Goal: Task Accomplishment & Management: Complete application form

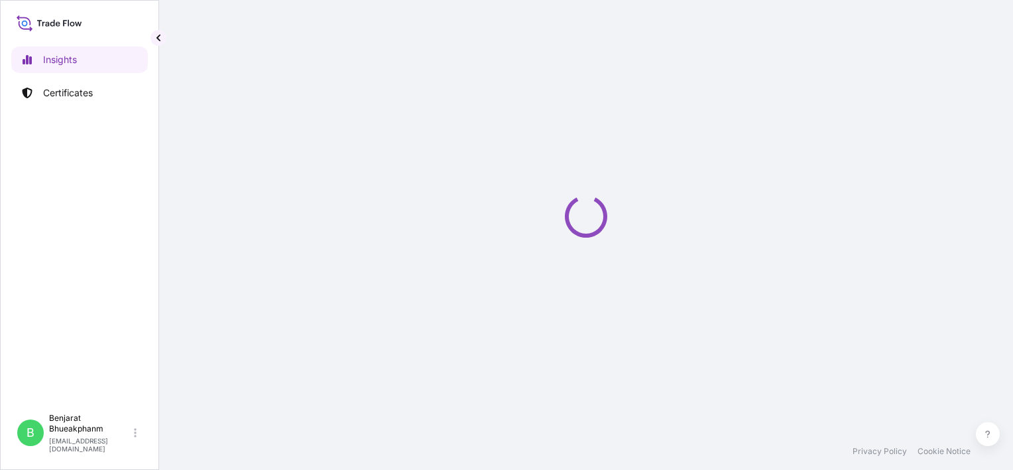
select select "2025"
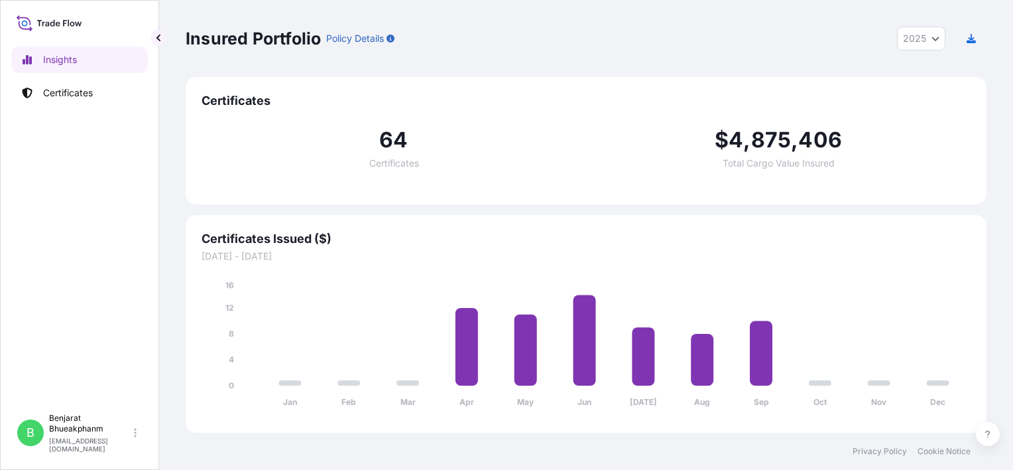
click at [73, 99] on p "Certificates" at bounding box center [68, 92] width 50 height 13
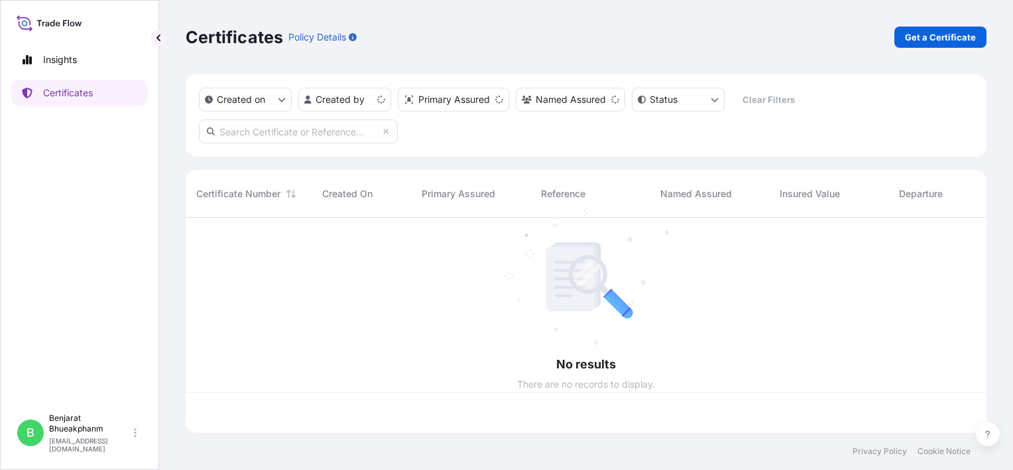
scroll to position [212, 790]
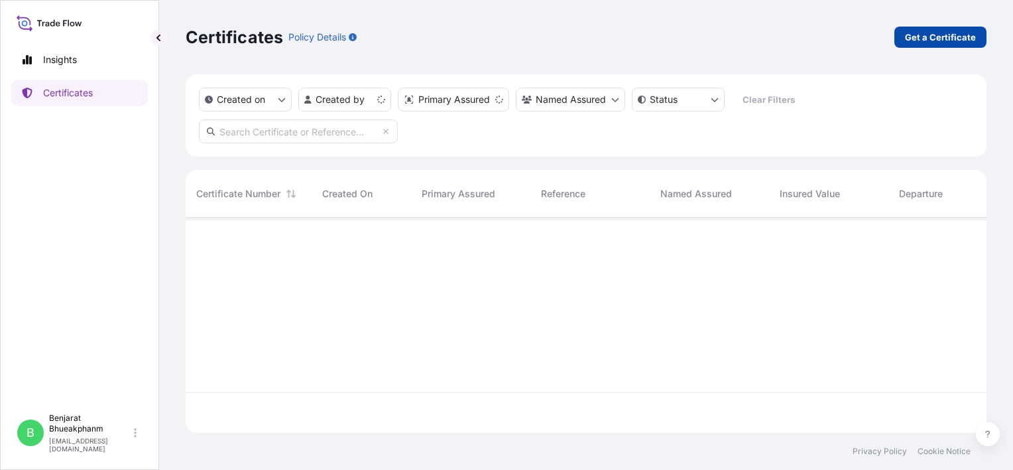
click at [942, 37] on p "Get a Certificate" at bounding box center [940, 37] width 71 height 13
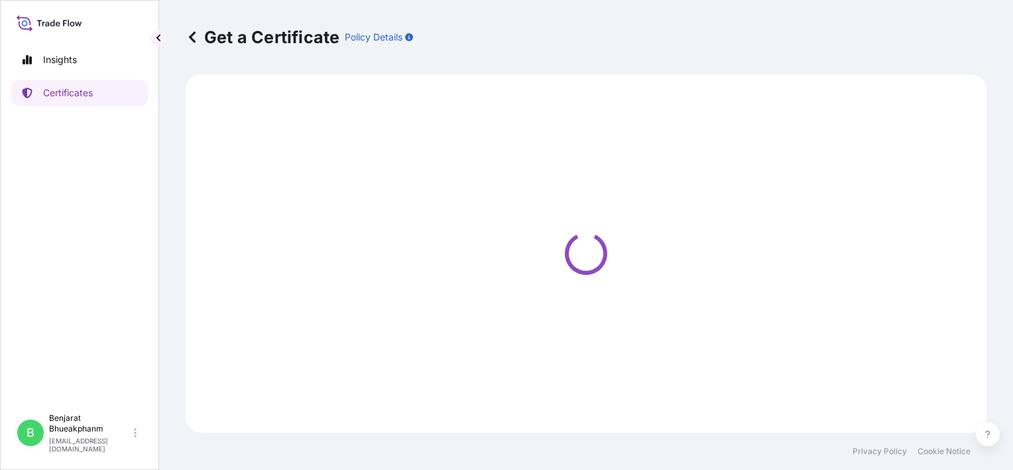
select select "Sea"
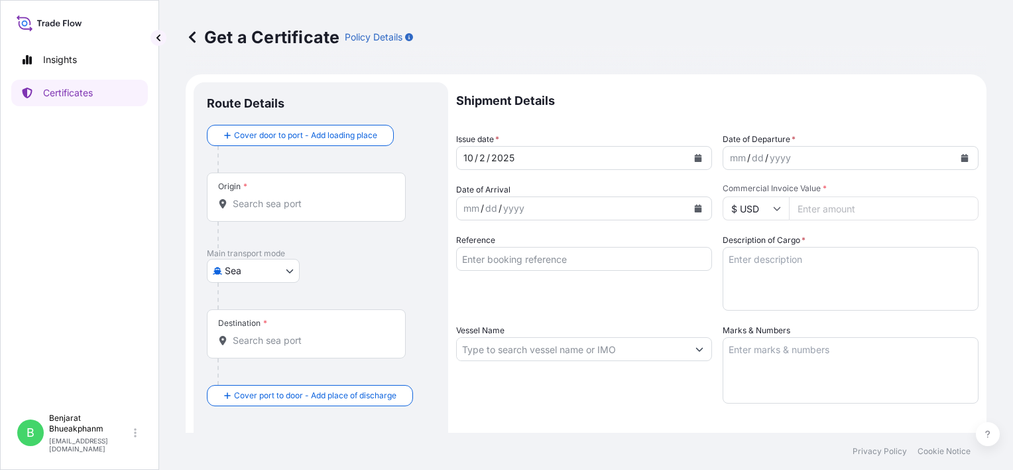
click at [544, 159] on div "10 / 2 / 2025" at bounding box center [572, 158] width 231 height 24
click at [806, 158] on div "mm / dd / yyyy" at bounding box center [838, 158] width 231 height 24
click at [962, 160] on icon "Calendar" at bounding box center [965, 158] width 7 height 8
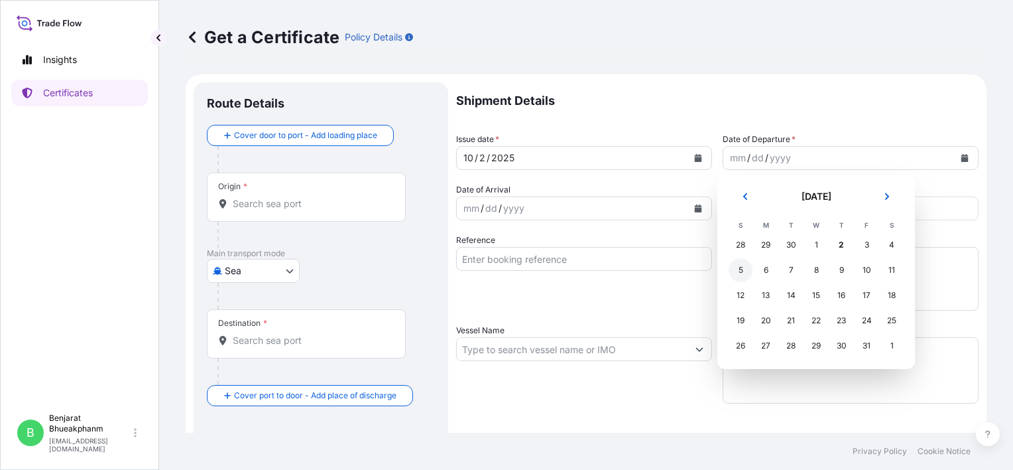
click at [739, 272] on div "5" at bounding box center [741, 270] width 24 height 24
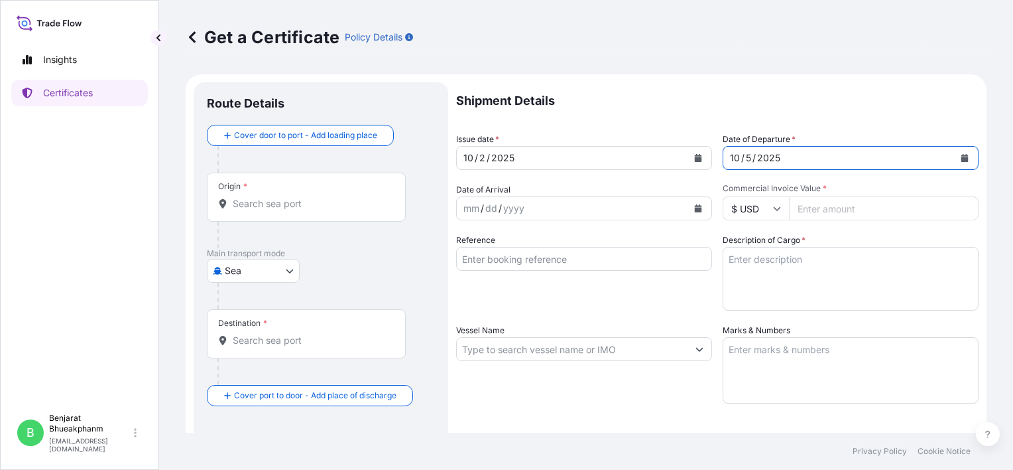
click at [695, 211] on icon "Calendar" at bounding box center [698, 208] width 7 height 8
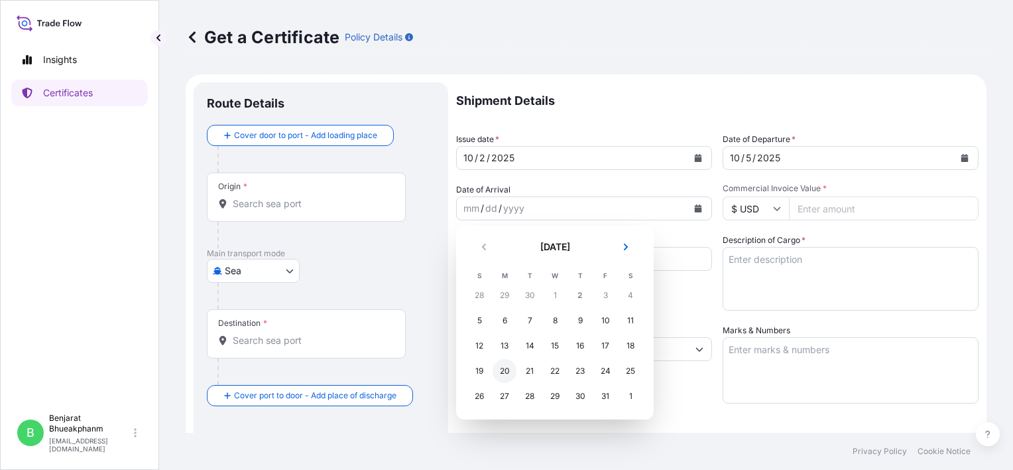
click at [503, 371] on div "20" at bounding box center [505, 371] width 24 height 24
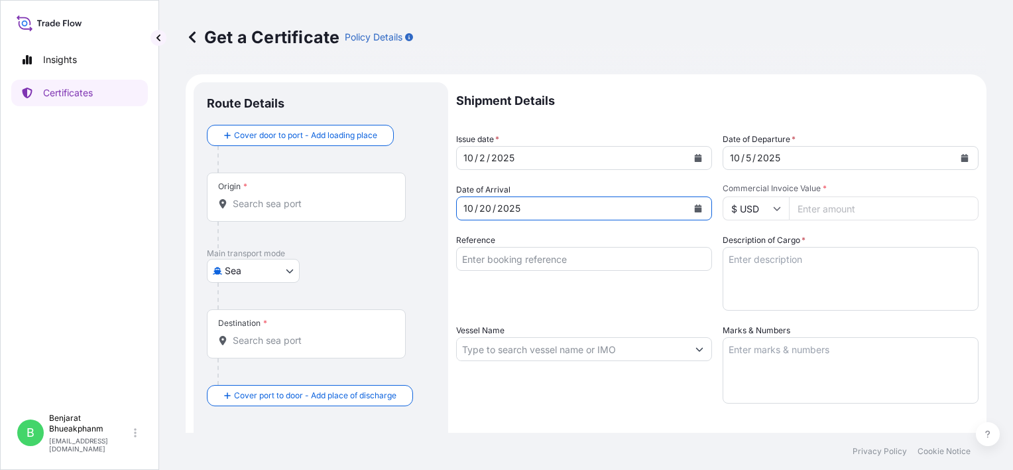
click at [862, 212] on input "Commercial Invoice Value *" at bounding box center [884, 208] width 190 height 24
paste input "36540.00"
type input "36540.00"
click at [531, 265] on input "Reference" at bounding box center [584, 259] width 256 height 24
click at [528, 244] on div "Reference" at bounding box center [584, 271] width 256 height 77
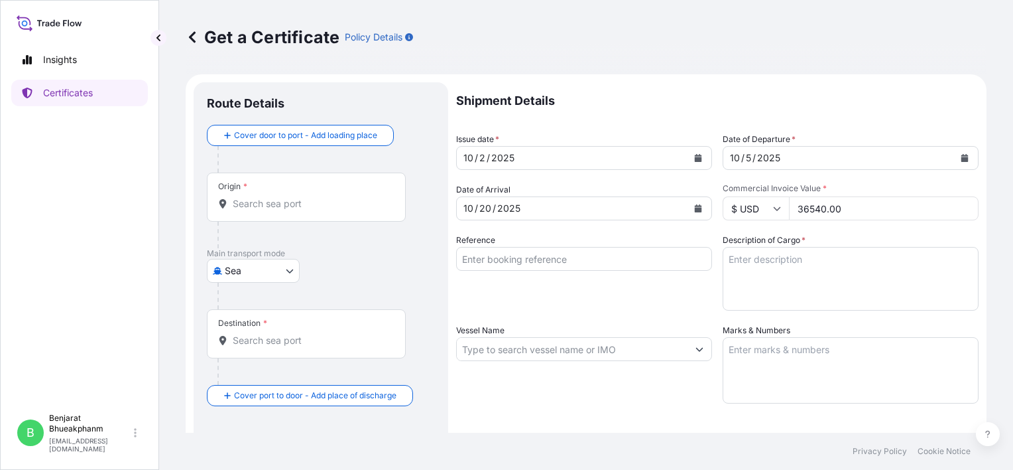
click at [523, 253] on input "Reference" at bounding box center [584, 259] width 256 height 24
paste input "JKMNL0005085"
click at [462, 257] on input "JKMNL0005085" at bounding box center [584, 259] width 256 height 24
type input "BL number JKMNL0005085"
click at [790, 249] on textarea "Description of Cargo *" at bounding box center [851, 279] width 256 height 64
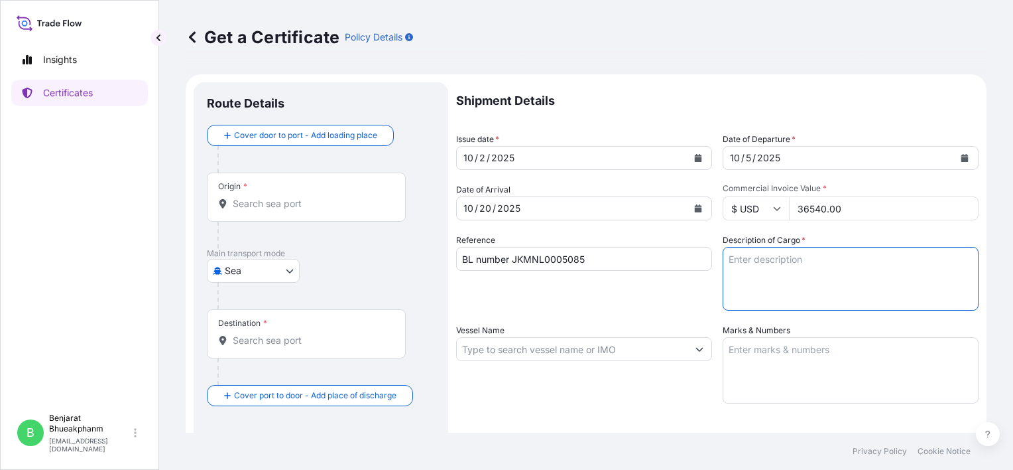
click at [773, 289] on textarea "Description of Cargo *" at bounding box center [851, 279] width 256 height 64
paste textarea "RACUMIN RODENT BLOCK RB 100X100G BAG PH"
click at [723, 268] on textarea "RACUMIN RODENT BLOCK RB 100X100G BAG PH" at bounding box center [851, 279] width 256 height 64
type textarea "RACUMIN RODENT BLOCK RB 100X100G BAG PH"
click at [588, 358] on input "Vessel Name" at bounding box center [572, 349] width 231 height 24
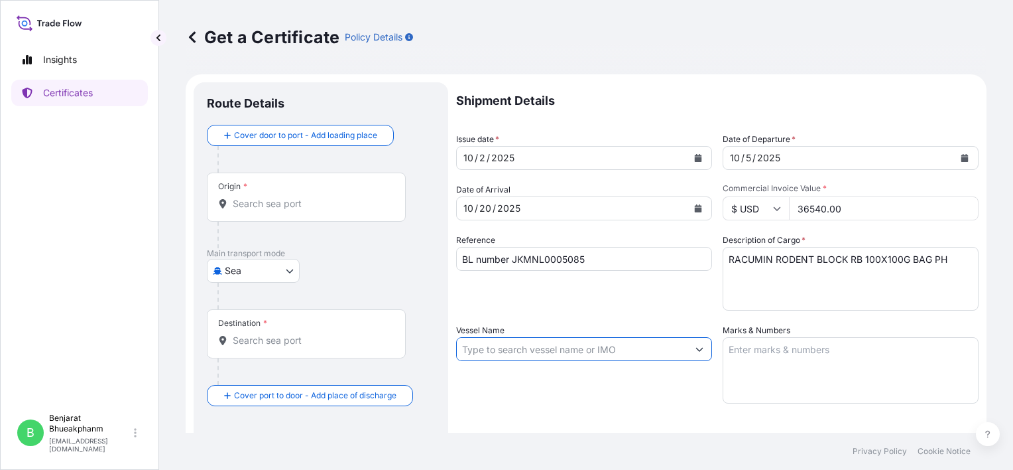
paste input "AS [PERSON_NAME]540N"
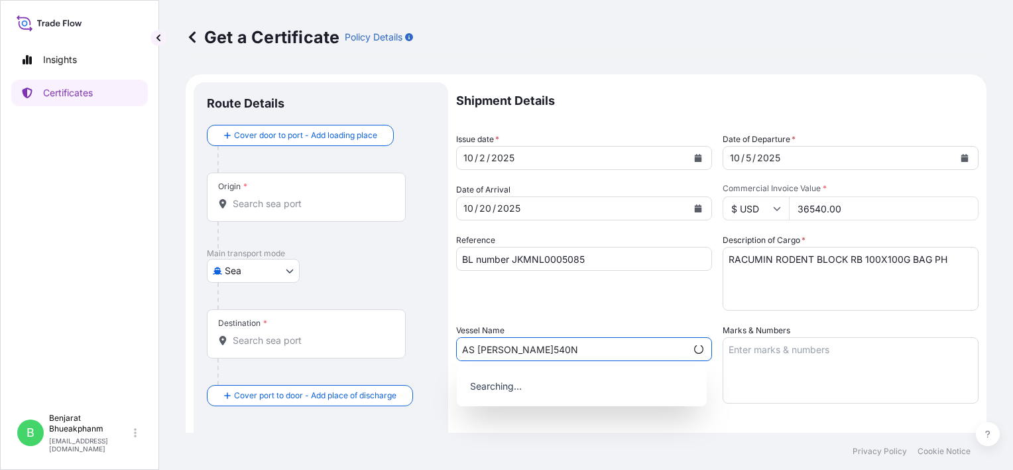
type input "AS [PERSON_NAME]540N"
click at [809, 385] on textarea "Marks & Numbers" at bounding box center [851, 370] width 256 height 66
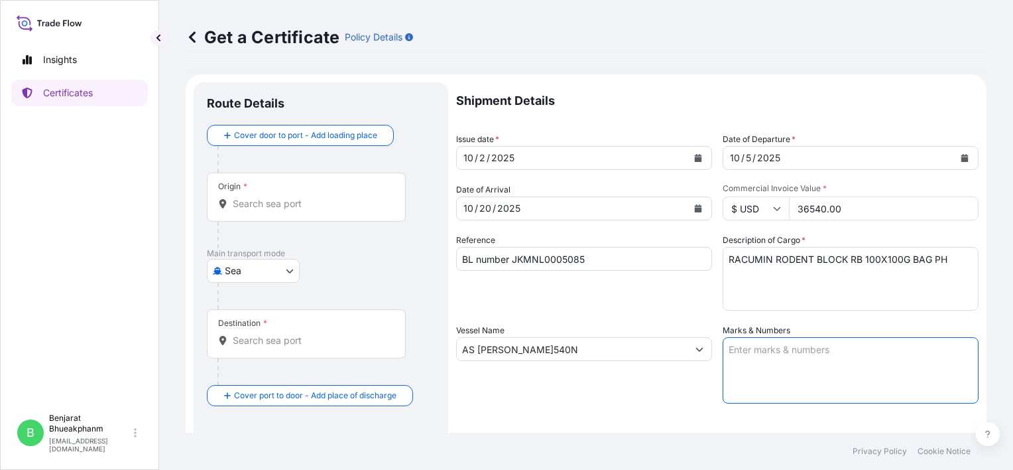
click at [794, 355] on textarea "Marks & Numbers" at bounding box center [851, 370] width 256 height 66
paste textarea "EARTH HOMECARE PRODUCTS ([GEOGRAPHIC_DATA]), INC. P/O. PO57 ROD-03-001.2 RACUMI…"
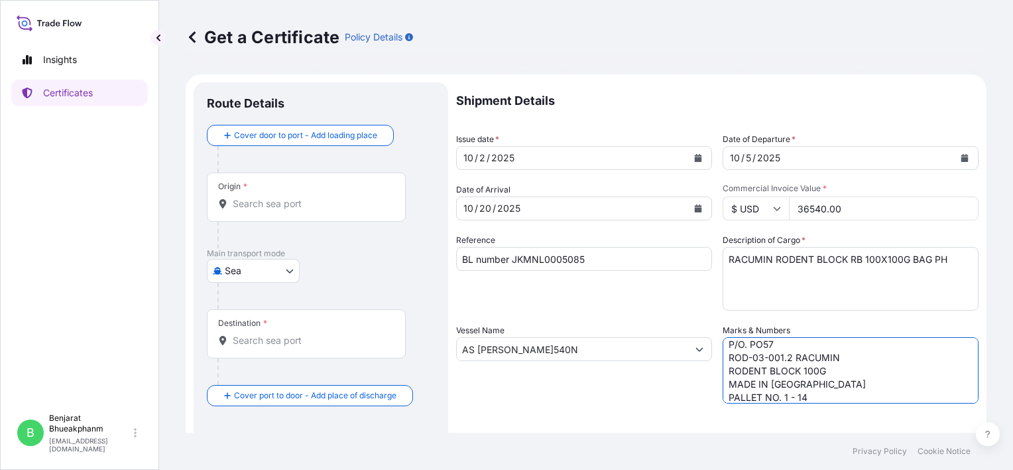
click at [606, 390] on div "Vessel Name AS [PERSON_NAME]540N" at bounding box center [584, 364] width 256 height 80
click at [723, 361] on textarea "EARTH HOMECARE PRODUCTS ([GEOGRAPHIC_DATA]), INC. P/O. PO57 ROD-03-001.2 RACUMI…" at bounding box center [851, 370] width 256 height 66
click at [723, 359] on textarea "EARTH HOMECARE PRODUCTS ([GEOGRAPHIC_DATA]), INC. P/O. PO57 ROD-03-001.2 RACUMI…" at bounding box center [851, 370] width 256 height 66
click at [723, 359] on textarea "EARTH HOMECARE PRODUCTS ([GEOGRAPHIC_DATA]),INC. P/O. PO57 ROD-03-001.2 RACUMIN…" at bounding box center [851, 370] width 256 height 66
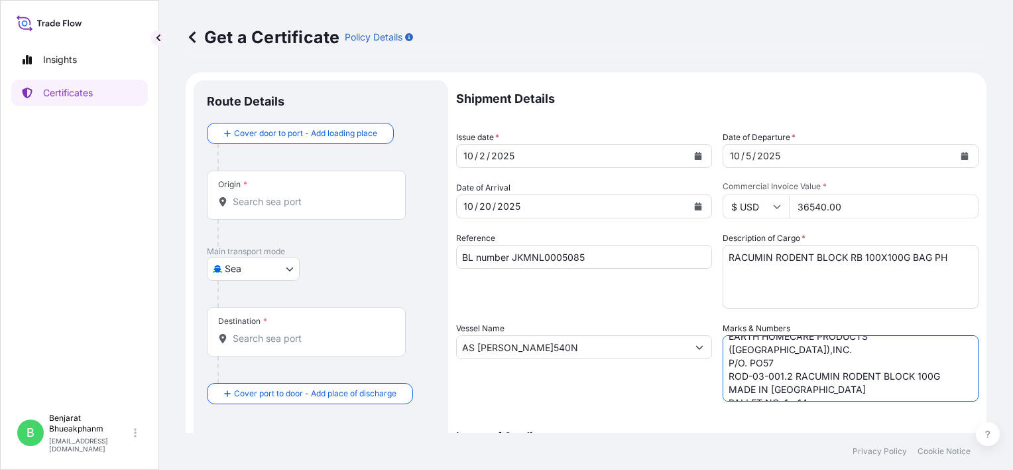
scroll to position [0, 0]
type textarea "EARTH HOMECARE PRODUCTS ([GEOGRAPHIC_DATA]),INC. P/O. PO57 ROD-03-001.2 RACUMIN…"
click at [233, 205] on input "Origin *" at bounding box center [311, 203] width 157 height 13
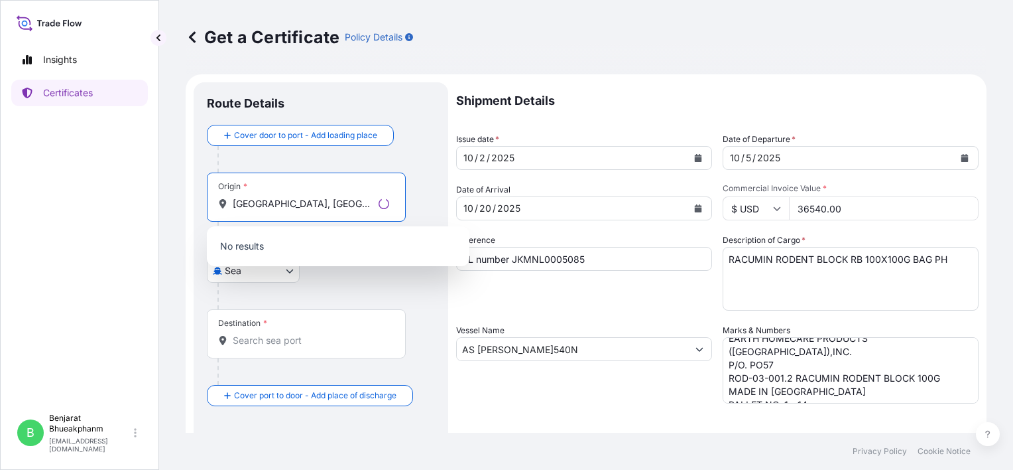
type input "Jakarta, Indonesia"
click at [314, 299] on div at bounding box center [327, 295] width 218 height 27
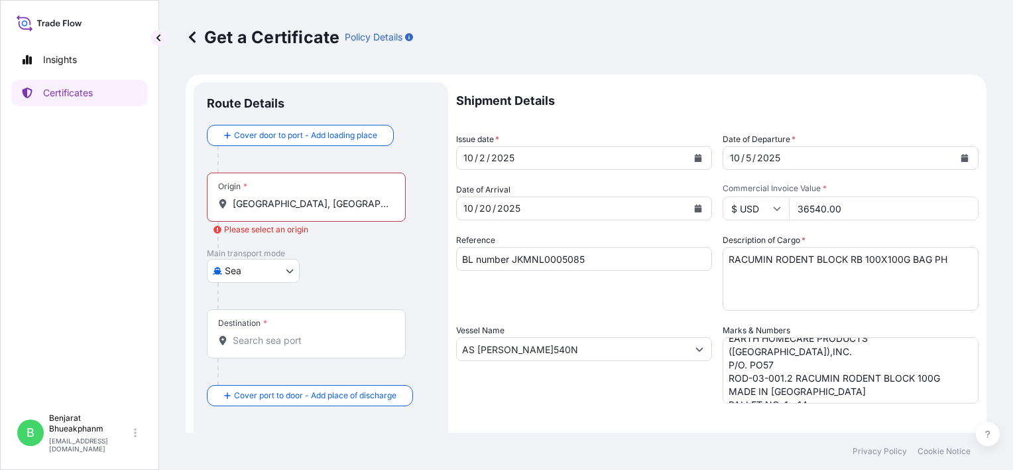
click at [279, 340] on input "Destination *" at bounding box center [311, 340] width 157 height 13
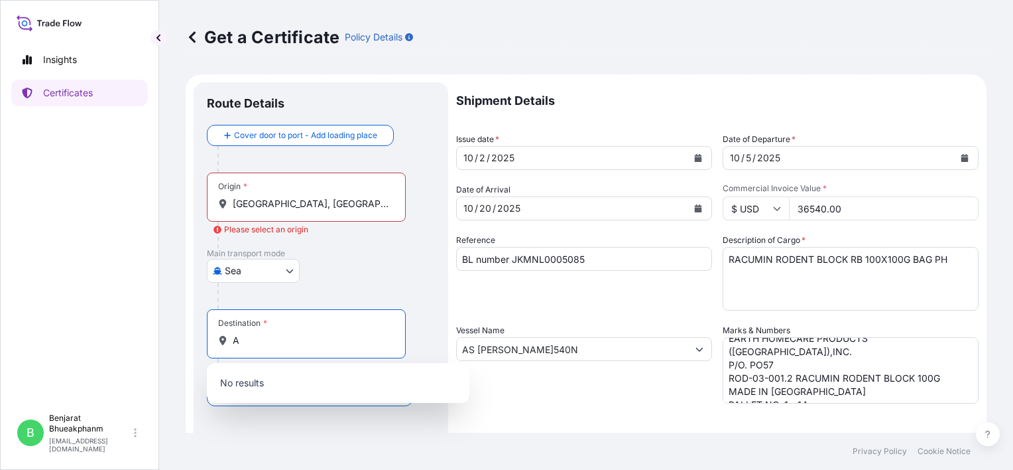
type input "A"
click at [334, 201] on input "Jakarta, Indonesia" at bounding box center [311, 203] width 157 height 13
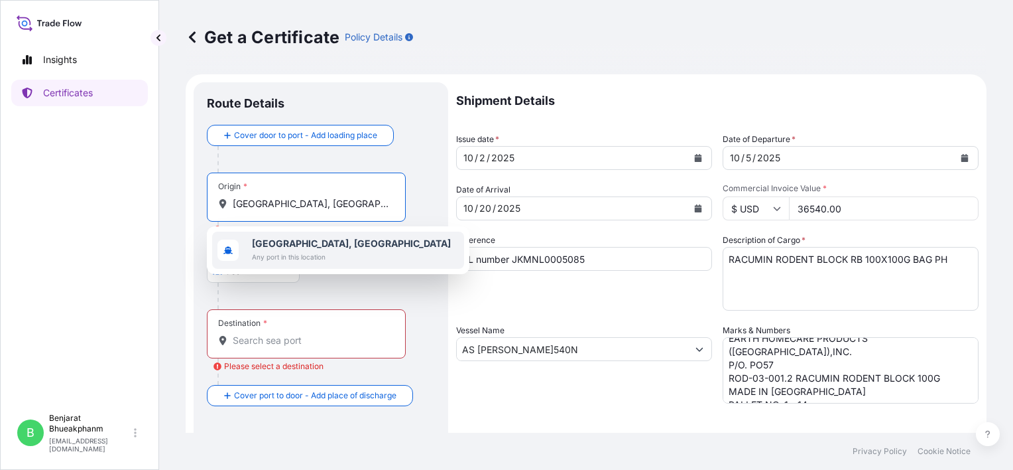
click at [330, 241] on b "Jakarta, Indonesia" at bounding box center [351, 242] width 199 height 11
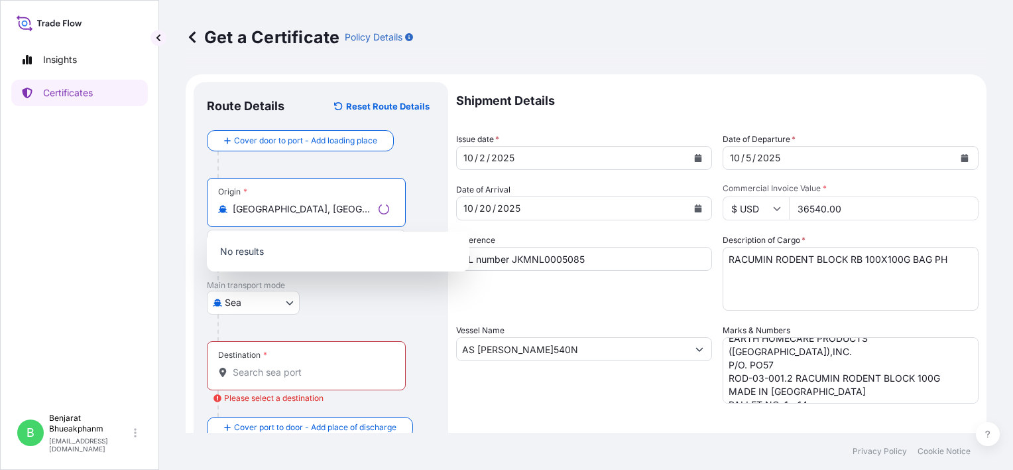
type input "Jakarta, Indonesia"
click at [282, 371] on input "Destination * Please select a destination" at bounding box center [311, 371] width 157 height 13
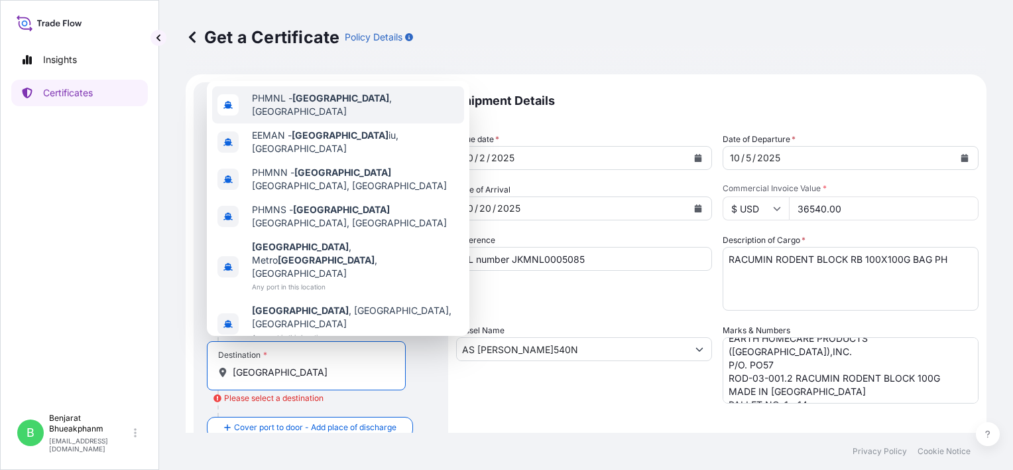
click at [336, 123] on div "PHMNL - Manila , Philippines" at bounding box center [338, 104] width 252 height 37
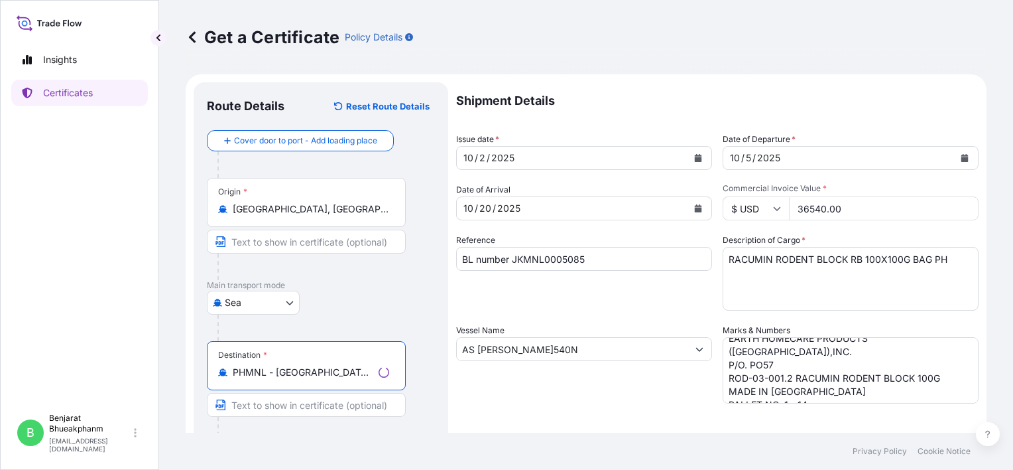
type input "PHMNL - [GEOGRAPHIC_DATA], [GEOGRAPHIC_DATA]"
click at [365, 320] on div at bounding box center [327, 327] width 218 height 27
click at [340, 214] on input "Jakarta, Indonesia" at bounding box center [311, 208] width 157 height 13
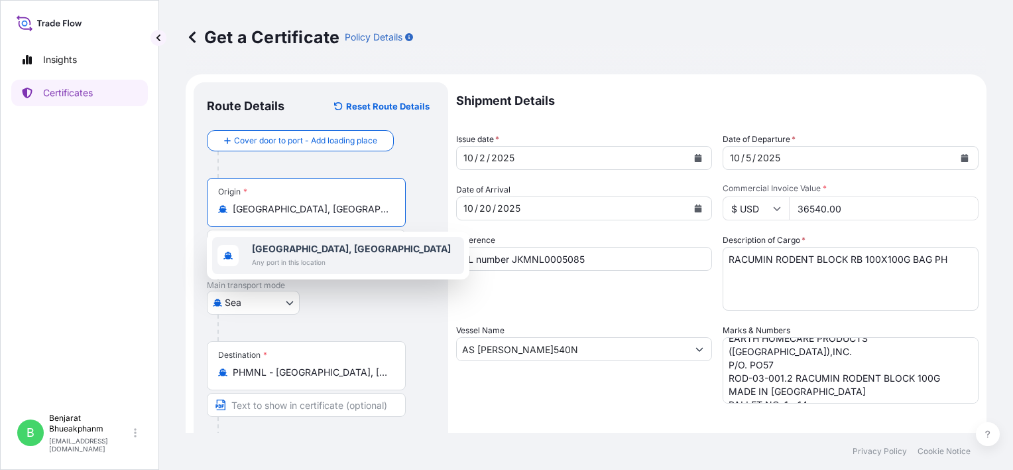
click at [324, 259] on span "Any port in this location" at bounding box center [351, 261] width 199 height 13
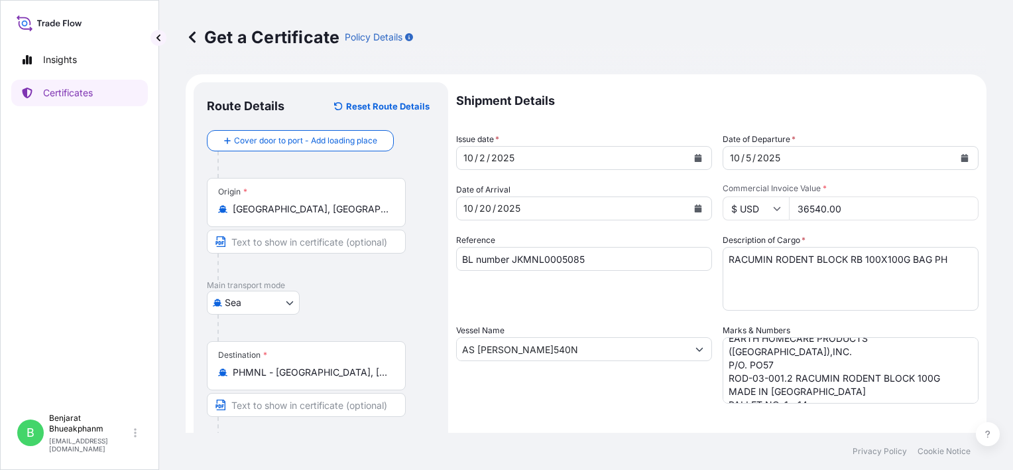
click at [395, 315] on div at bounding box center [327, 327] width 218 height 27
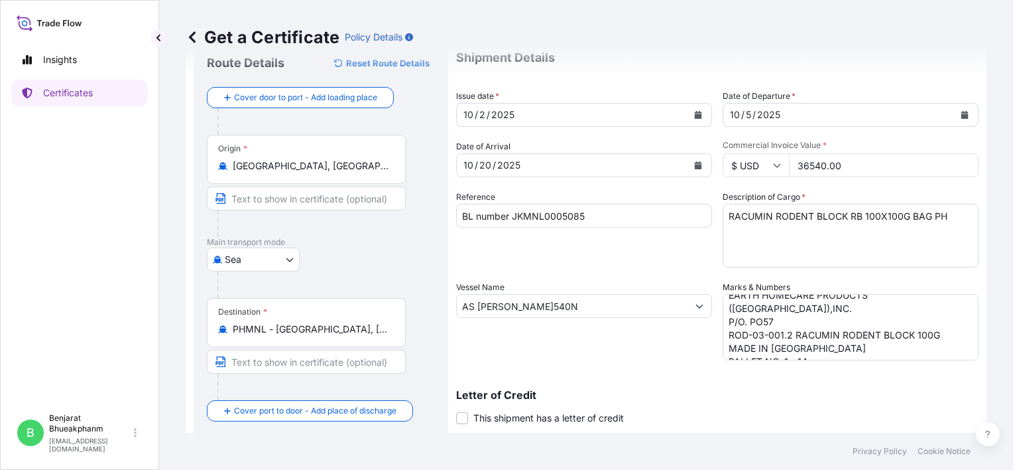
scroll to position [66, 0]
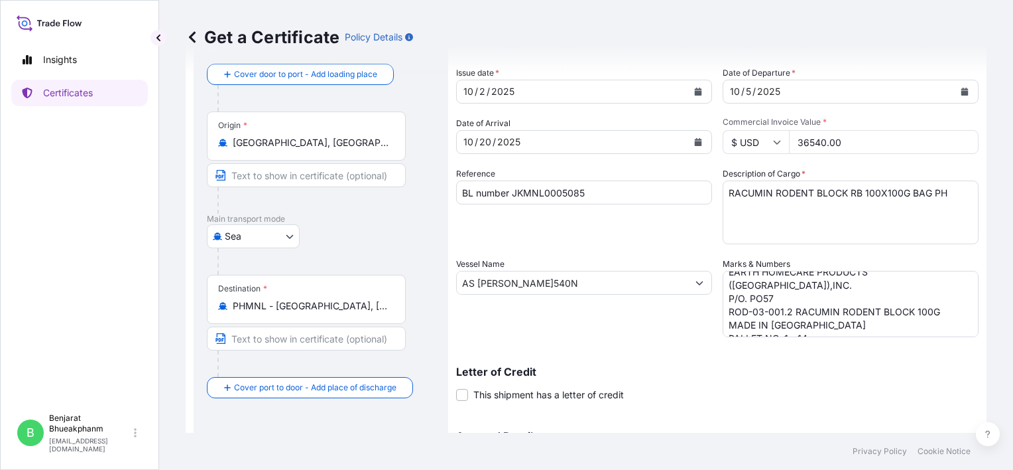
click at [348, 141] on input "Jakarta, Indonesia" at bounding box center [311, 142] width 157 height 13
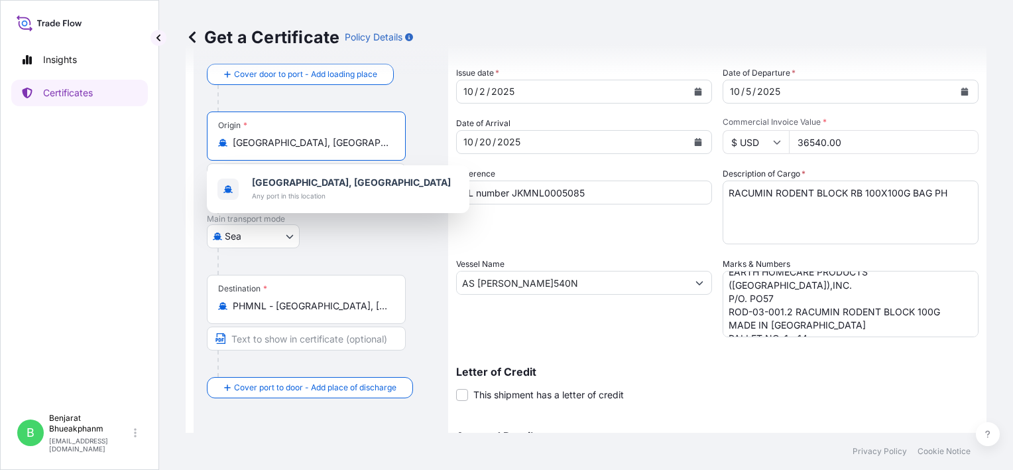
drag, startPoint x: 347, startPoint y: 145, endPoint x: 209, endPoint y: 146, distance: 138.6
click at [209, 146] on div "Origin * Jakarta, Indonesia" at bounding box center [306, 135] width 199 height 49
type input "J"
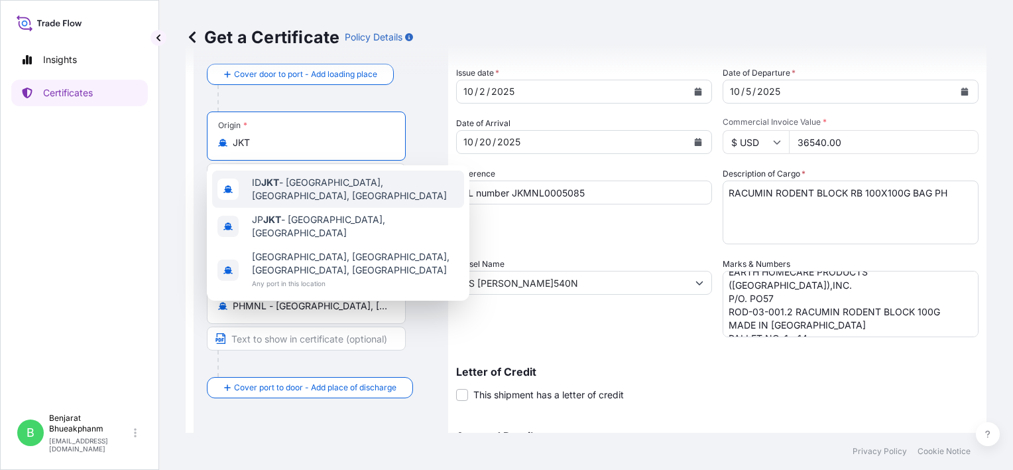
click at [318, 192] on span "ID JKT - Jakarta, Java, Indonesia" at bounding box center [355, 189] width 207 height 27
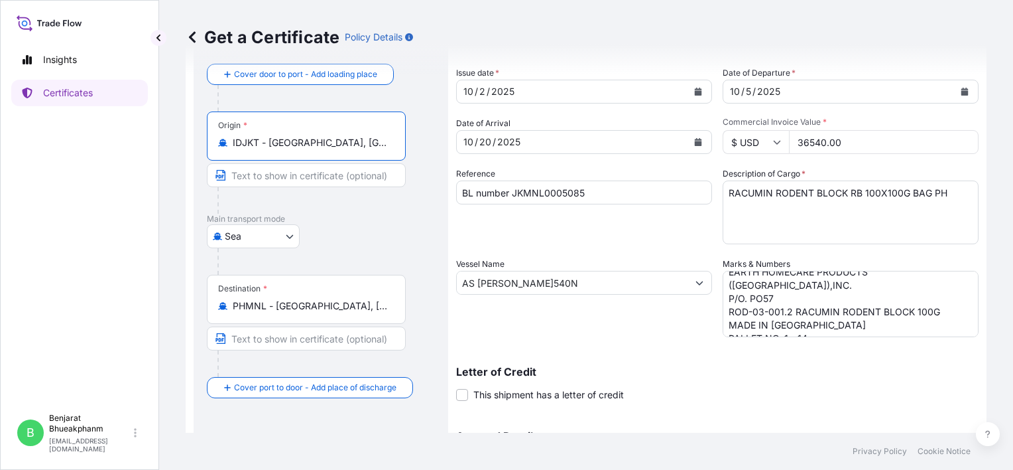
type input "IDJKT - [GEOGRAPHIC_DATA], [GEOGRAPHIC_DATA], [GEOGRAPHIC_DATA]"
click at [414, 233] on div "Sea Air Sea Land" at bounding box center [321, 236] width 228 height 24
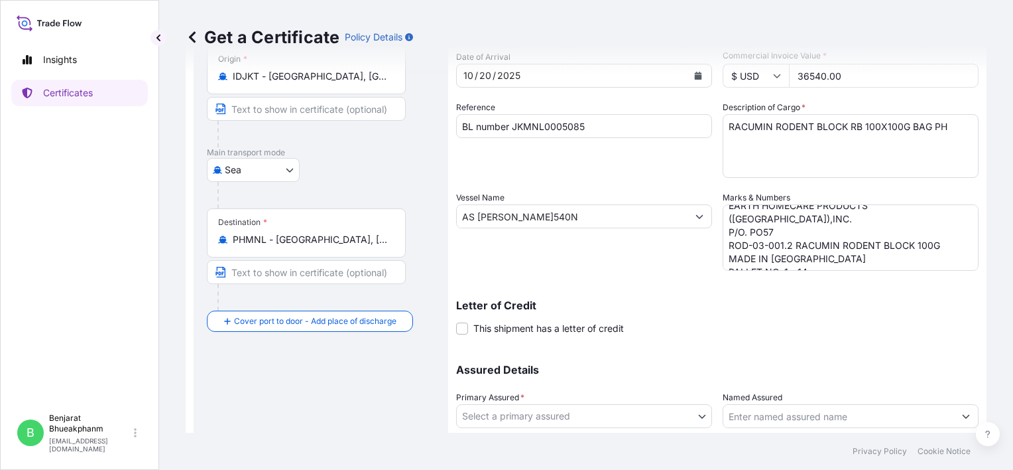
scroll to position [199, 0]
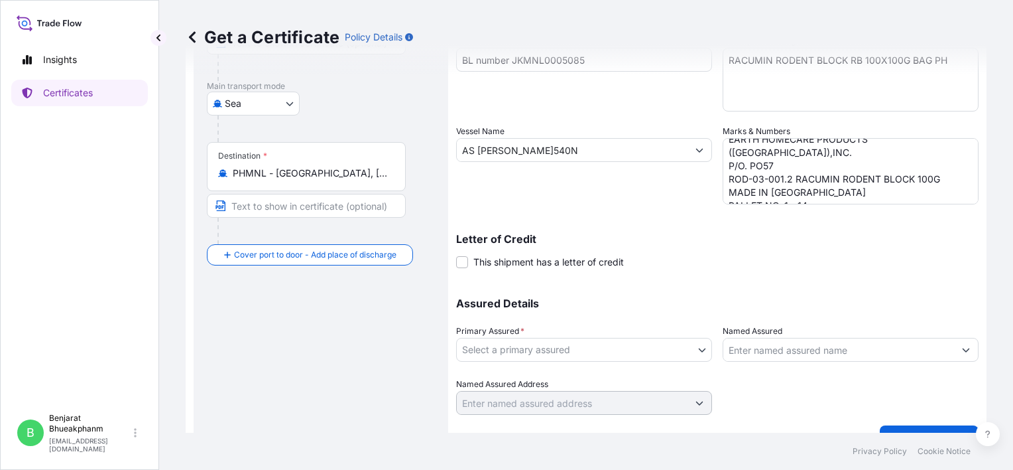
click at [727, 277] on div "Shipment Details Issue date * 10 / 2 / 2025 Date of Departure * 10 / 5 / 2025 D…" at bounding box center [717, 148] width 523 height 531
click at [598, 342] on body "Insights Certificates B Benjarat Bhueakphanm benjarat.phueakphanmook@envu.com G…" at bounding box center [506, 235] width 1013 height 470
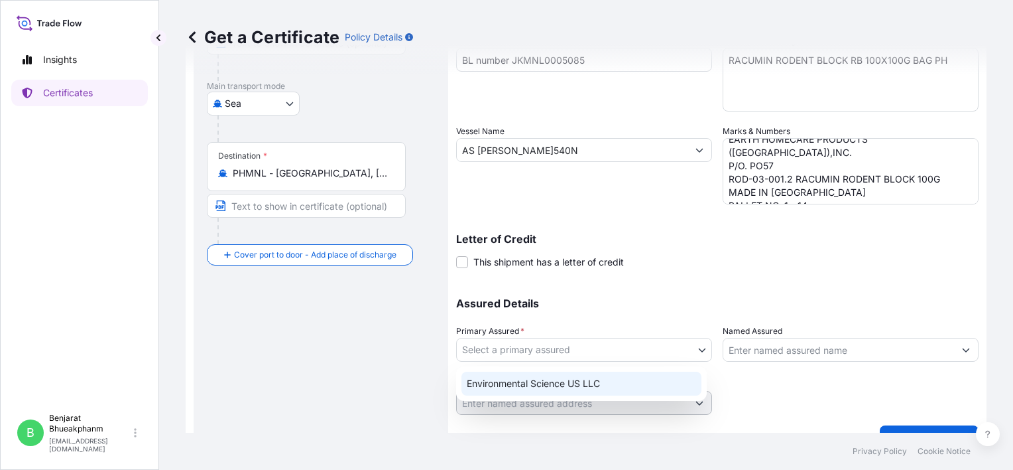
click at [589, 387] on div "Environmental Science US LLC" at bounding box center [582, 383] width 240 height 24
select select "32009"
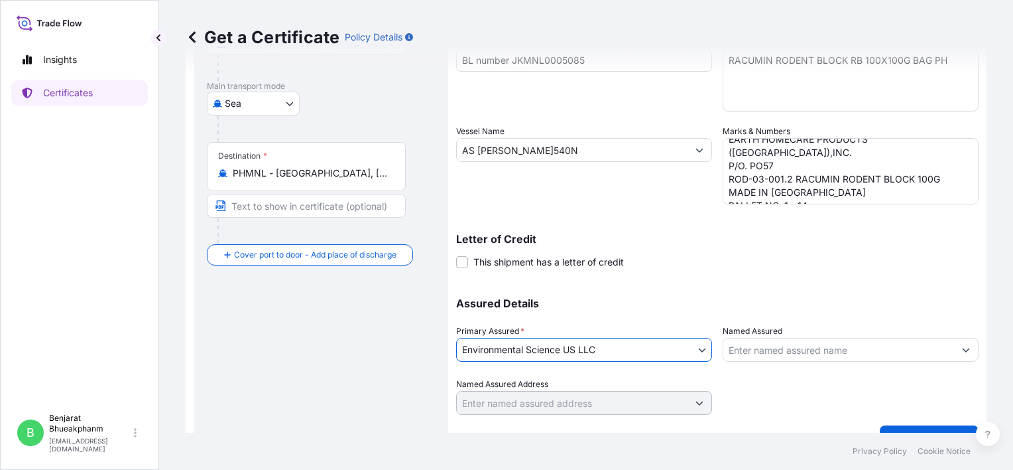
click at [844, 358] on input "Named Assured" at bounding box center [838, 350] width 231 height 24
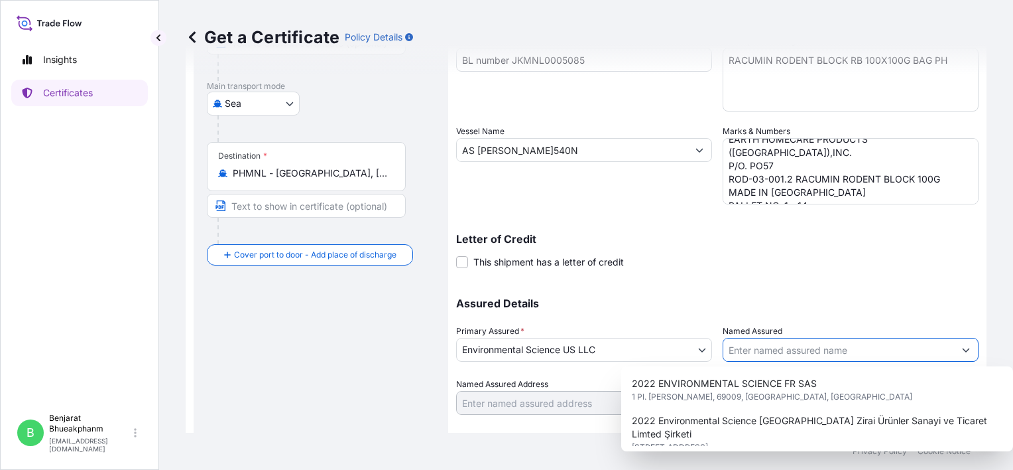
click at [793, 347] on input "Named Assured" at bounding box center [838, 350] width 231 height 24
paste input "Earth Homecare Prod ucts (Philippines), Inc"
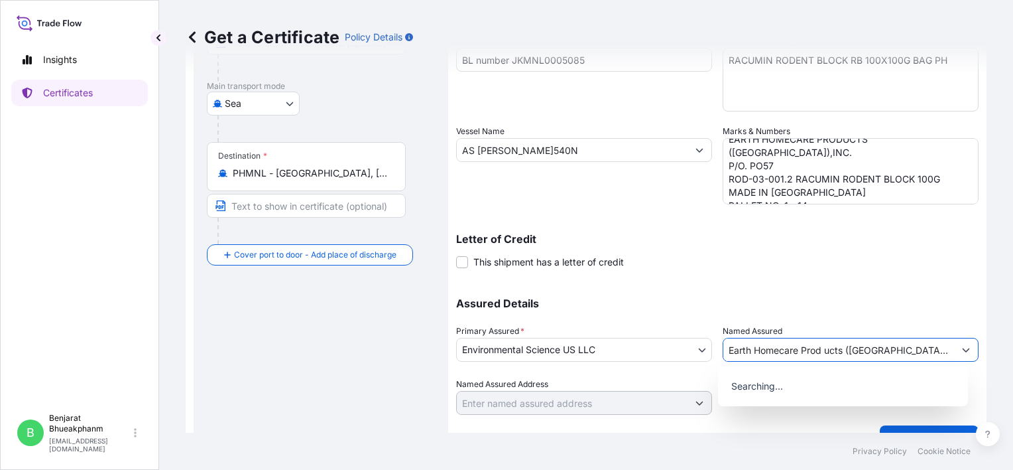
scroll to position [225, 0]
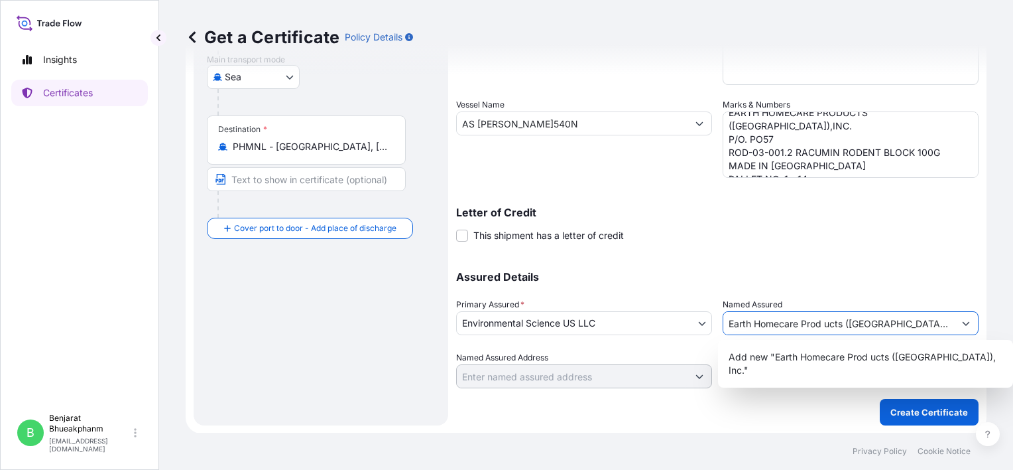
type input "Earth Homecare Prod ucts ([GEOGRAPHIC_DATA]), Inc."
click at [841, 286] on div "Assured Details Primary Assured * Environmental Science US LLC Environmental Sc…" at bounding box center [717, 321] width 523 height 133
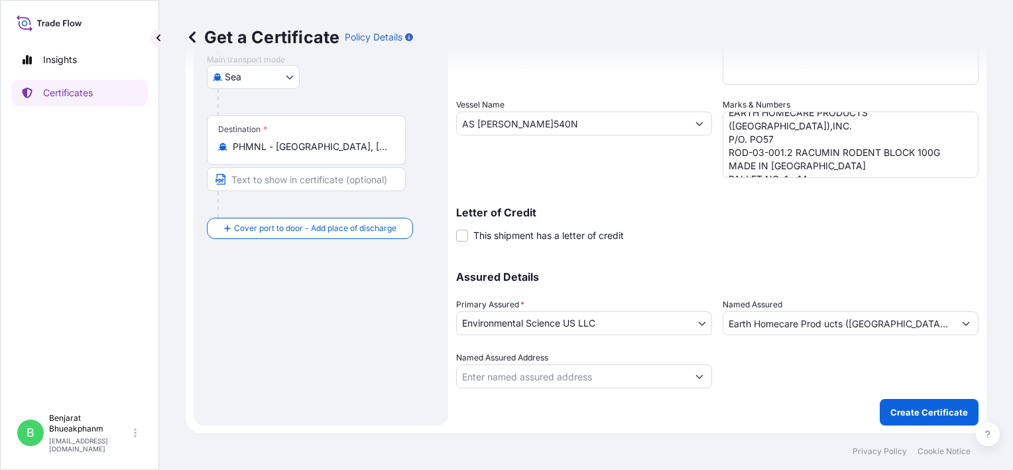
click at [802, 369] on div at bounding box center [851, 369] width 256 height 37
click at [927, 414] on p "Create Certificate" at bounding box center [930, 411] width 78 height 13
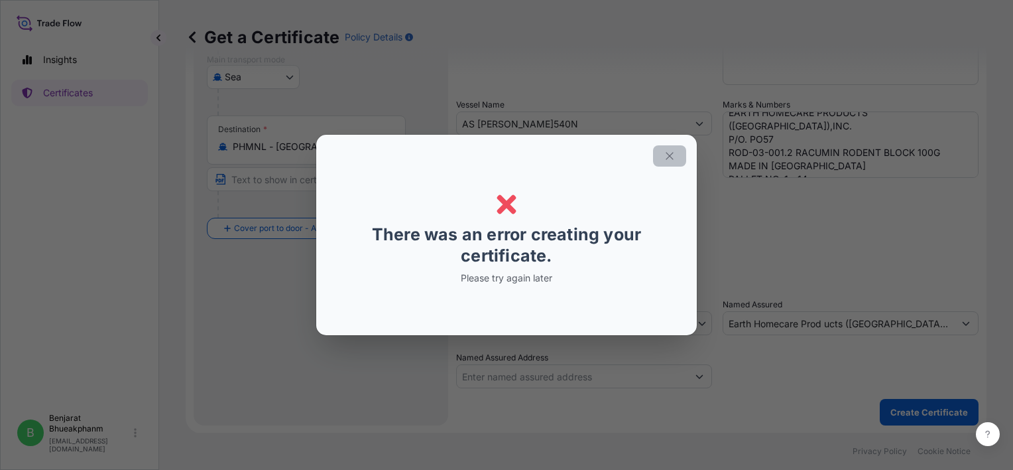
click at [663, 162] on button "button" at bounding box center [669, 155] width 33 height 21
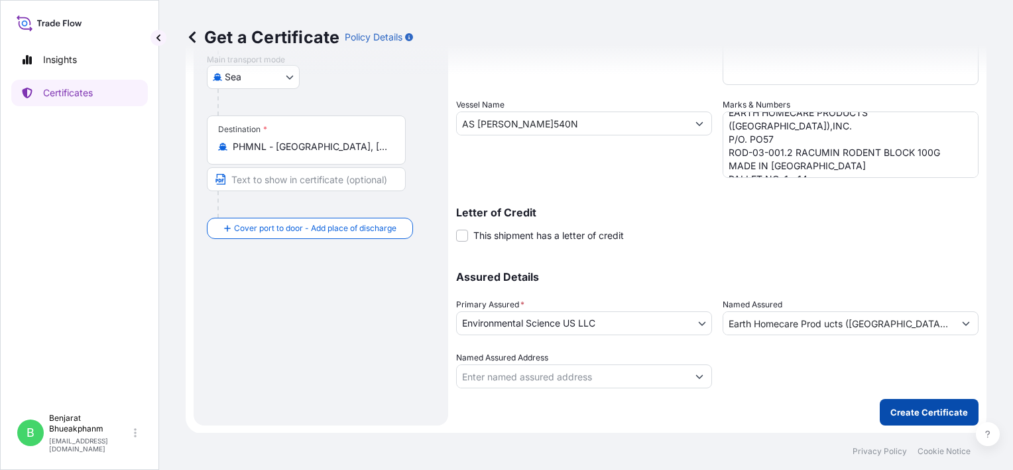
click at [923, 414] on p "Create Certificate" at bounding box center [930, 411] width 78 height 13
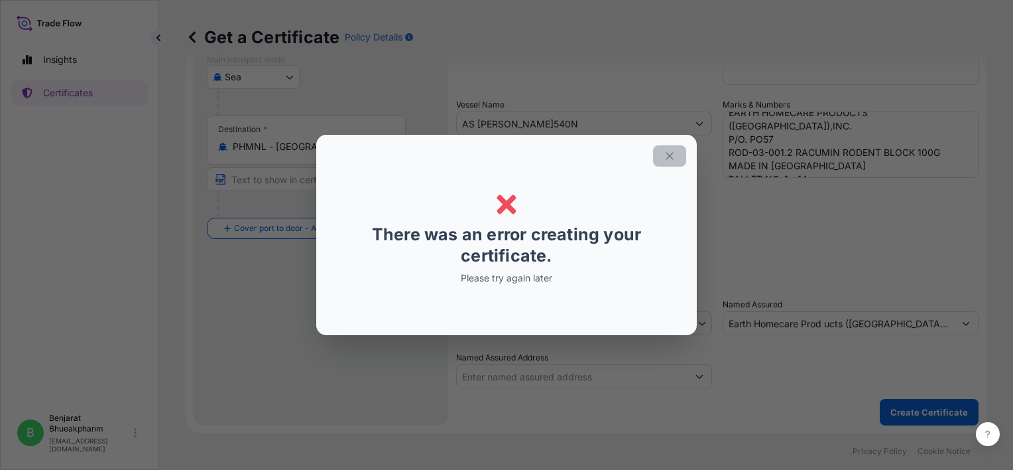
click at [671, 151] on icon "button" at bounding box center [670, 156] width 12 height 12
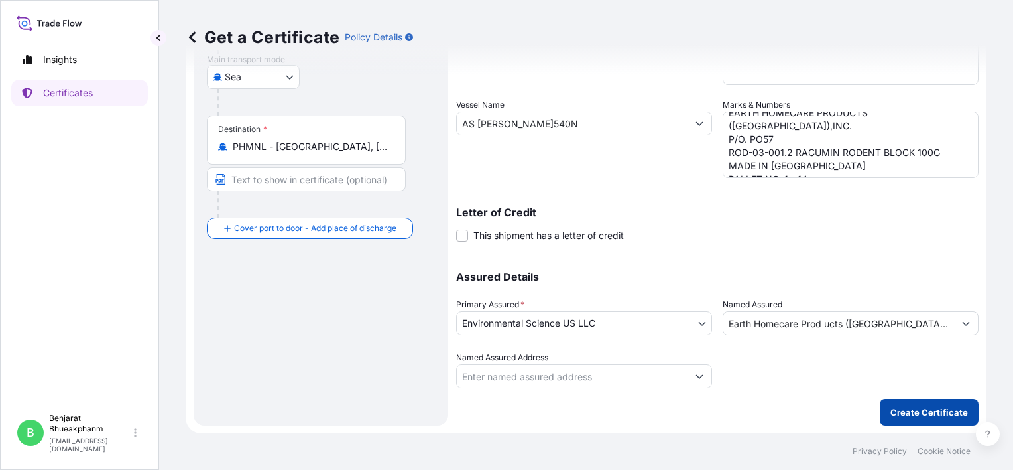
click at [910, 411] on p "Create Certificate" at bounding box center [930, 411] width 78 height 13
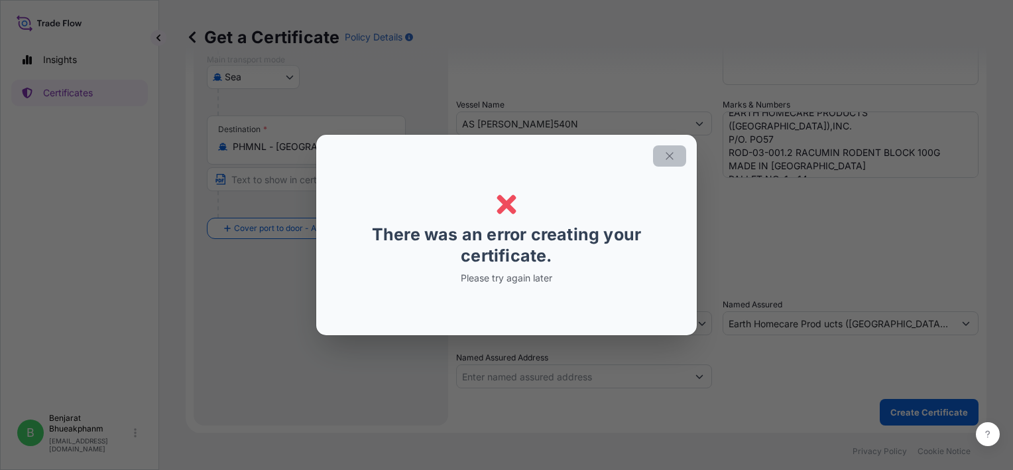
click at [679, 155] on button "button" at bounding box center [669, 155] width 33 height 21
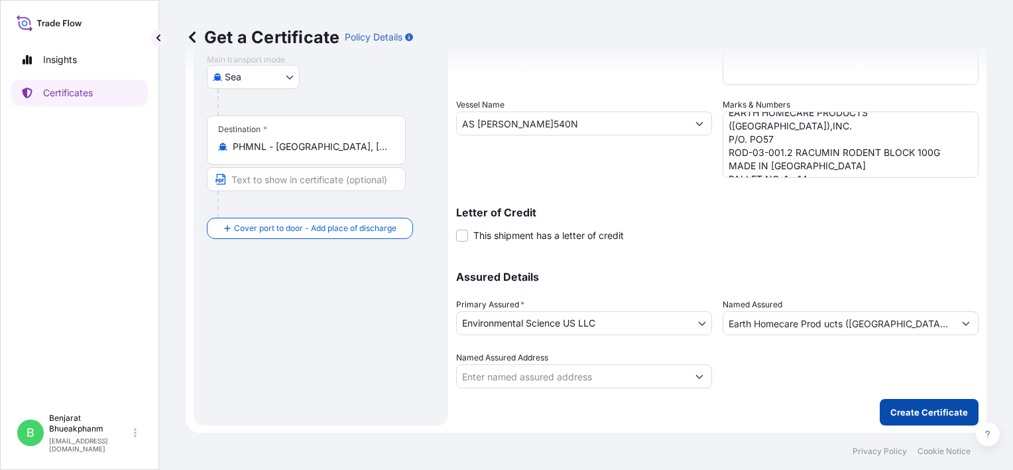
click at [903, 412] on p "Create Certificate" at bounding box center [930, 411] width 78 height 13
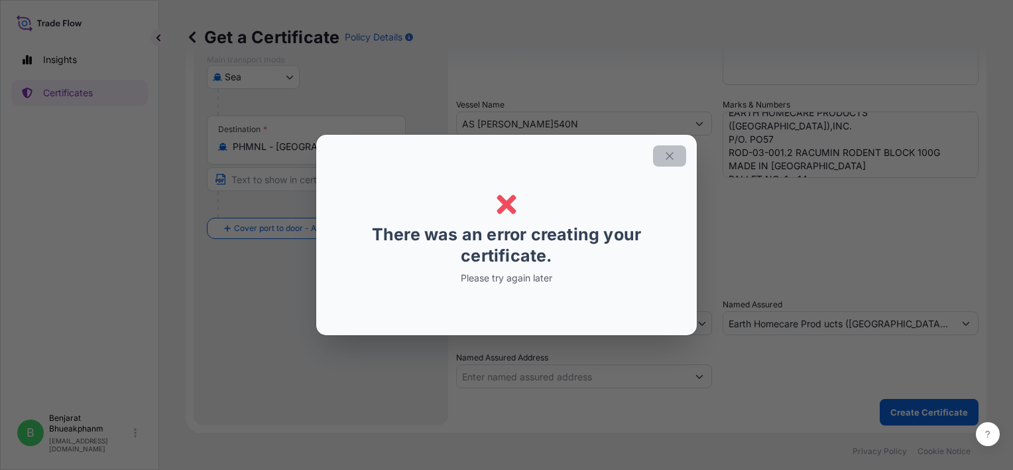
click at [676, 152] on button "button" at bounding box center [669, 155] width 33 height 21
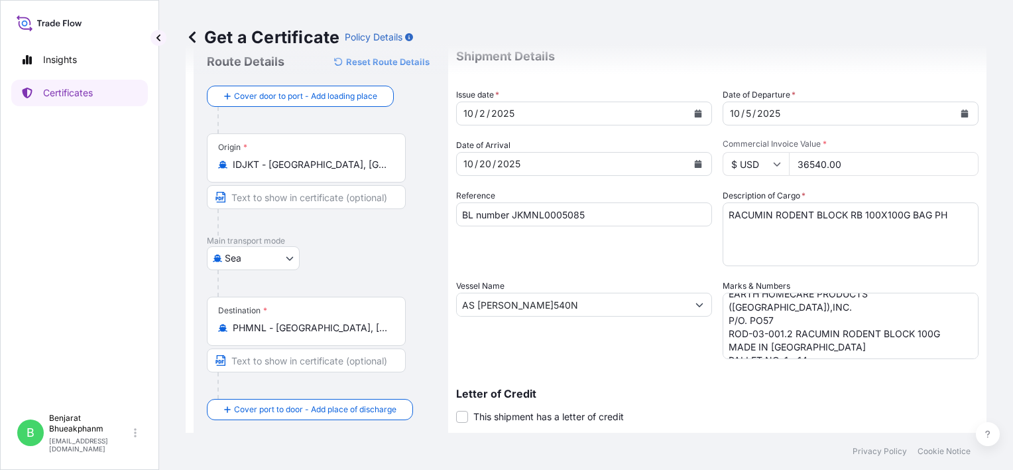
scroll to position [27, 0]
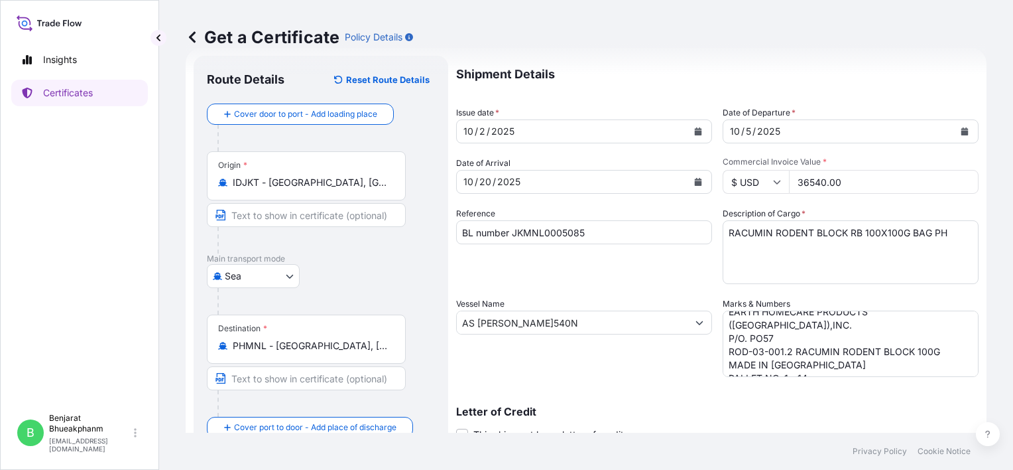
drag, startPoint x: 859, startPoint y: 182, endPoint x: 774, endPoint y: 176, distance: 85.8
click at [774, 176] on div "$ USD 36540.00" at bounding box center [851, 182] width 256 height 24
drag, startPoint x: 630, startPoint y: 233, endPoint x: 363, endPoint y: 227, distance: 266.7
click at [365, 229] on form "Route Details Reset Route Details Cover door to port - Add loading place Place …" at bounding box center [586, 340] width 801 height 584
drag, startPoint x: 945, startPoint y: 239, endPoint x: 706, endPoint y: 221, distance: 240.1
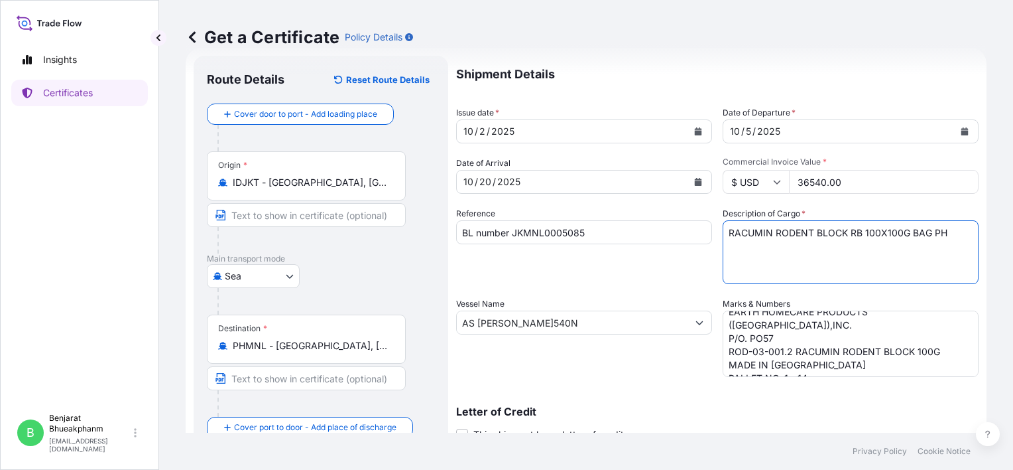
click at [706, 221] on div "Shipment Details Issue date * 10 / 2 / 2025 Date of Departure * 10 / 5 / 2025 D…" at bounding box center [717, 321] width 523 height 531
drag, startPoint x: 567, startPoint y: 324, endPoint x: 438, endPoint y: 314, distance: 129.6
click at [438, 314] on form "Route Details Reset Route Details Cover door to port - Add loading place Place …" at bounding box center [586, 340] width 801 height 584
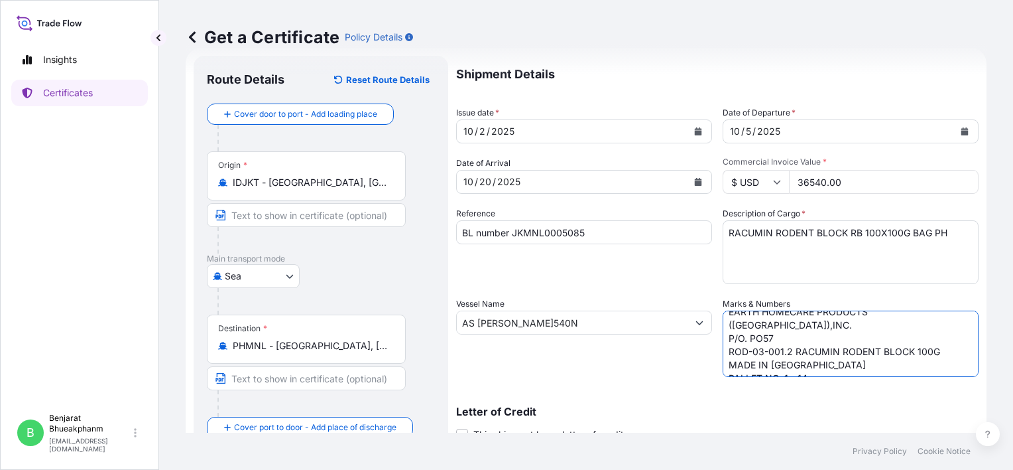
scroll to position [0, 0]
drag, startPoint x: 818, startPoint y: 361, endPoint x: 695, endPoint y: 270, distance: 152.7
click at [695, 270] on div "Shipment Details Issue date * 10 / 2 / 2025 Date of Departure * 10 / 5 / 2025 D…" at bounding box center [717, 321] width 523 height 531
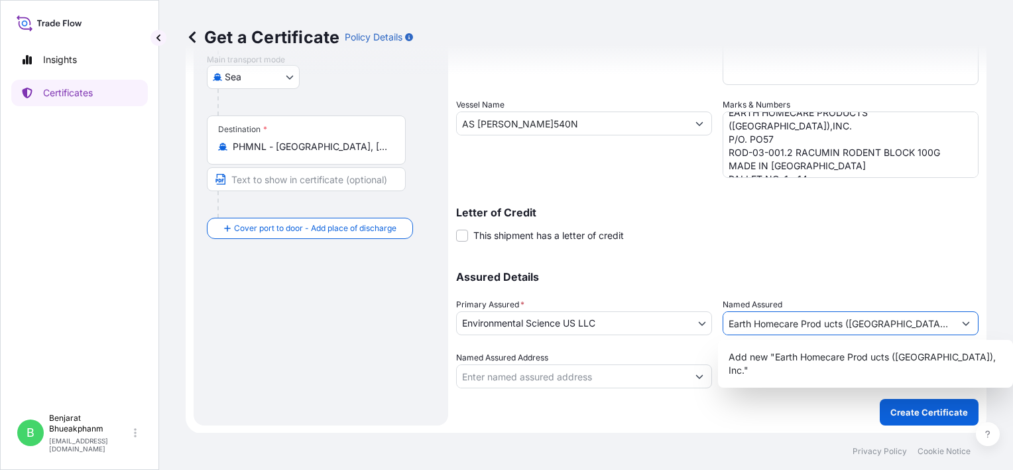
drag, startPoint x: 916, startPoint y: 324, endPoint x: 653, endPoint y: 294, distance: 265.5
click at [653, 294] on div "Assured Details Primary Assured * Environmental Science US LLC Environmental Sc…" at bounding box center [717, 321] width 523 height 133
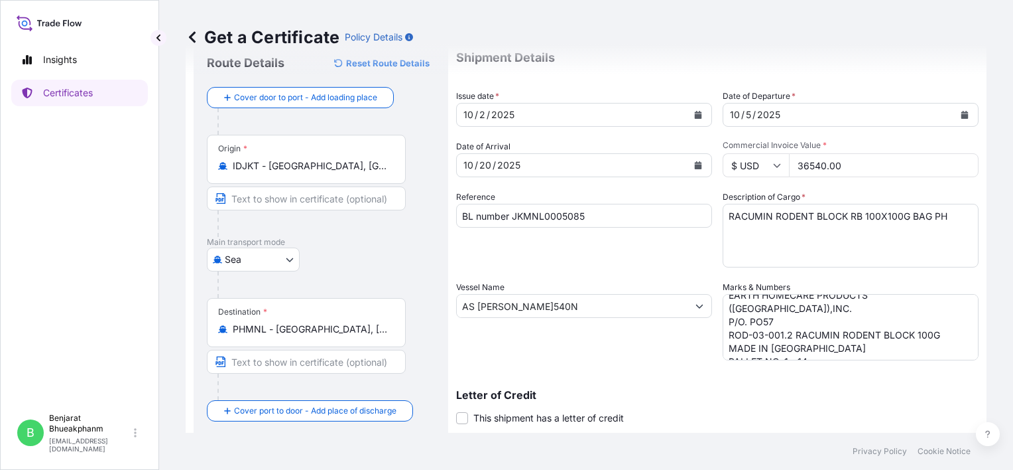
scroll to position [0, 0]
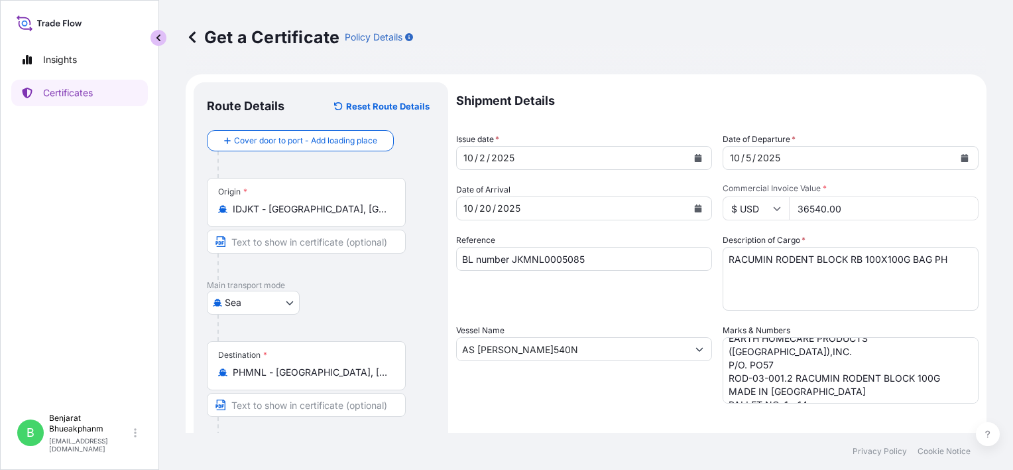
click at [153, 40] on button "button" at bounding box center [159, 38] width 16 height 16
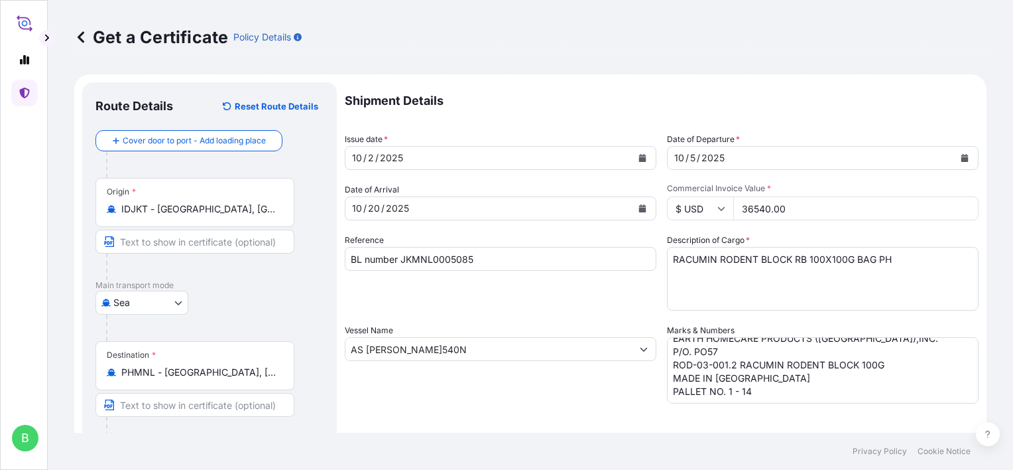
scroll to position [225, 0]
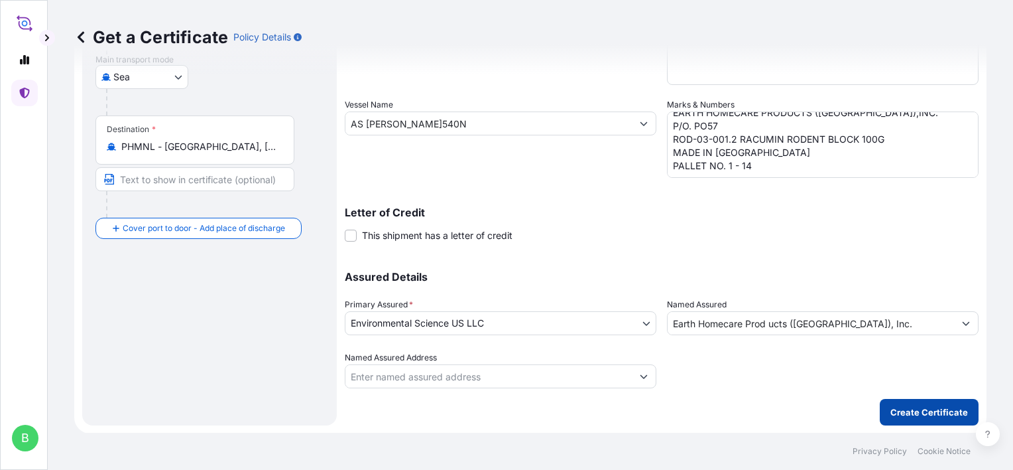
click at [905, 414] on p "Create Certificate" at bounding box center [930, 411] width 78 height 13
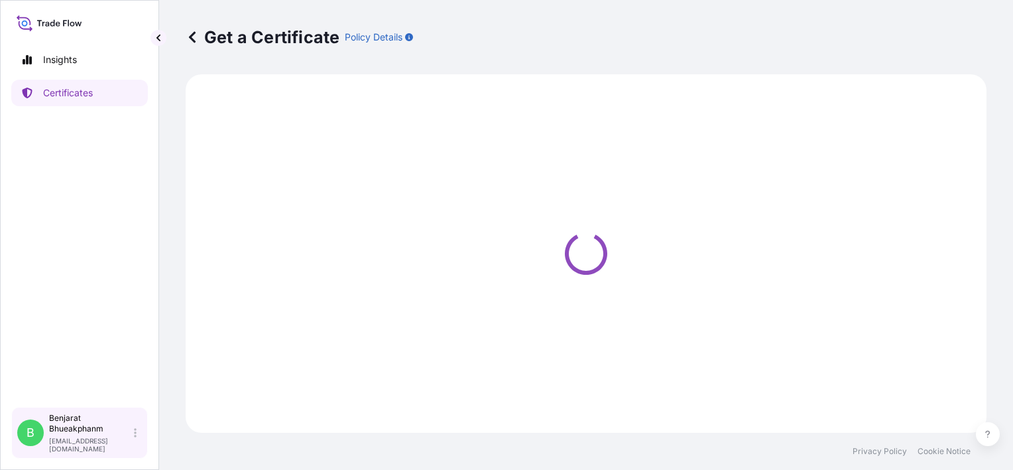
select select "Sea"
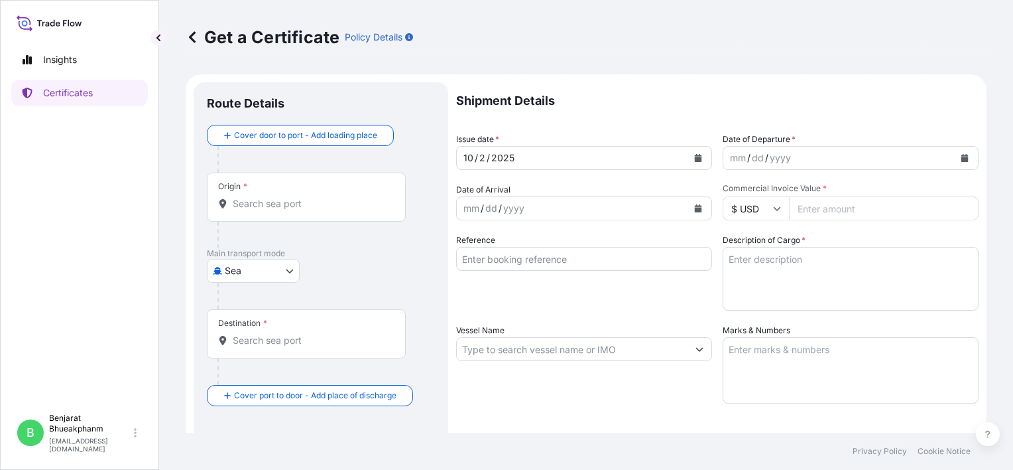
click at [298, 208] on input "Origin *" at bounding box center [311, 203] width 157 height 13
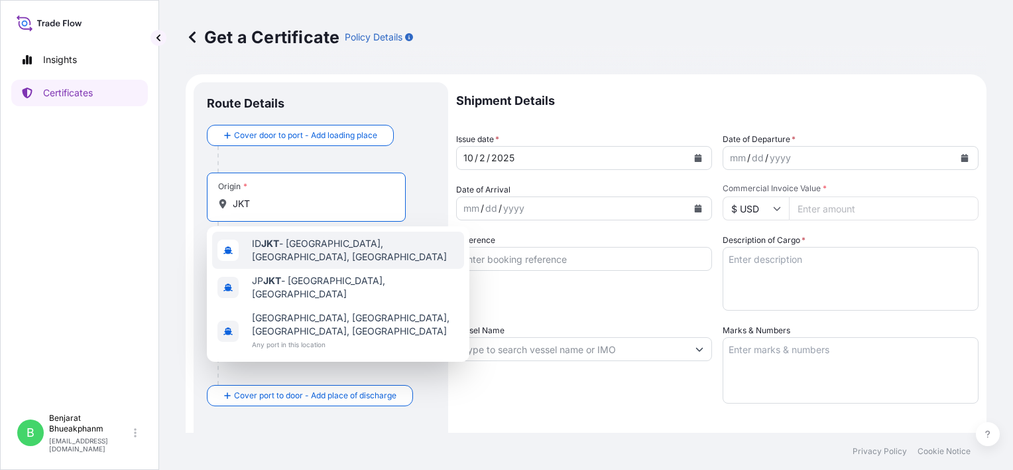
click at [290, 259] on div "ID JKT - Jakarta, Java, Indonesia" at bounding box center [338, 249] width 252 height 37
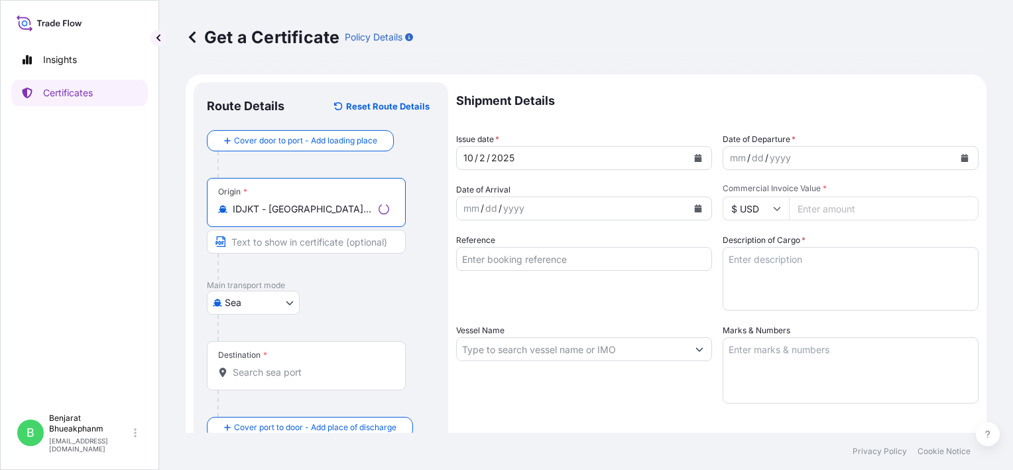
type input "IDJKT - Jakarta, Java, Indonesia"
click at [256, 374] on input "Destination *" at bounding box center [311, 371] width 157 height 13
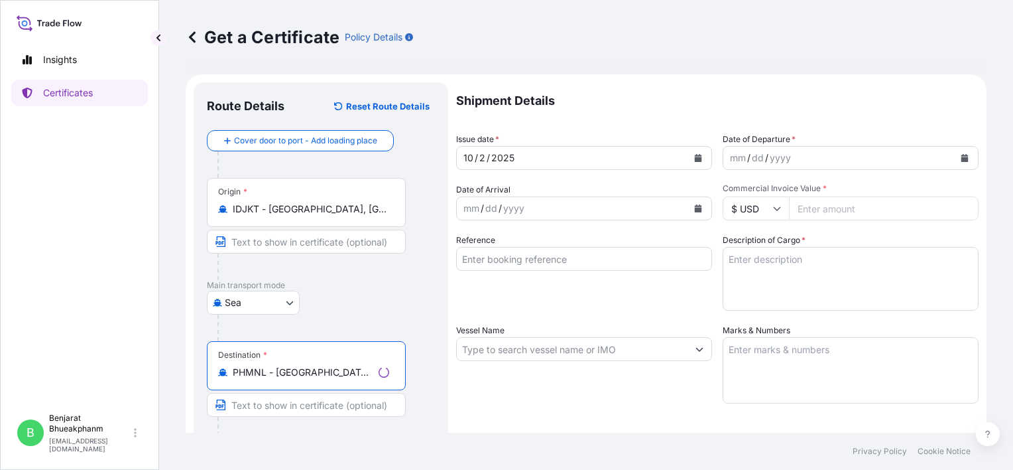
type input "PHMNL - [GEOGRAPHIC_DATA], [GEOGRAPHIC_DATA]"
click at [786, 162] on div "yyyy" at bounding box center [781, 158] width 24 height 16
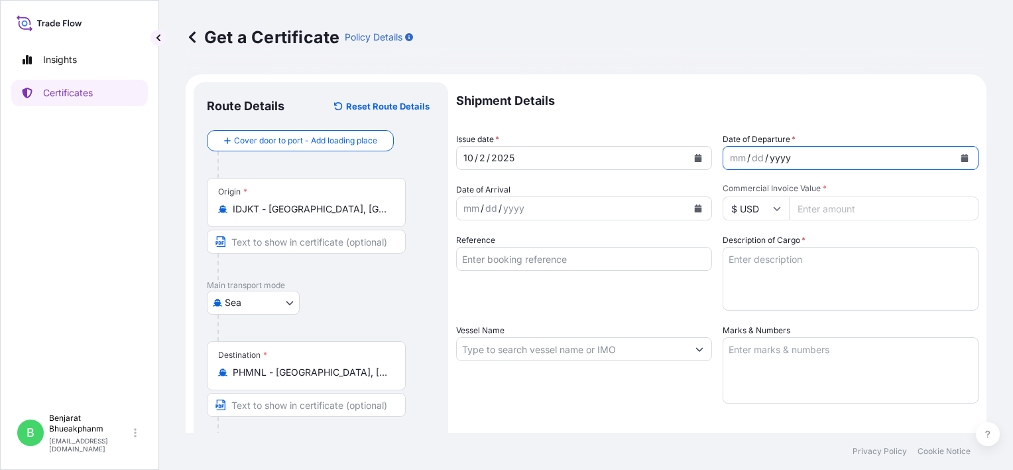
click at [954, 156] on button "Calendar" at bounding box center [964, 157] width 21 height 21
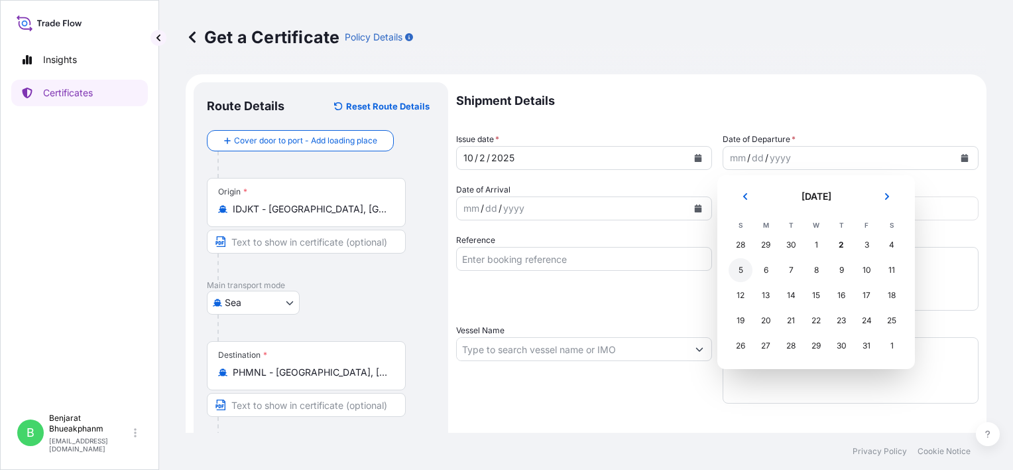
click at [741, 271] on div "5" at bounding box center [741, 270] width 24 height 24
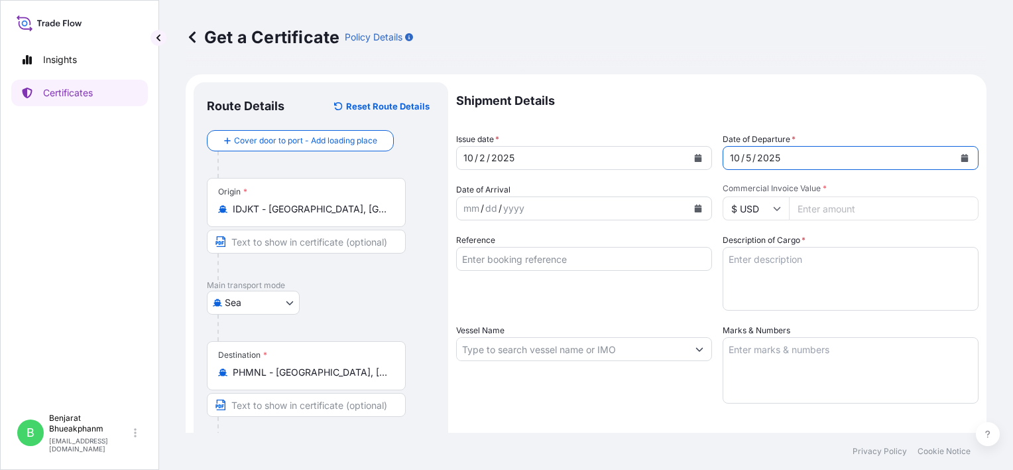
click at [573, 205] on div "mm / dd / yyyy" at bounding box center [572, 208] width 231 height 24
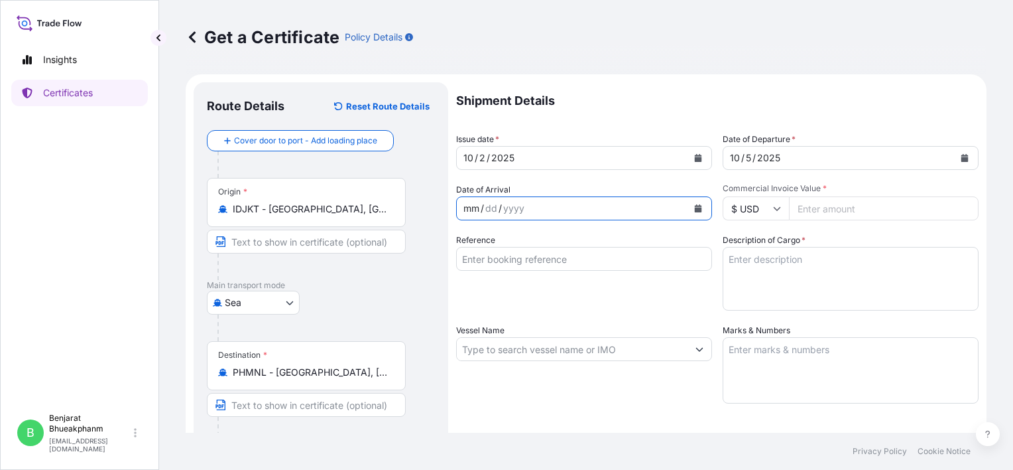
click at [698, 207] on button "Calendar" at bounding box center [698, 208] width 21 height 21
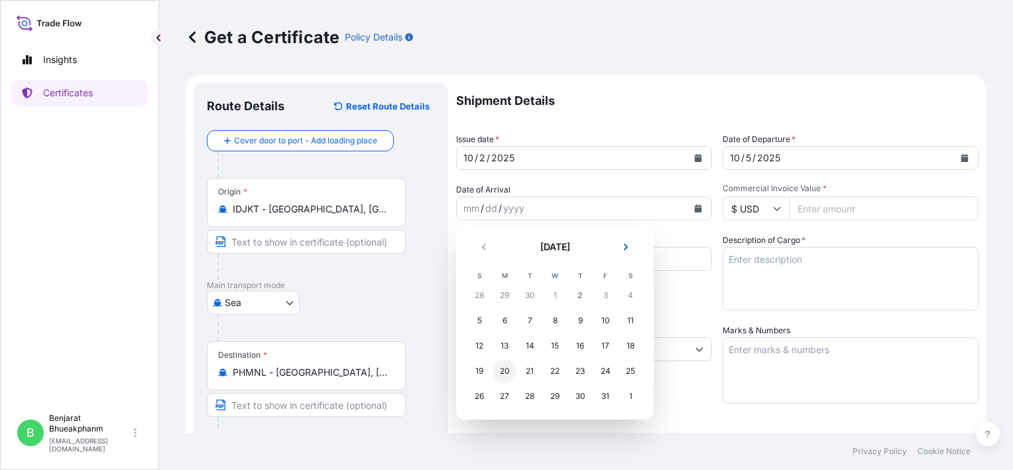
click at [504, 373] on div "20" at bounding box center [505, 371] width 24 height 24
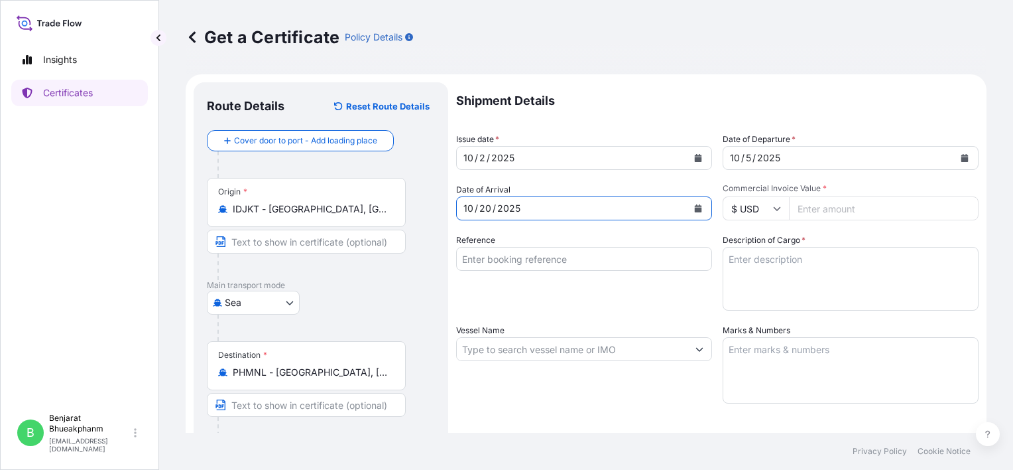
click at [838, 217] on input "Commercial Invoice Value *" at bounding box center [884, 208] width 190 height 24
click at [839, 207] on input "Commercial Invoice Value *" at bounding box center [884, 208] width 190 height 24
paste input "36540.00"
type input "36540.00"
click at [540, 255] on input "Reference" at bounding box center [584, 259] width 256 height 24
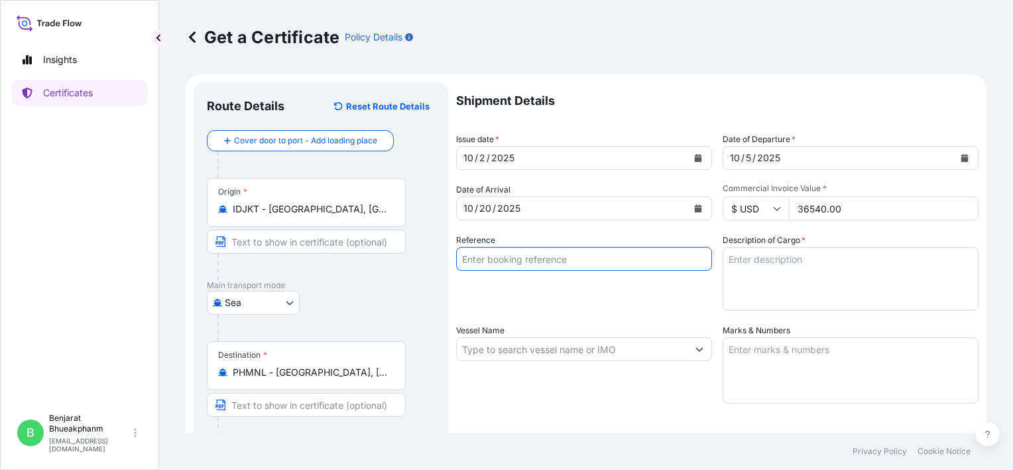
click at [490, 255] on input "Reference" at bounding box center [584, 259] width 256 height 24
paste input "BL number JKMNL0005085"
type input "BL number JKMNL0005085"
click at [802, 281] on textarea "Description of Cargo *" at bounding box center [851, 279] width 256 height 64
paste textarea "RACUMIN RODENT BLOCK RB 100X100G BAG PH"
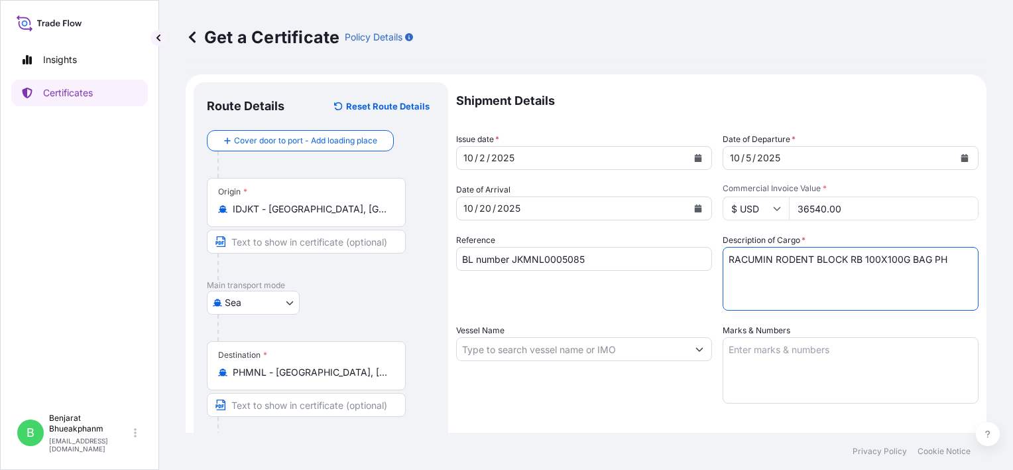
type textarea "RACUMIN RODENT BLOCK RB 100X100G BAG PH"
click at [528, 346] on input "Vessel Name" at bounding box center [572, 349] width 231 height 24
paste input "AS [PERSON_NAME]540N"
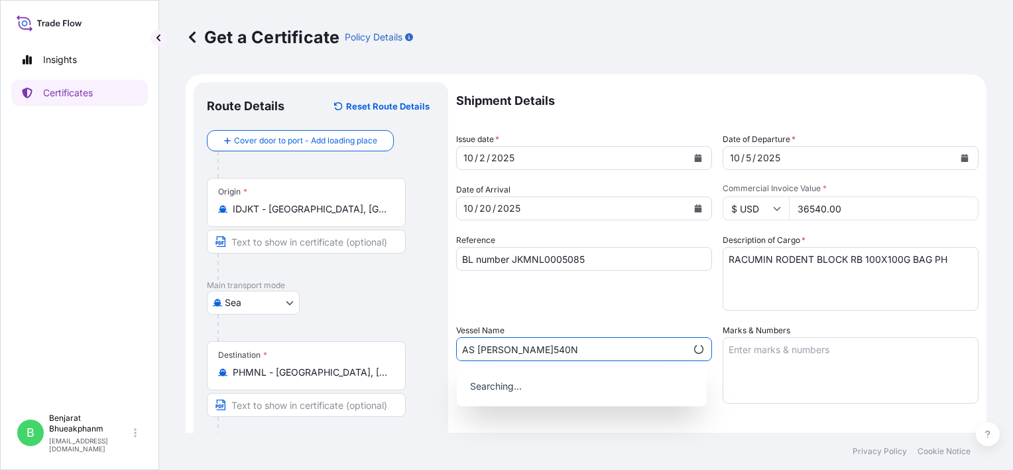
type input "AS [PERSON_NAME]540N"
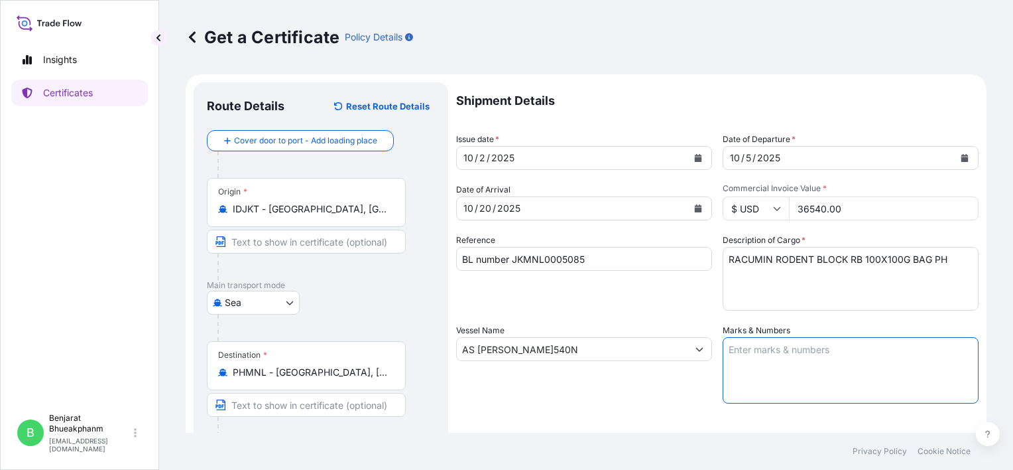
click at [758, 357] on textarea "Marks & Numbers" at bounding box center [851, 370] width 256 height 66
paste textarea "EARTH HOMECARE PRODUCTS ([GEOGRAPHIC_DATA]),INC. P/O. PO57 ROD-03-001.2 RACUMIN…"
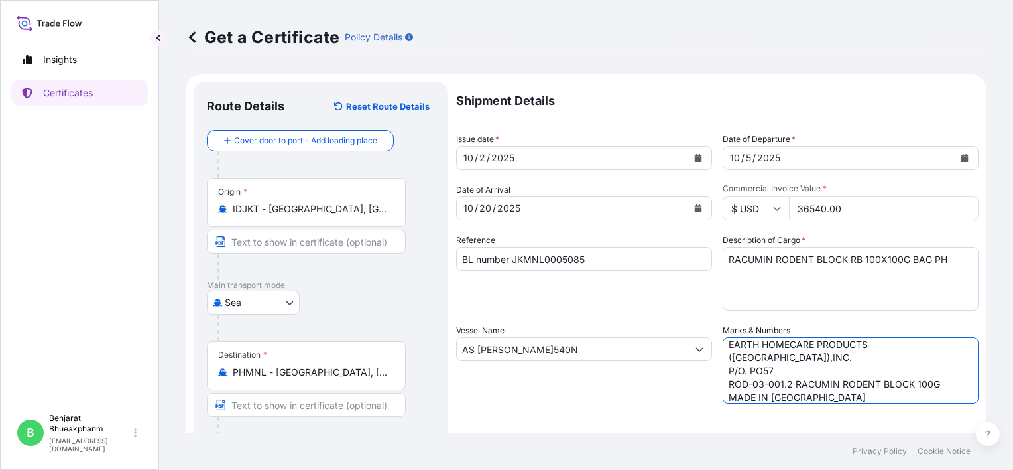
scroll to position [199, 0]
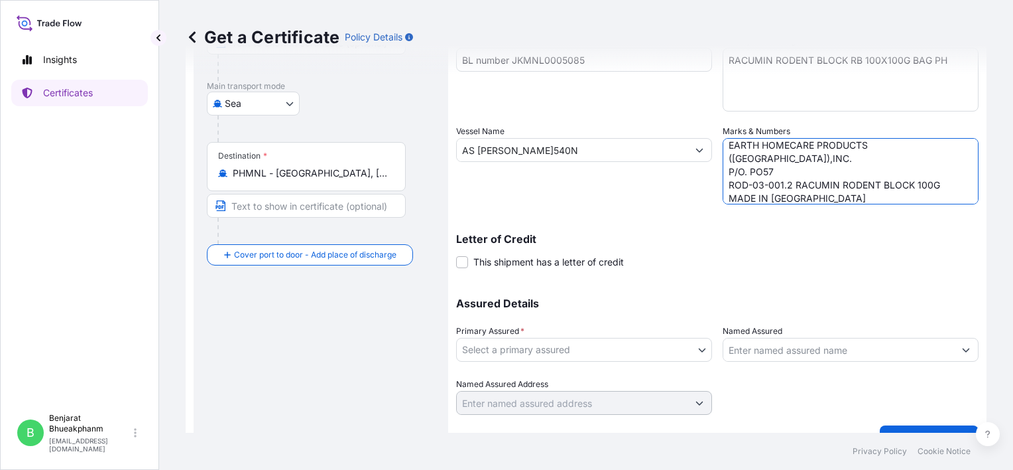
type textarea "EARTH HOMECARE PRODUCTS ([GEOGRAPHIC_DATA]),INC. P/O. PO57 ROD-03-001.2 RACUMIN…"
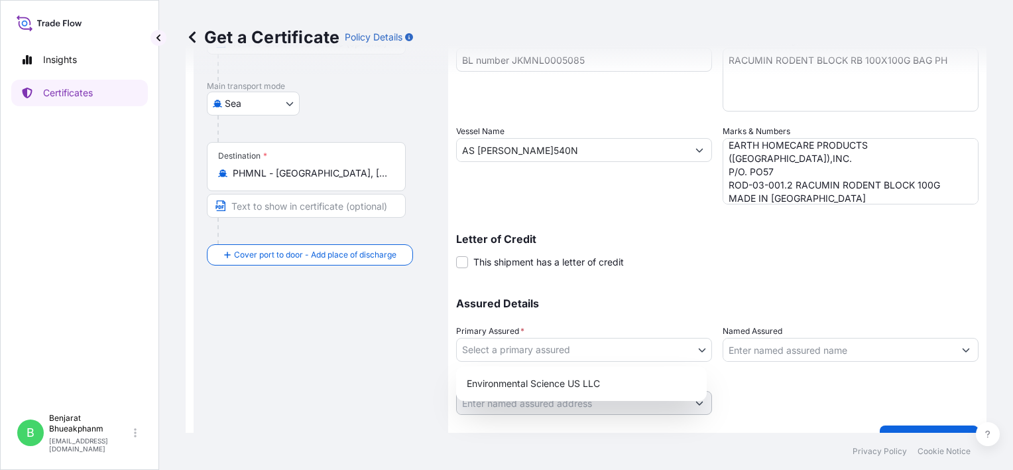
click at [529, 341] on body "0 options available. Insights Certificates B Benjarat Bhueakphanm benjarat.phue…" at bounding box center [506, 235] width 1013 height 470
click at [599, 392] on div "Environmental Science US LLC" at bounding box center [582, 383] width 240 height 24
select select "32009"
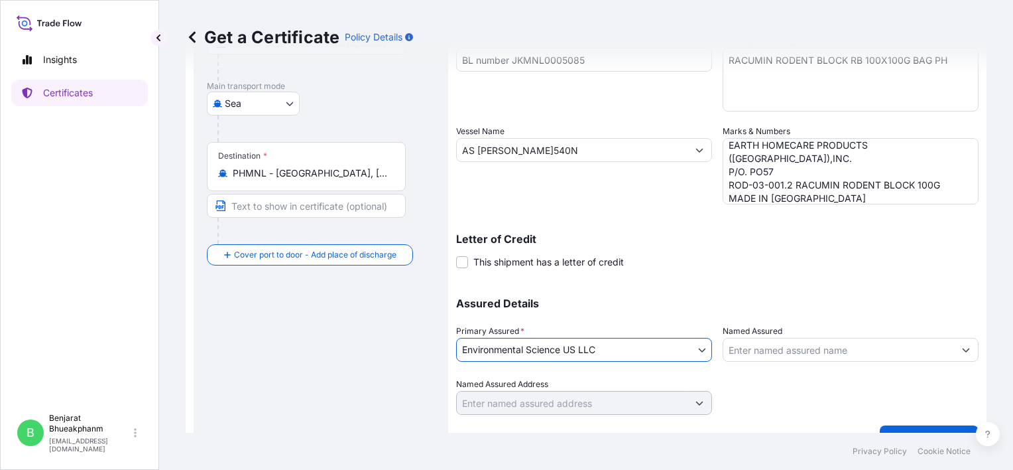
click at [758, 350] on input "Named Assured" at bounding box center [838, 350] width 231 height 24
paste input "Earth Homecare Prod ucts ([GEOGRAPHIC_DATA]), Inc."
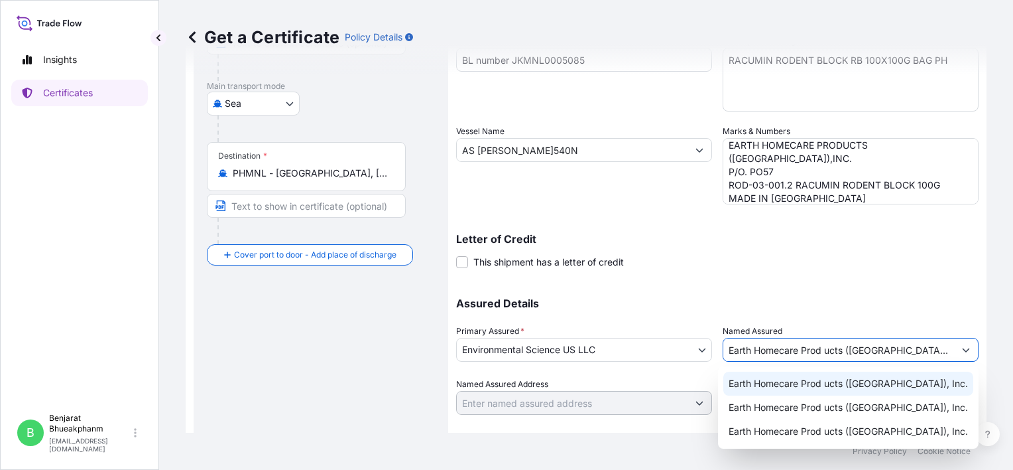
type input "Earth Homecare Prod ucts ([GEOGRAPHIC_DATA]), Inc."
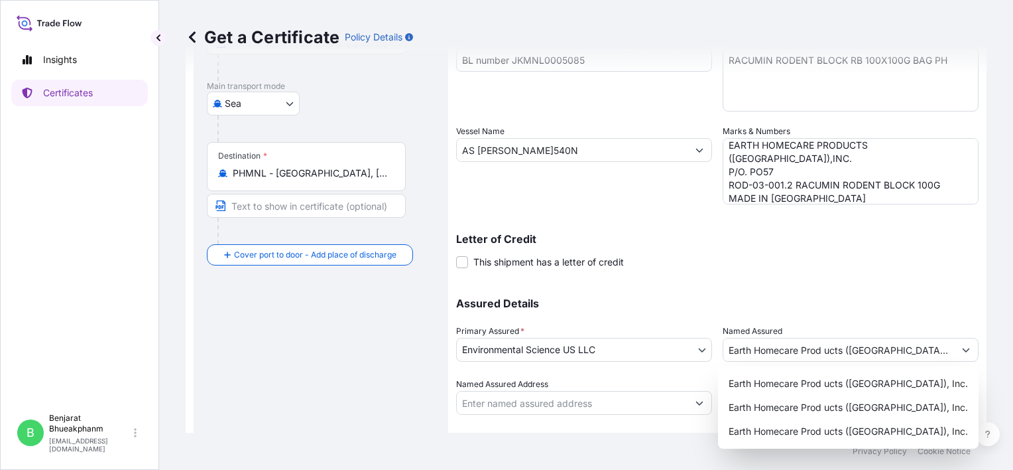
click at [712, 281] on div "Shipment Details Issue date * 10 / 2 / 2025 Date of Departure * 10 / 5 / 2025 D…" at bounding box center [717, 148] width 523 height 531
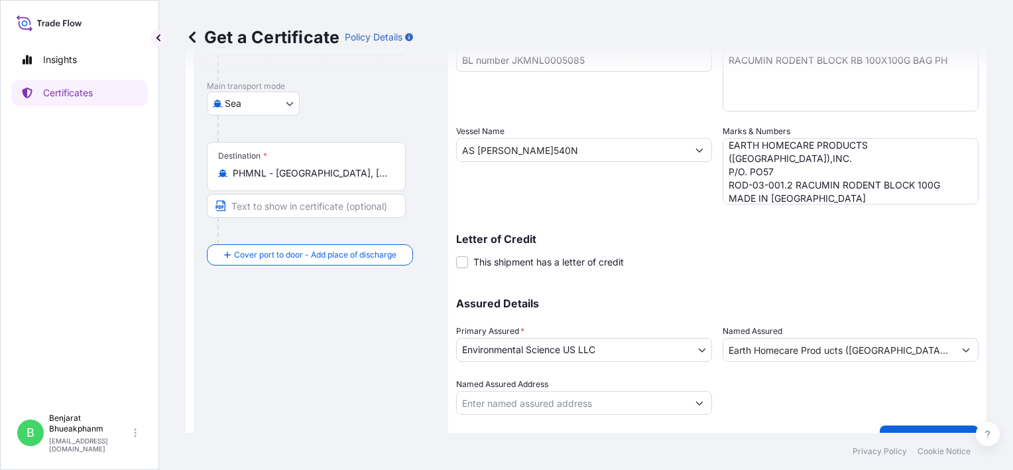
scroll to position [225, 0]
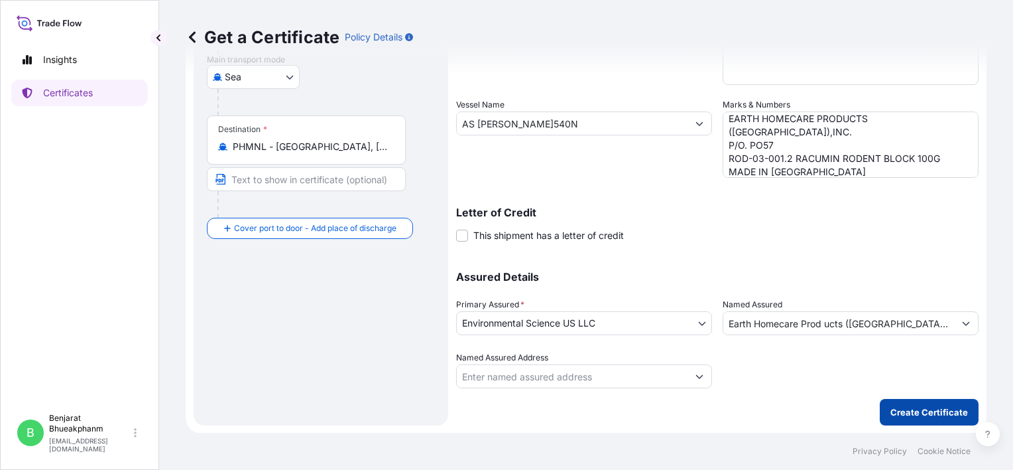
click at [930, 412] on p "Create Certificate" at bounding box center [930, 411] width 78 height 13
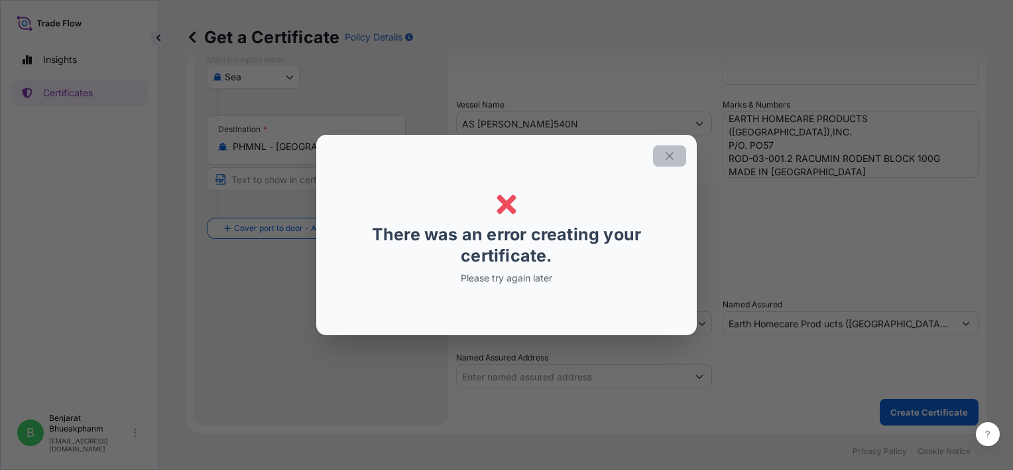
click at [675, 153] on icon "button" at bounding box center [670, 156] width 12 height 12
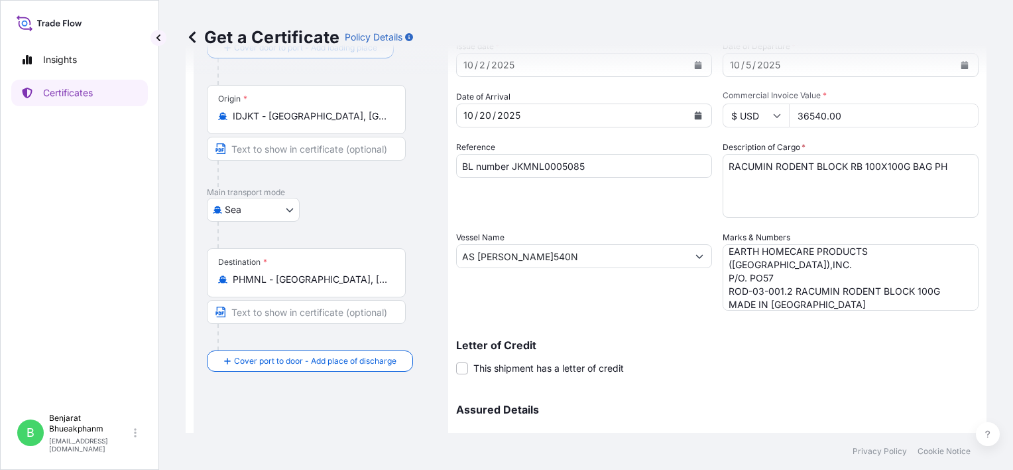
scroll to position [27, 0]
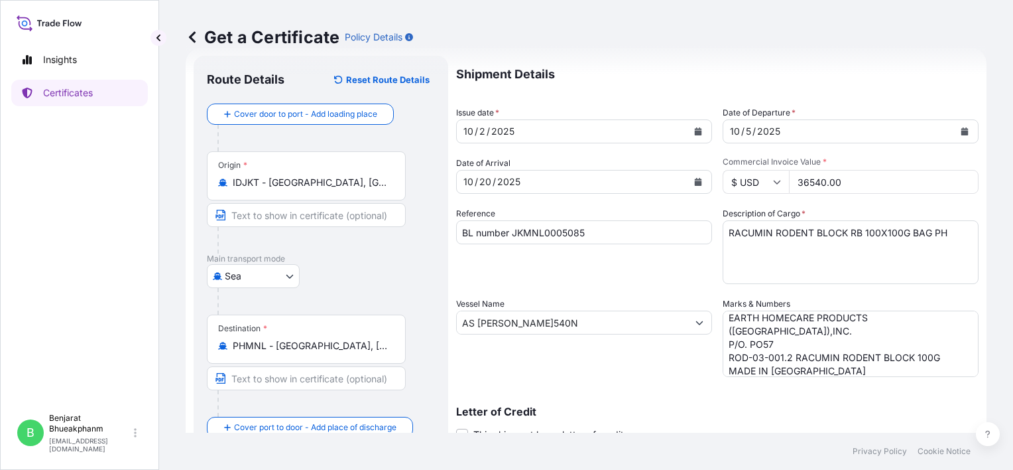
click at [653, 264] on div "Reference BL number JKMNL0005085" at bounding box center [584, 245] width 256 height 77
click at [562, 183] on div "10 / 20 / 2025" at bounding box center [572, 182] width 231 height 24
click at [447, 184] on form "Route Details Reset Route Details Cover door to port - Add loading place Place …" at bounding box center [586, 340] width 801 height 584
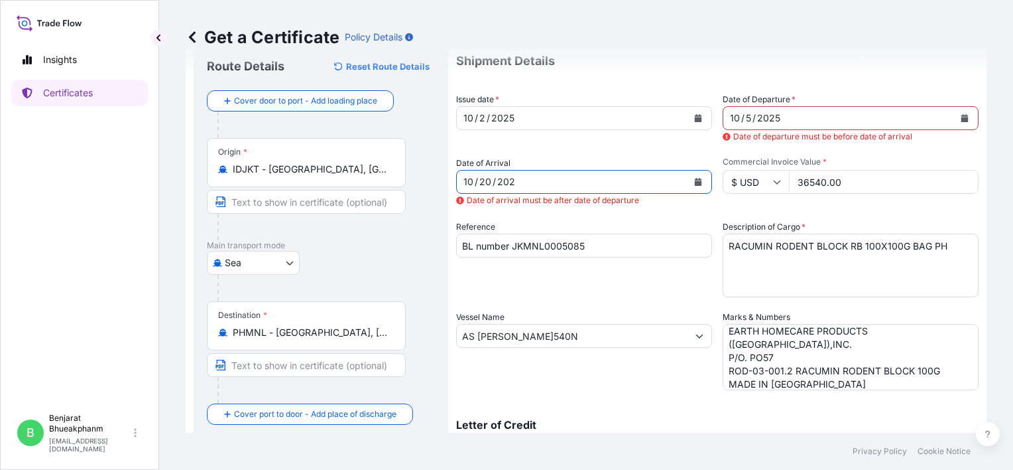
click at [634, 163] on div "Date of Arrival 10 / 20 / 202 Date of arrival must be after date of departure" at bounding box center [584, 182] width 256 height 50
click at [623, 178] on div "10 / 20 / 202" at bounding box center [572, 182] width 231 height 24
click at [695, 183] on icon "Calendar" at bounding box center [698, 182] width 7 height 8
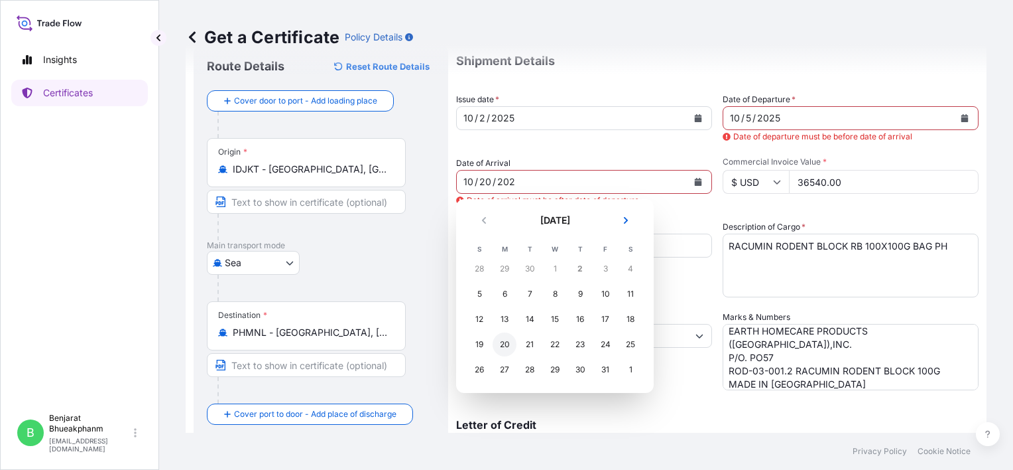
click at [498, 341] on div "20" at bounding box center [505, 344] width 24 height 24
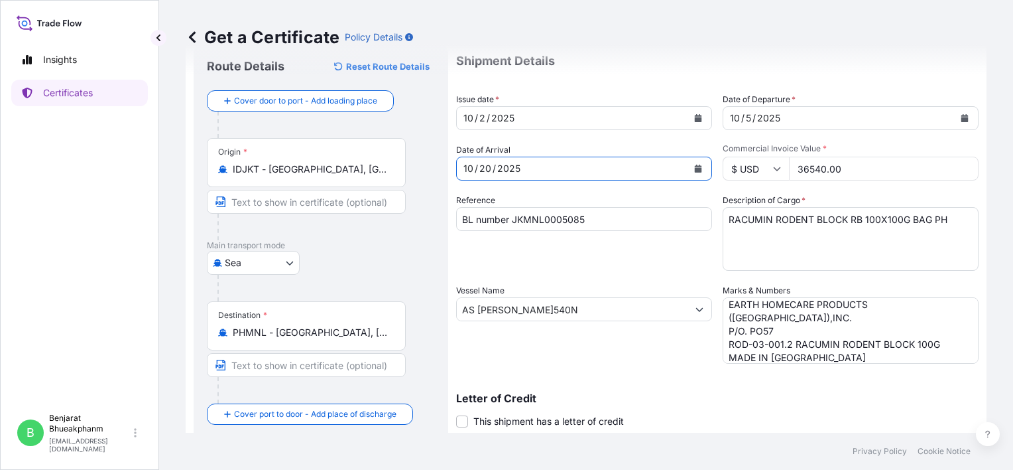
click at [629, 254] on div "Reference BL number JKMNL0005085" at bounding box center [584, 232] width 256 height 77
click at [881, 259] on textarea "RACUMIN RODENT BLOCK RB 100X100G BAG PH" at bounding box center [851, 239] width 256 height 64
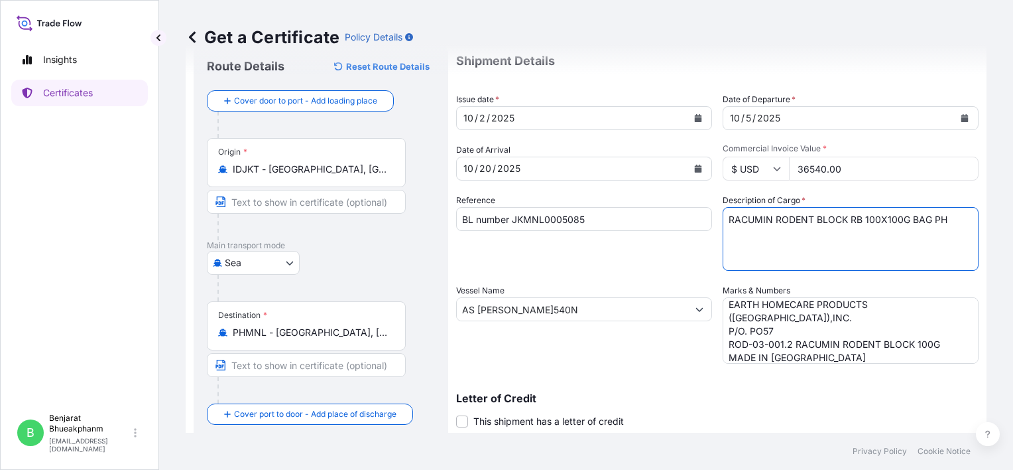
click at [934, 233] on textarea "RACUMIN RODENT BLOCK RB 100X100G BAG PH" at bounding box center [851, 239] width 256 height 64
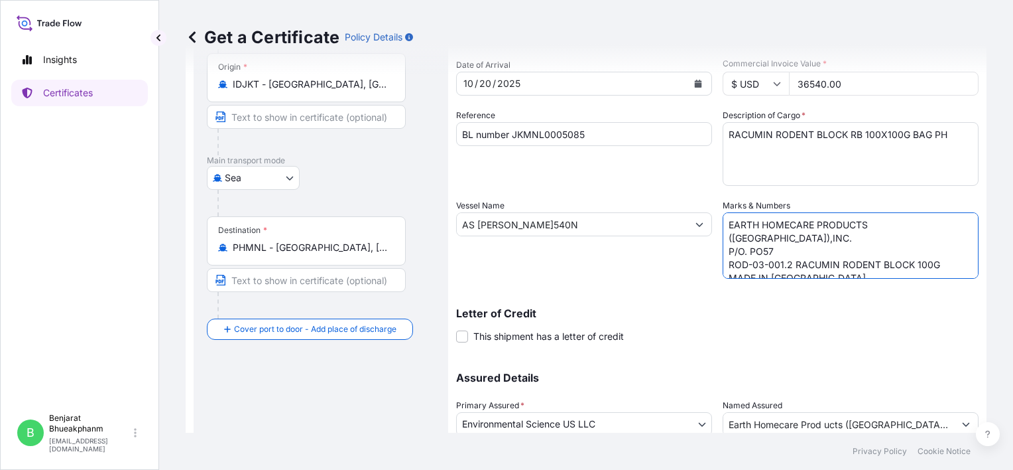
scroll to position [225, 0]
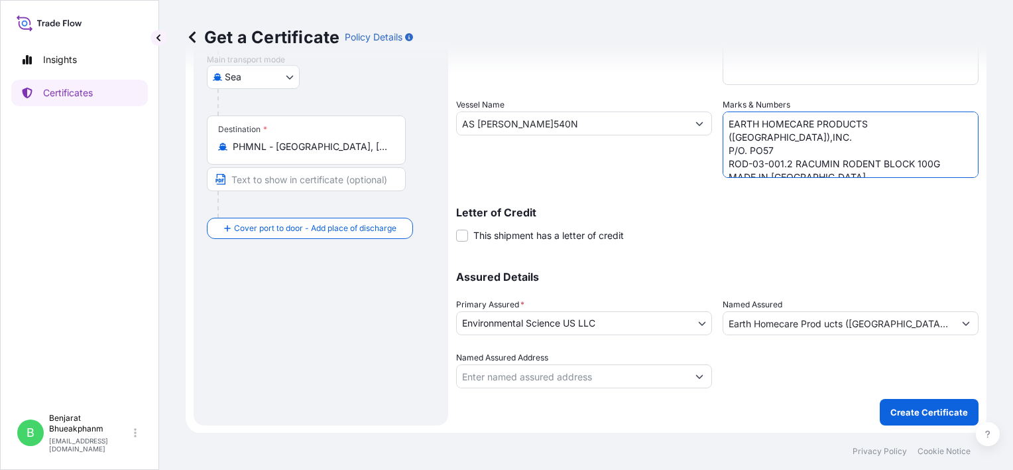
click at [723, 361] on div at bounding box center [851, 369] width 256 height 37
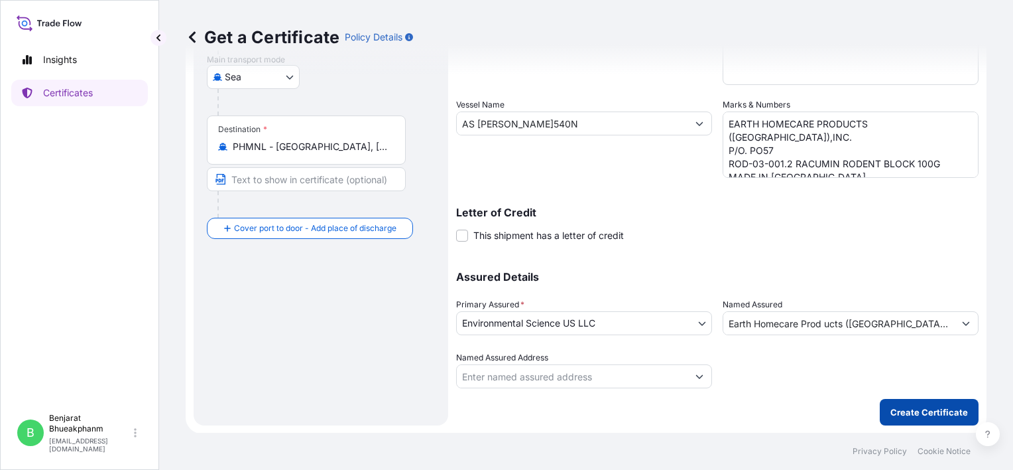
click at [938, 405] on p "Create Certificate" at bounding box center [930, 411] width 78 height 13
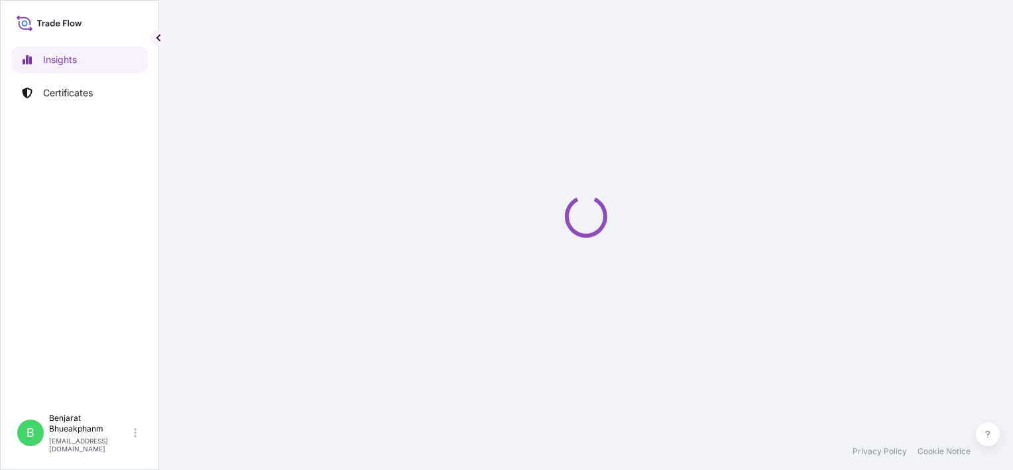
select select "2025"
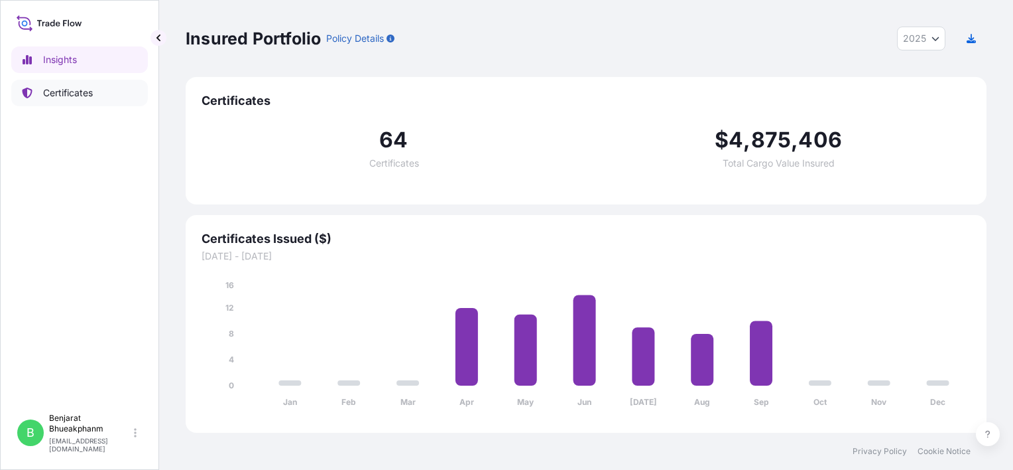
click at [78, 92] on p "Certificates" at bounding box center [68, 92] width 50 height 13
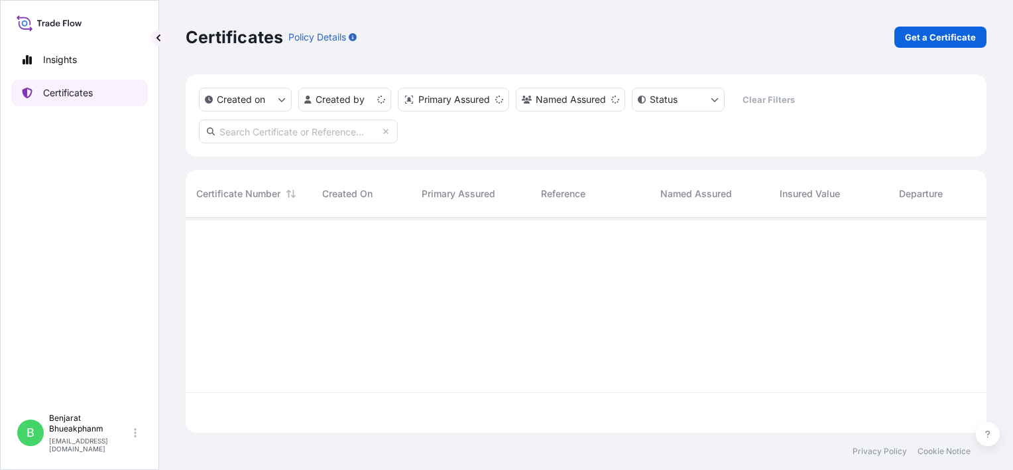
scroll to position [212, 790]
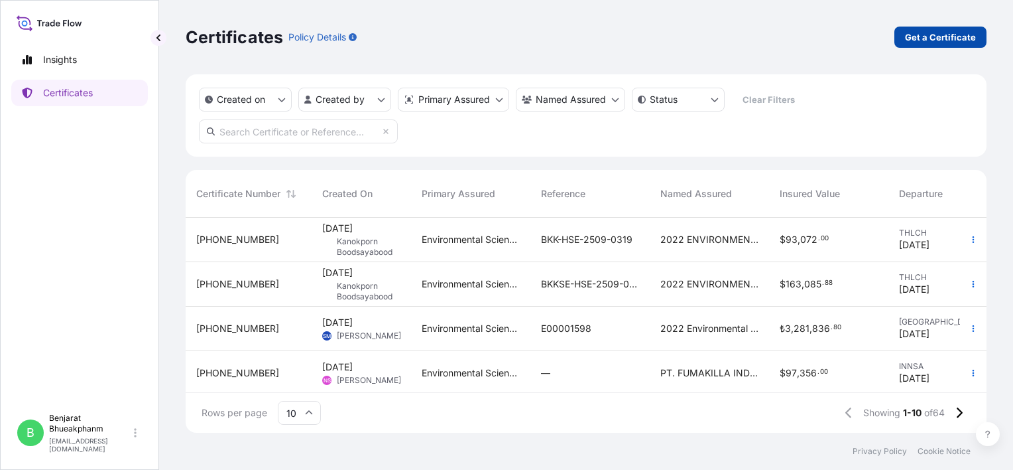
click at [944, 34] on p "Get a Certificate" at bounding box center [940, 37] width 71 height 13
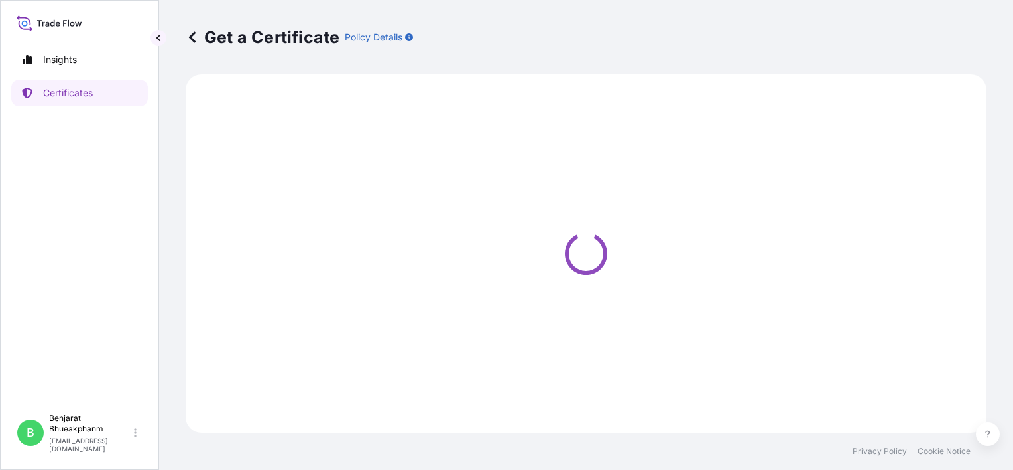
select select "Sea"
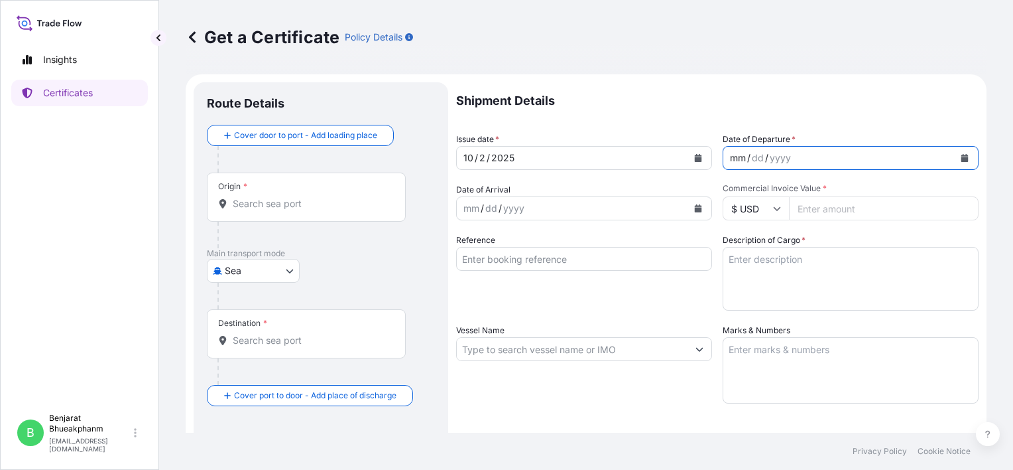
click at [884, 164] on div "mm / dd / yyyy" at bounding box center [838, 158] width 231 height 24
click at [962, 157] on icon "Calendar" at bounding box center [965, 158] width 7 height 8
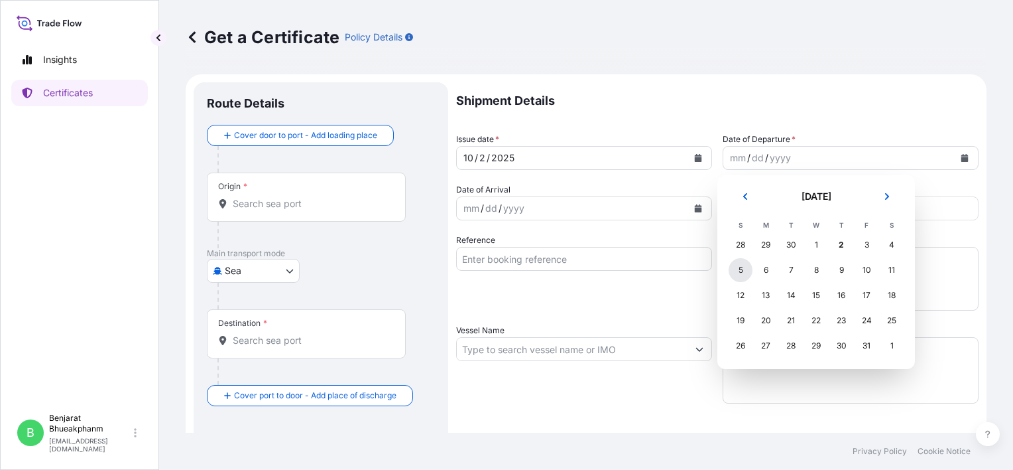
click at [735, 268] on div "5" at bounding box center [741, 270] width 24 height 24
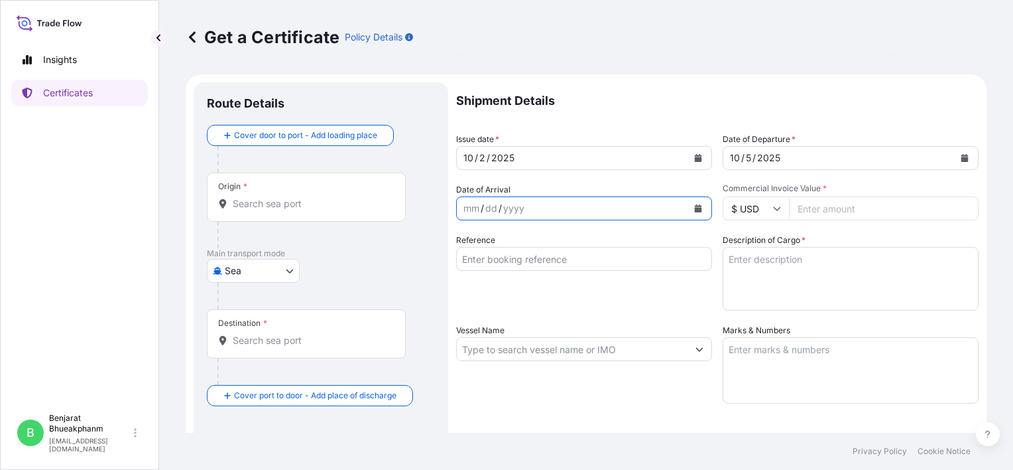
click at [692, 212] on button "Calendar" at bounding box center [698, 208] width 21 height 21
click at [536, 263] on input "Reference" at bounding box center [584, 259] width 256 height 24
type input "BL number JKMNL0005085"
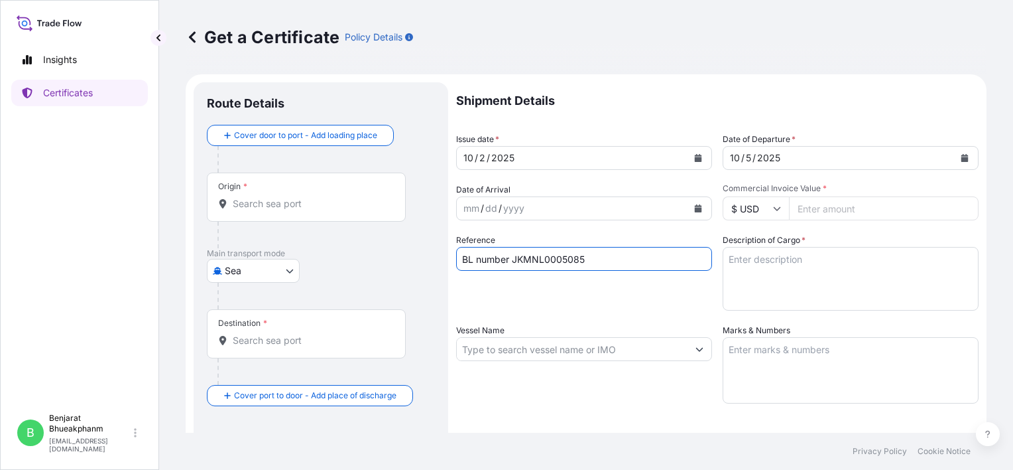
type input "36540.00"
click at [891, 216] on input "36540.00" at bounding box center [884, 208] width 190 height 24
click at [758, 273] on textarea "Description of Cargo *" at bounding box center [851, 279] width 256 height 64
click at [786, 253] on textarea "Description of Cargo *" at bounding box center [851, 279] width 256 height 64
paste textarea "RACUMIN RODENT BLOCK RB 100X100G BAG PH"
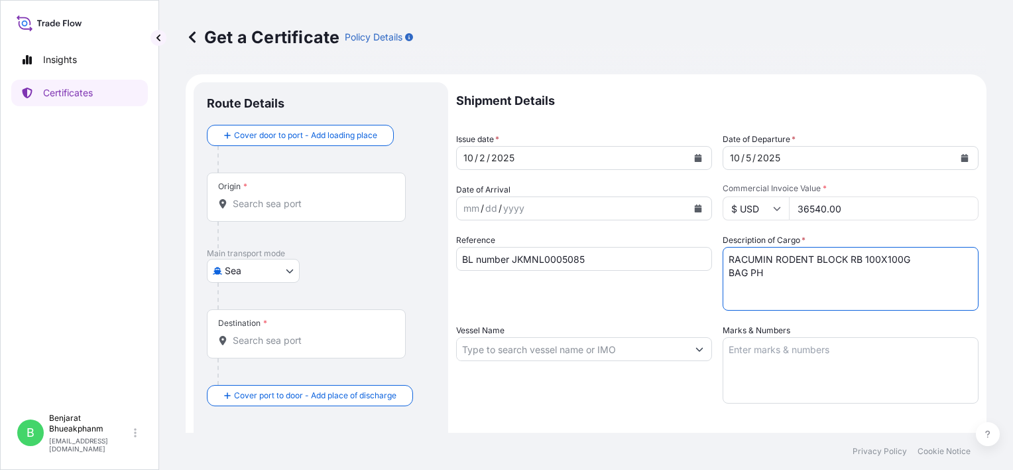
click at [726, 276] on textarea "RACUMIN RODENT BLOCK RB 100X100G BAG PH" at bounding box center [851, 279] width 256 height 64
type textarea "RACUMIN RODENT BLOCK RB 100X100G BAG PH"
click at [568, 349] on input "Vessel Name" at bounding box center [572, 349] width 231 height 24
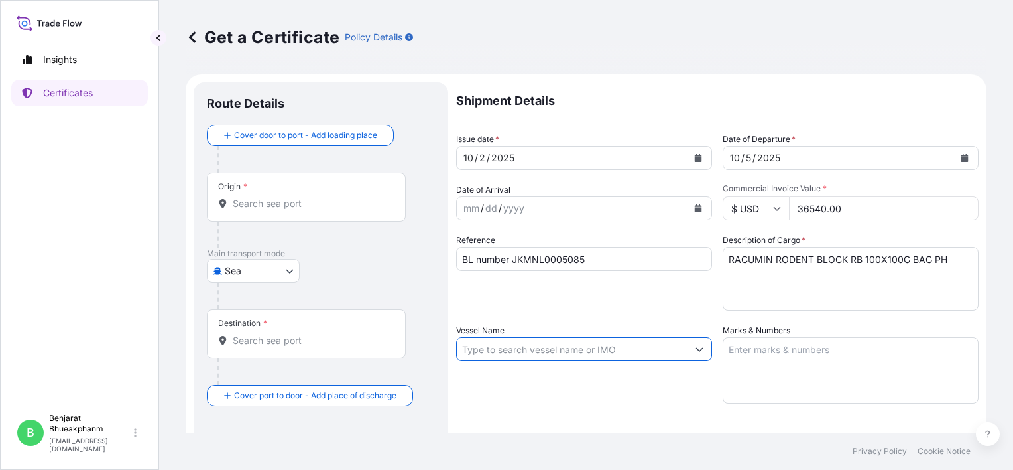
paste input "AS SIMONE V.540N"
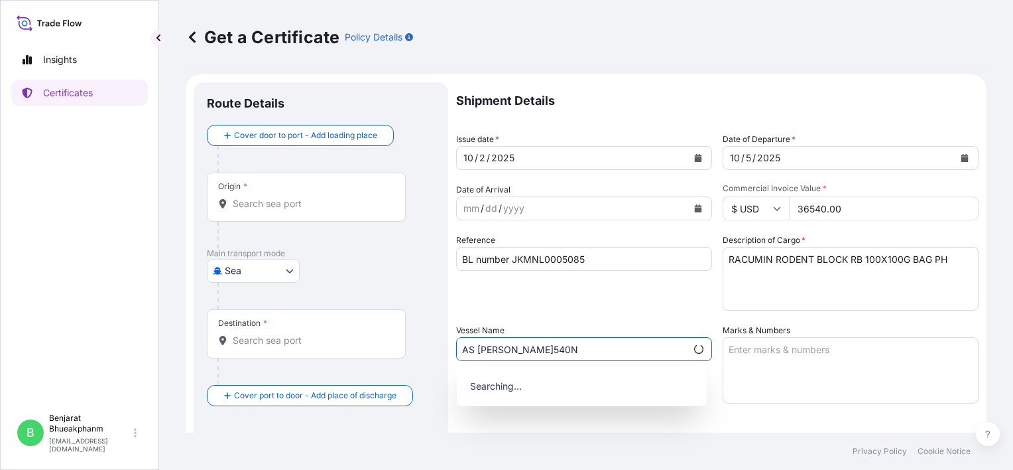
type input "AS [PERSON_NAME]540N"
click at [758, 358] on textarea "Marks & Numbers" at bounding box center [851, 370] width 256 height 66
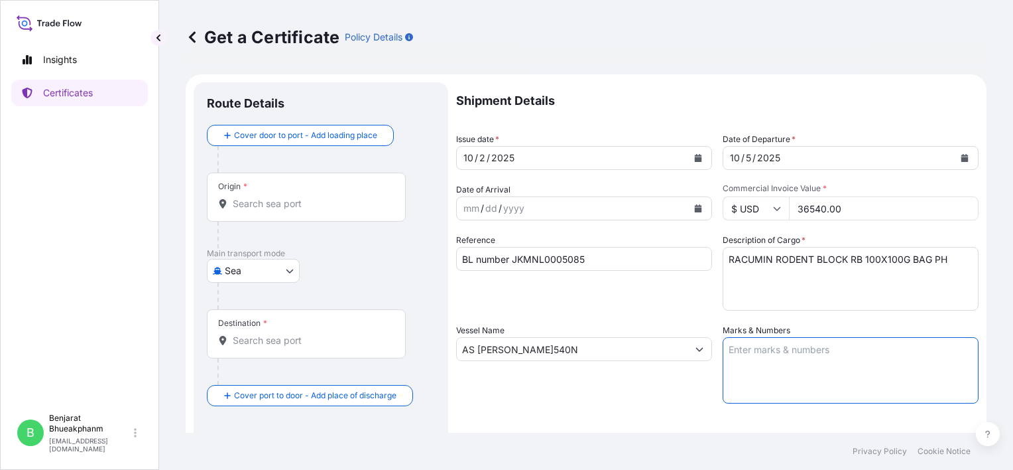
click at [773, 360] on textarea "Marks & Numbers" at bounding box center [851, 370] width 256 height 66
paste textarea "EARTH HOMECARE PRODUCTS ([GEOGRAPHIC_DATA]), INC. P/O. PO57 ROD-03-001.2 RACUMI…"
click at [724, 363] on textarea "EARTH HOMECARE PRODUCTS ([GEOGRAPHIC_DATA]), INC. P/O. PO57 ROD-03-001.2 RACUMI…" at bounding box center [851, 370] width 256 height 66
click at [723, 363] on textarea "EARTH HOMECARE PRODUCTS ([GEOGRAPHIC_DATA]), INC. P/O. PO57 ROD-03-001.2 RACUMI…" at bounding box center [851, 370] width 256 height 66
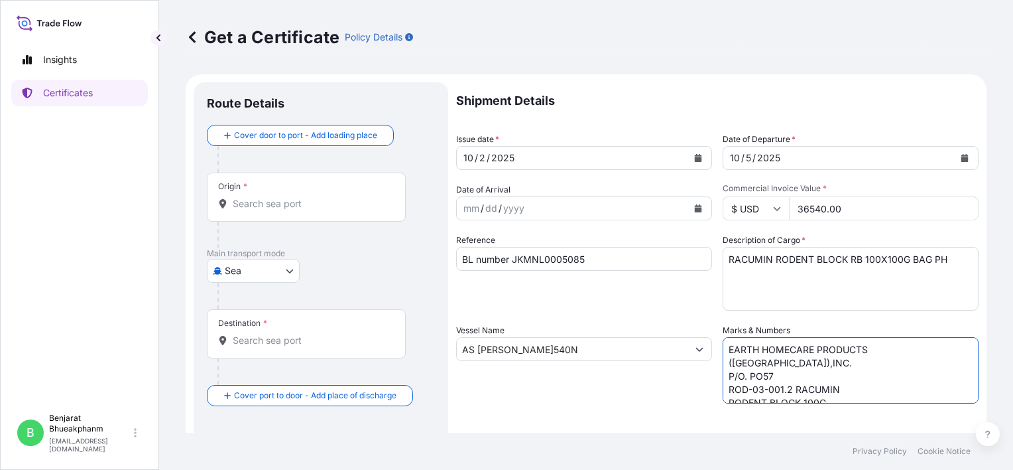
scroll to position [25, 0]
type textarea "EARTH HOMECARE PRODUCTS ([GEOGRAPHIC_DATA]),INC. P/O. PO57 ROD-03-001.2 RACUMIN…"
click at [261, 206] on input "Origin *" at bounding box center [311, 203] width 157 height 13
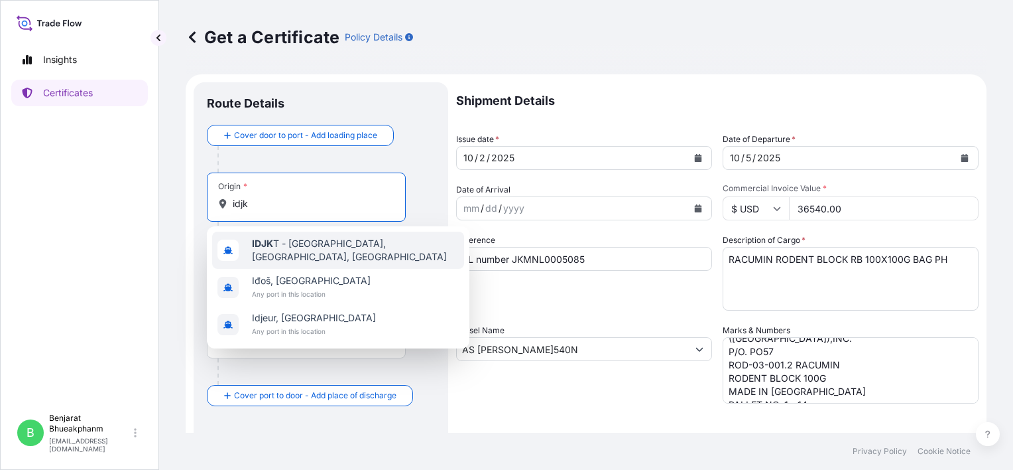
click at [296, 249] on span "IDJK T - Jakarta, Java, Indonesia" at bounding box center [355, 250] width 207 height 27
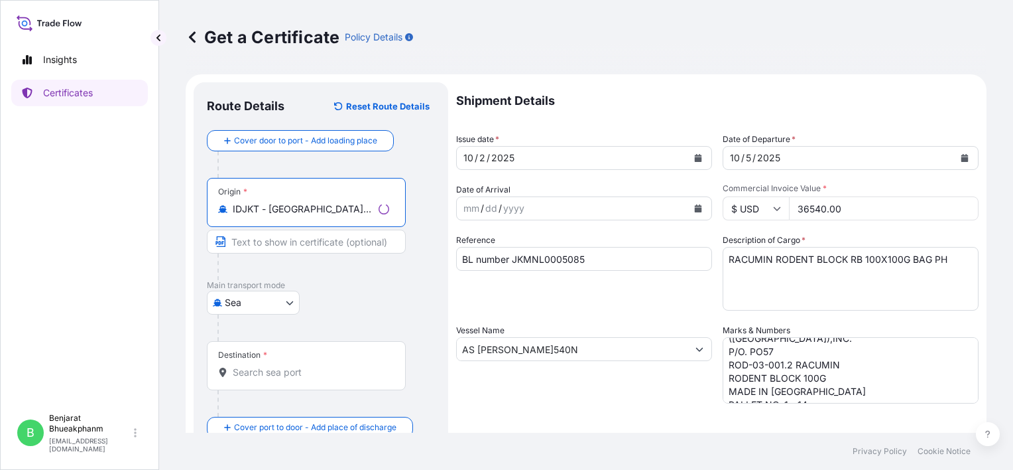
type input "IDJKT - [GEOGRAPHIC_DATA], [GEOGRAPHIC_DATA], [GEOGRAPHIC_DATA]"
click at [292, 367] on input "Destination *" at bounding box center [311, 371] width 157 height 13
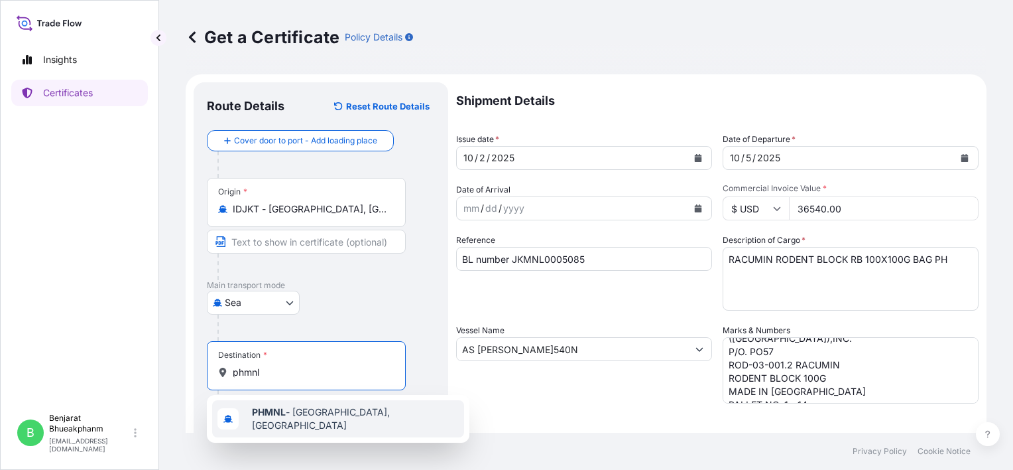
click at [291, 414] on span "PHMNL - Manila, Philippines" at bounding box center [355, 418] width 207 height 27
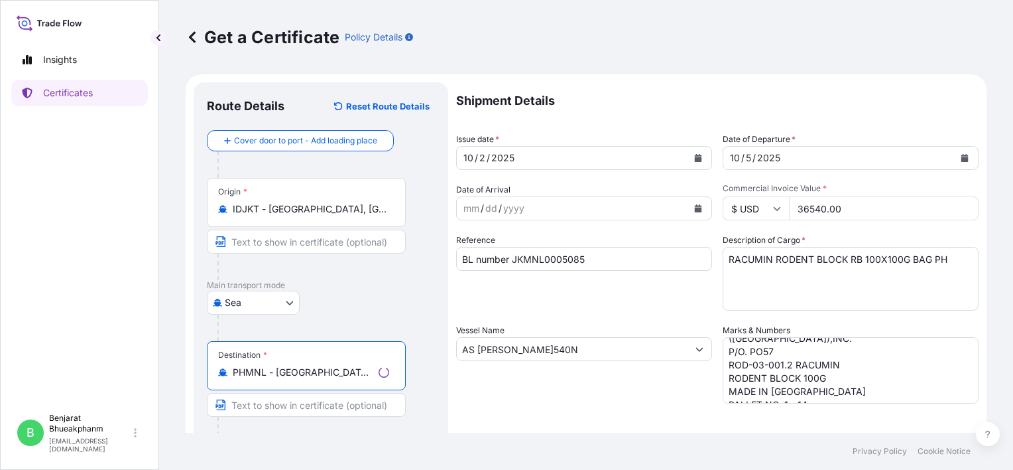
type input "PHMNL - [GEOGRAPHIC_DATA], [GEOGRAPHIC_DATA]"
click at [414, 379] on div "Destination * PHMNL - [GEOGRAPHIC_DATA], [GEOGRAPHIC_DATA]" at bounding box center [321, 392] width 228 height 102
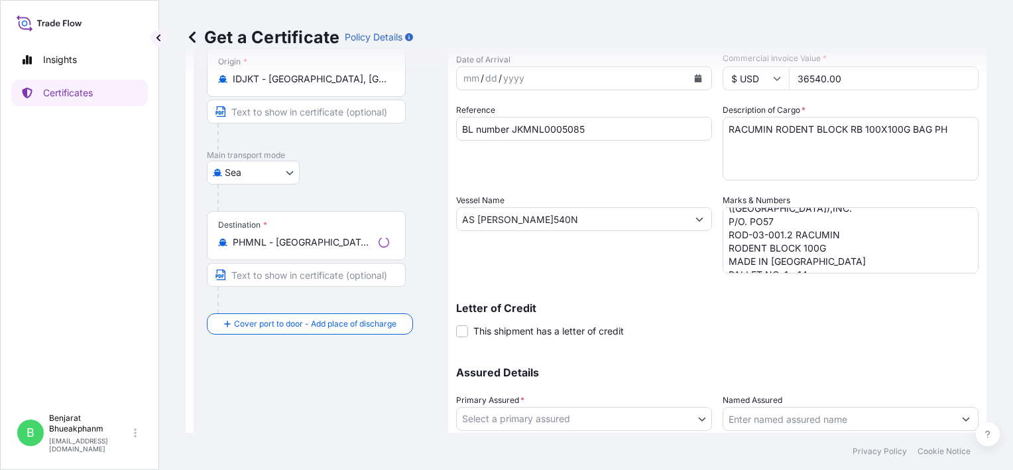
scroll to position [133, 0]
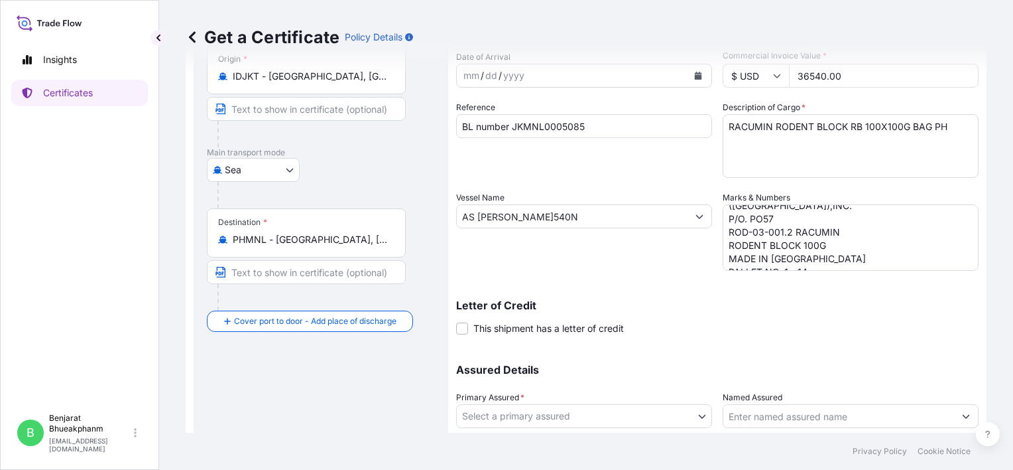
click at [589, 420] on body "1 option available. Insights Certificates B Benjarat Bhueakphanm benjarat.phuea…" at bounding box center [506, 235] width 1013 height 470
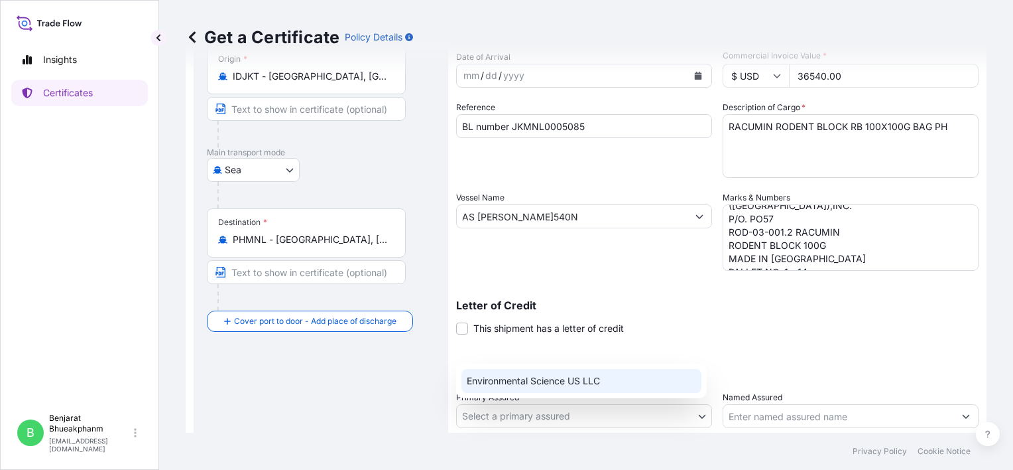
click at [578, 380] on div "Environmental Science US LLC" at bounding box center [582, 381] width 240 height 24
select select "32009"
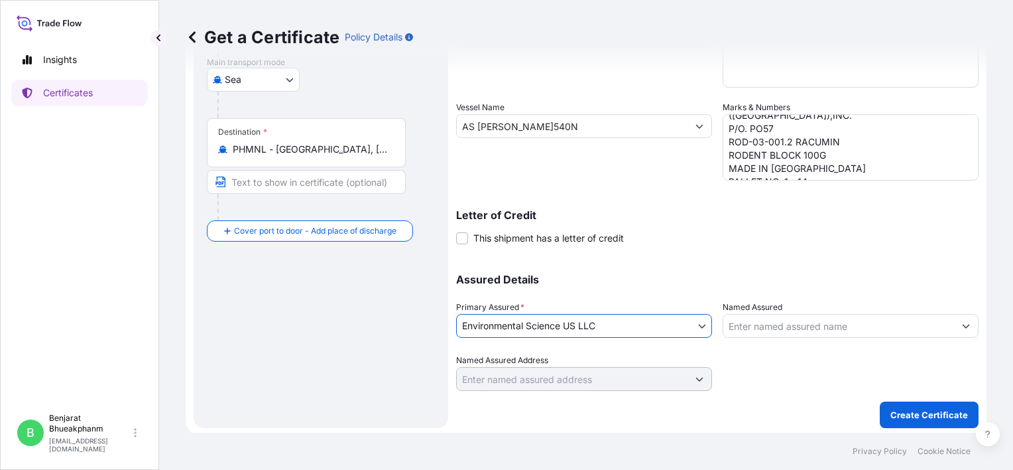
scroll to position [225, 0]
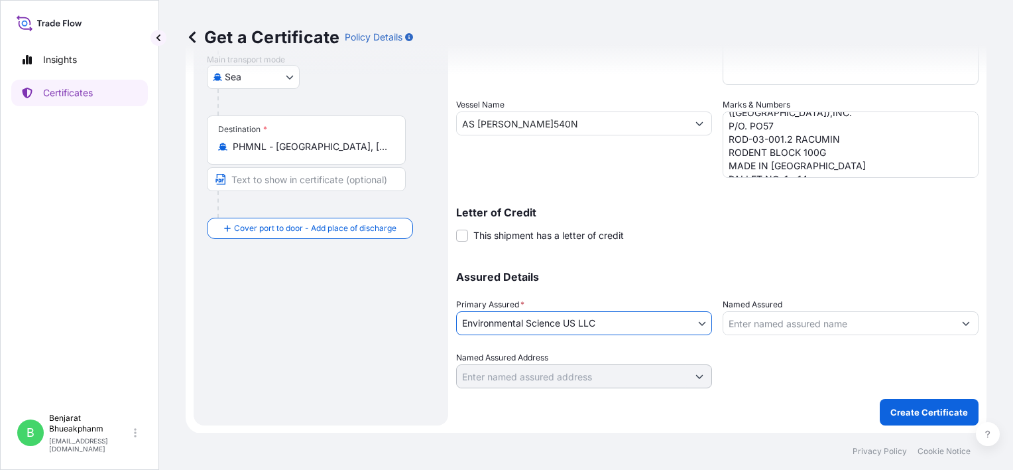
click at [771, 324] on input "Named Assured" at bounding box center [838, 323] width 231 height 24
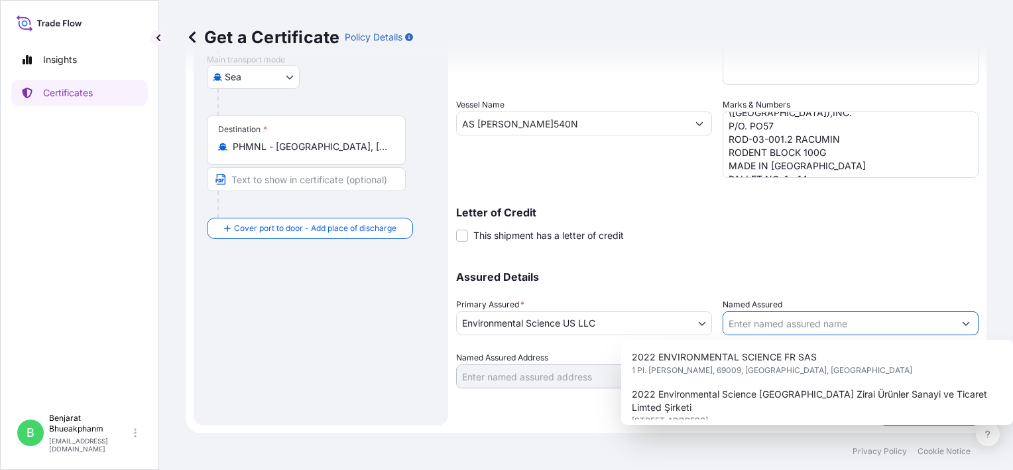
paste input "Earth Homecare Products ([GEOGRAPHIC_DATA]), Inc."
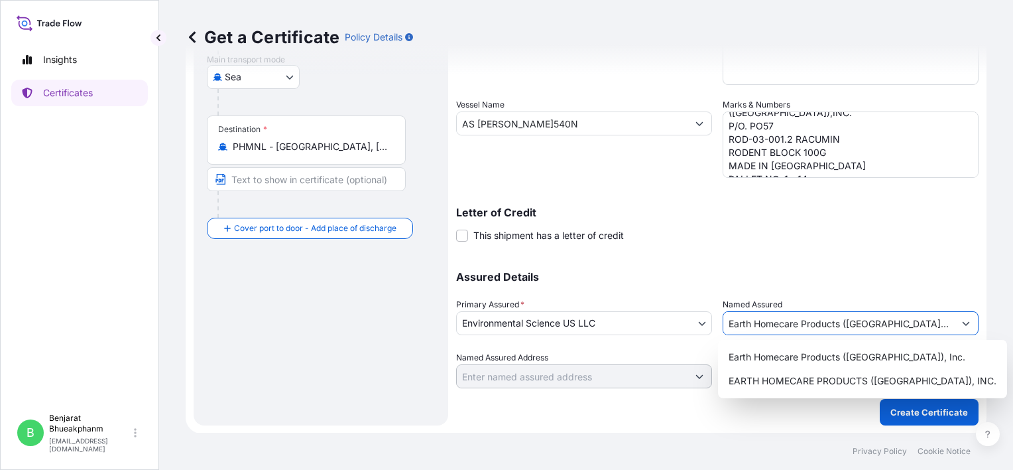
type input "Earth Homecare Products ([GEOGRAPHIC_DATA]), Inc."
click at [793, 272] on p "Assured Details" at bounding box center [717, 276] width 523 height 11
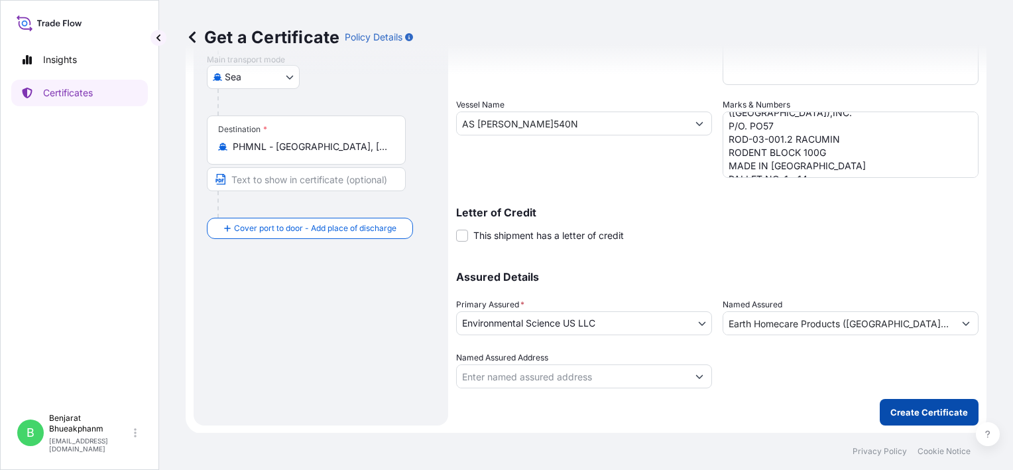
click at [914, 419] on button "Create Certificate" at bounding box center [929, 412] width 99 height 27
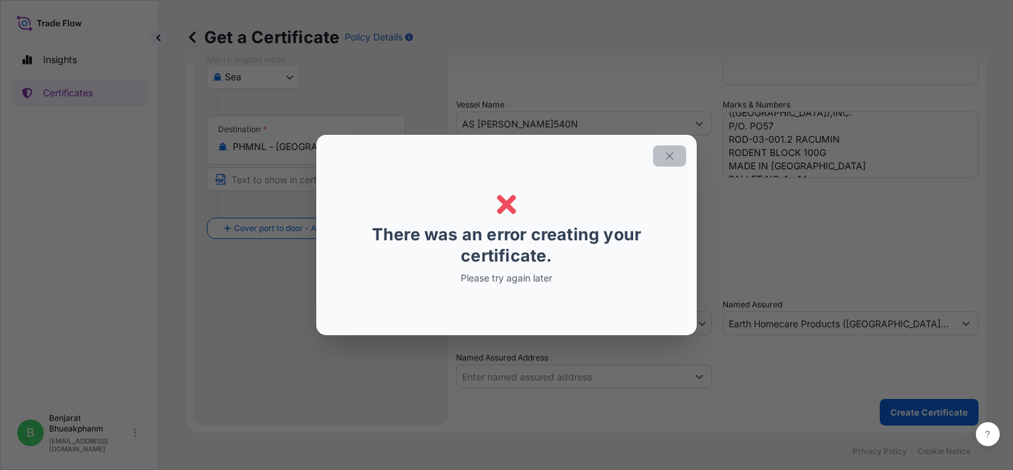
click at [672, 151] on icon "button" at bounding box center [670, 156] width 12 height 12
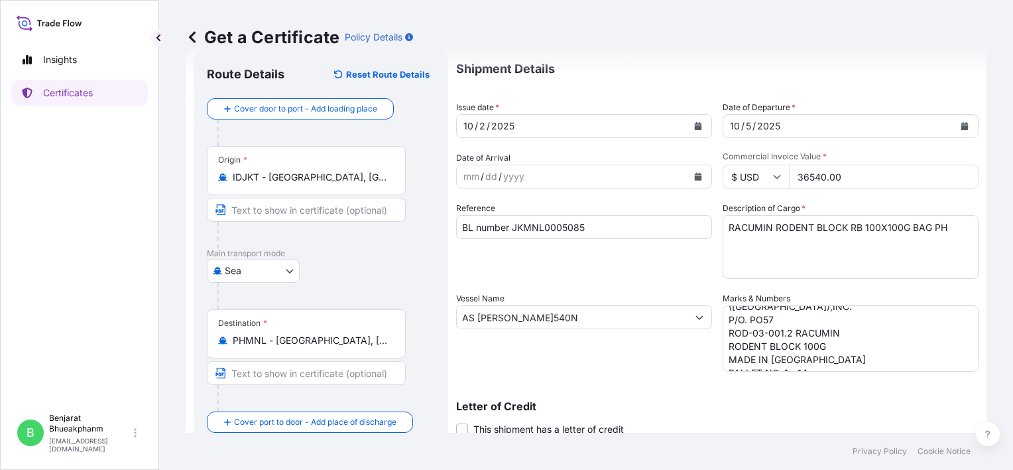
scroll to position [0, 0]
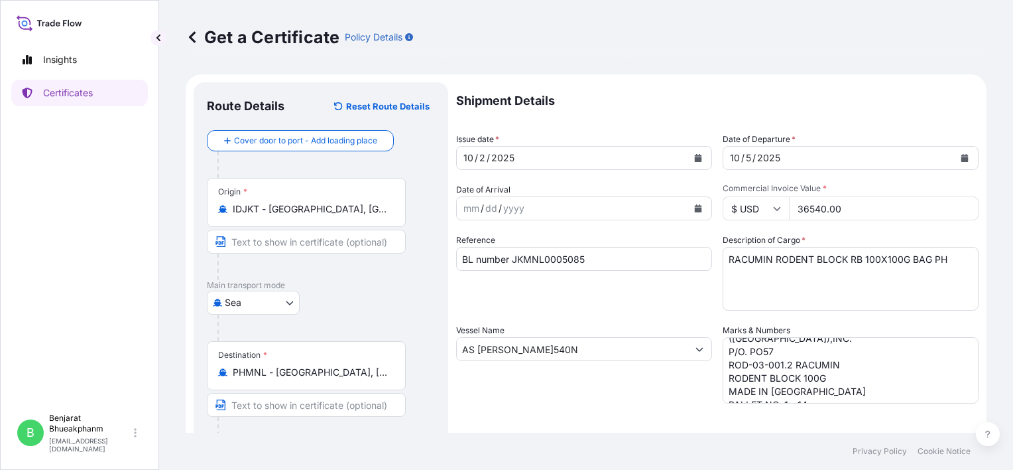
click at [578, 310] on div "Shipment Details Issue date * 10 / 2 / 2025 Date of Departure * 10 / 5 / 2025 D…" at bounding box center [717, 347] width 523 height 531
drag, startPoint x: 578, startPoint y: 310, endPoint x: 495, endPoint y: 305, distance: 83.1
click at [495, 305] on div "Reference BL number JKMNL0005085" at bounding box center [584, 271] width 256 height 77
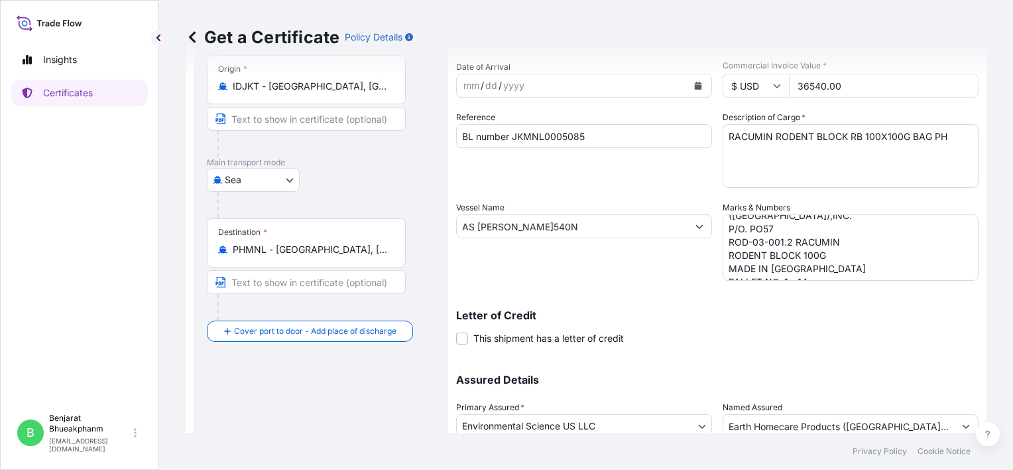
scroll to position [225, 0]
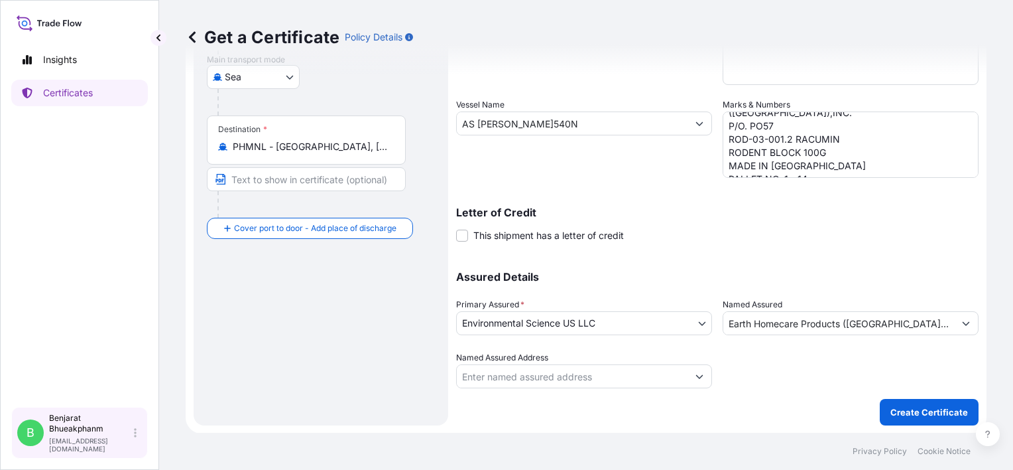
click at [88, 430] on p "Benjarat Bhueakphanm" at bounding box center [90, 422] width 82 height 21
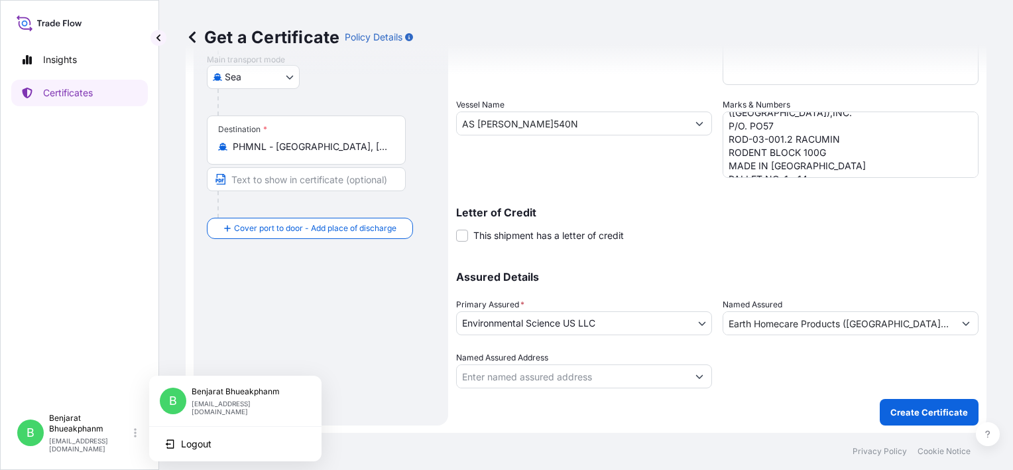
click at [316, 308] on div "Route Details Reset Route Details Cover door to port - Add loading place Place …" at bounding box center [321, 141] width 228 height 542
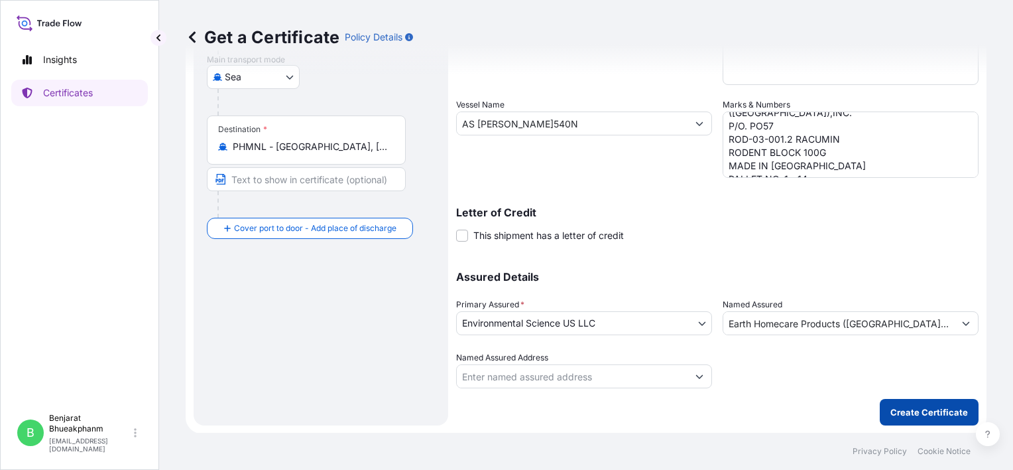
click at [897, 408] on p "Create Certificate" at bounding box center [930, 411] width 78 height 13
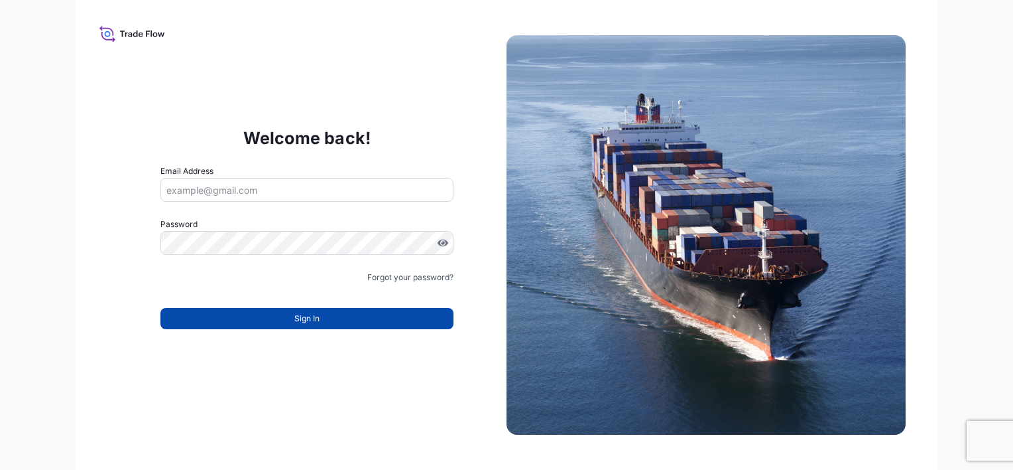
type input "[EMAIL_ADDRESS][DOMAIN_NAME]"
click at [347, 316] on button "Sign In" at bounding box center [306, 318] width 293 height 21
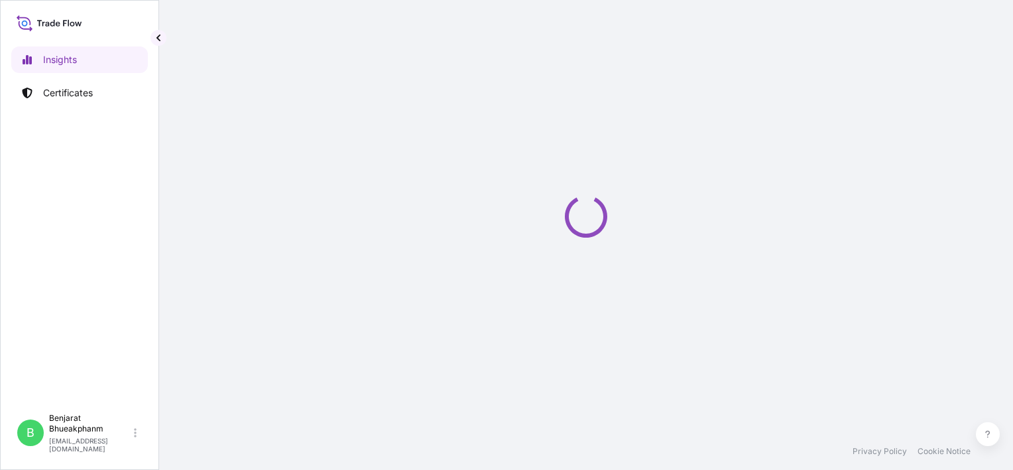
select select "2025"
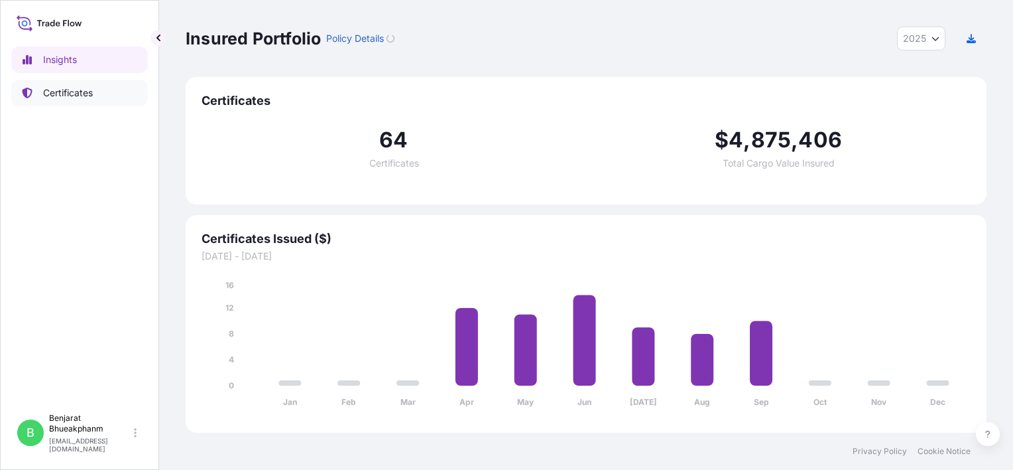
click at [76, 94] on p "Certificates" at bounding box center [68, 92] width 50 height 13
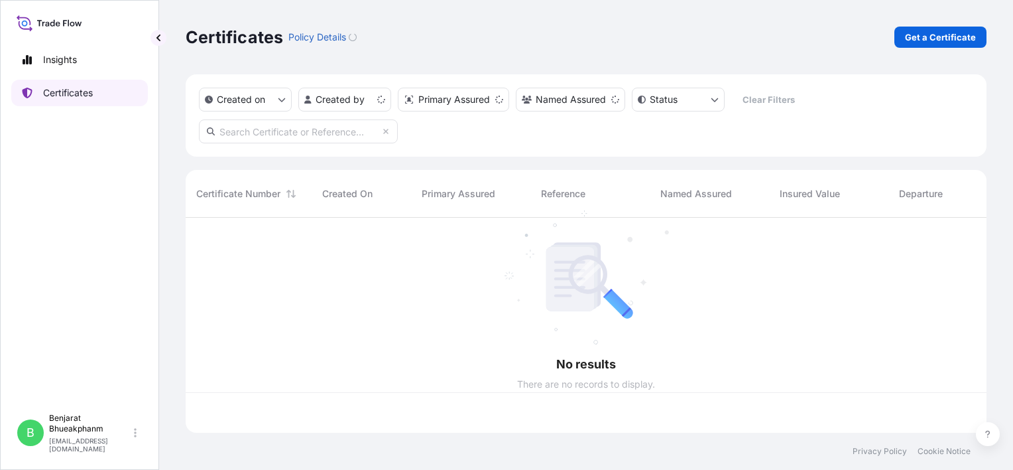
scroll to position [212, 790]
click at [78, 54] on link "Insights" at bounding box center [79, 59] width 137 height 27
select select "2025"
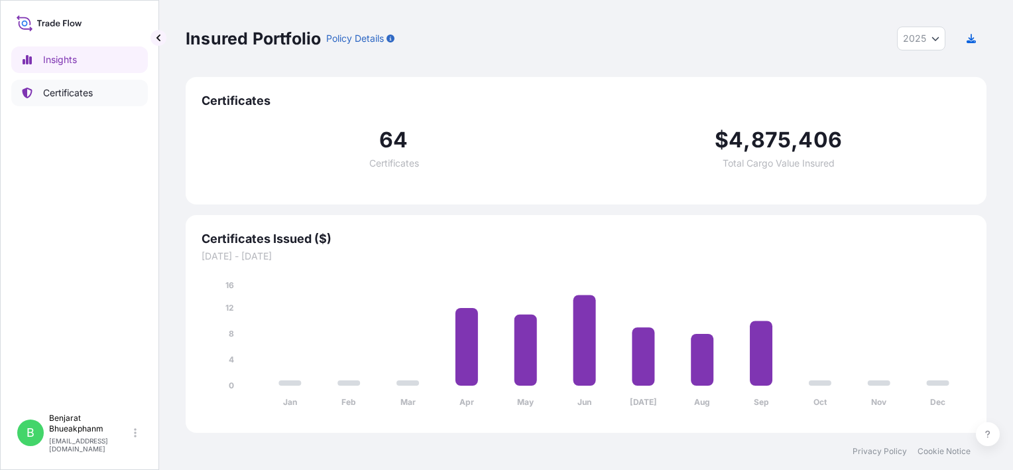
click at [75, 97] on p "Certificates" at bounding box center [68, 92] width 50 height 13
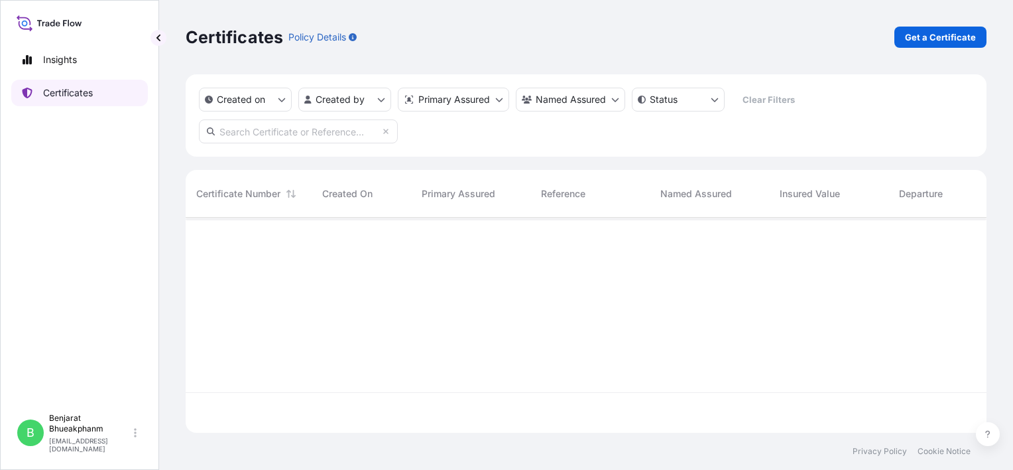
scroll to position [212, 790]
click at [936, 40] on p "Get a Certificate" at bounding box center [940, 37] width 71 height 13
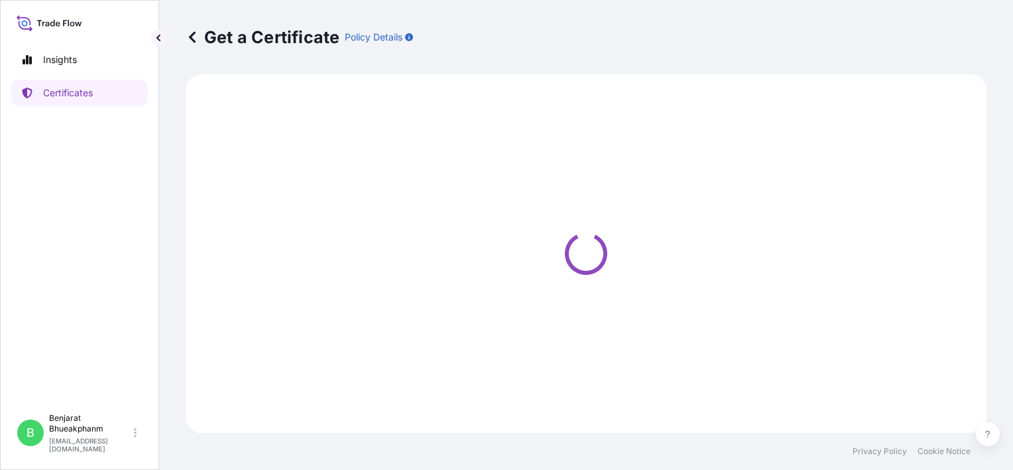
select select "Sea"
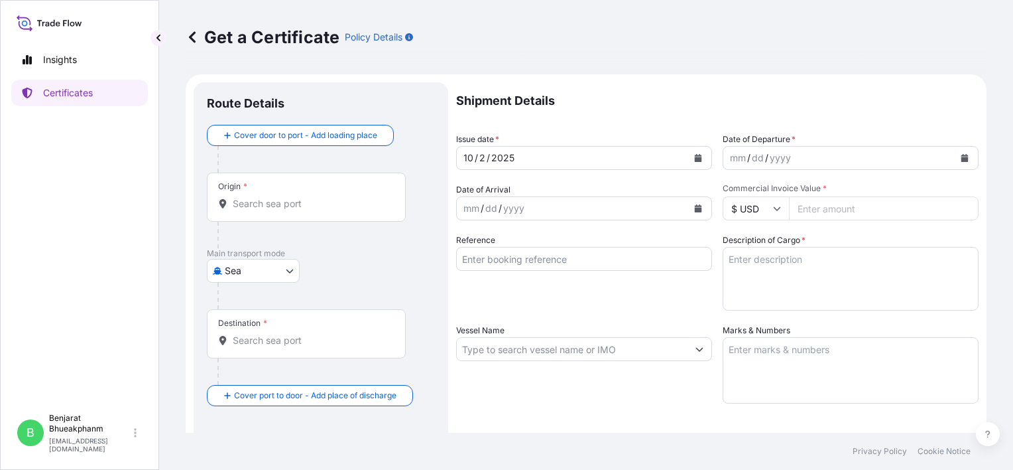
click at [830, 156] on div "mm / dd / yyyy" at bounding box center [838, 158] width 231 height 24
click at [961, 157] on icon "Calendar" at bounding box center [965, 158] width 8 height 8
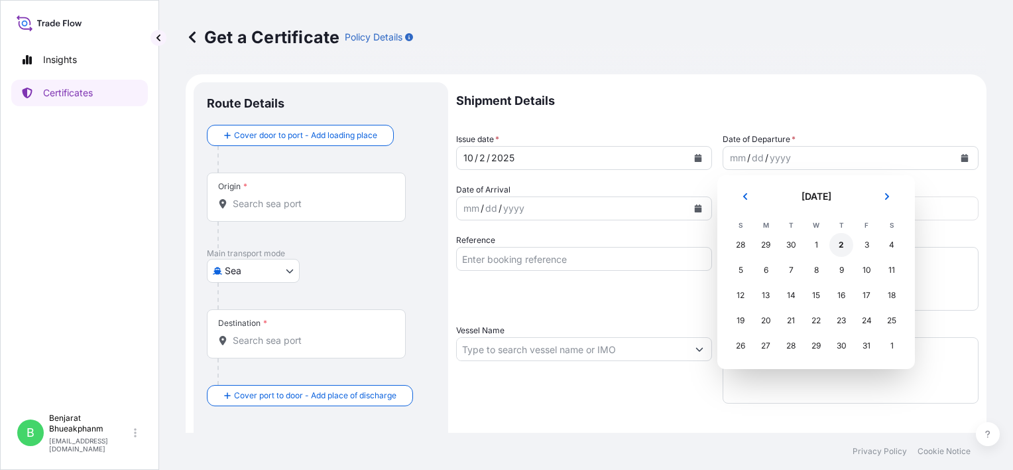
click at [844, 243] on div "2" at bounding box center [842, 245] width 24 height 24
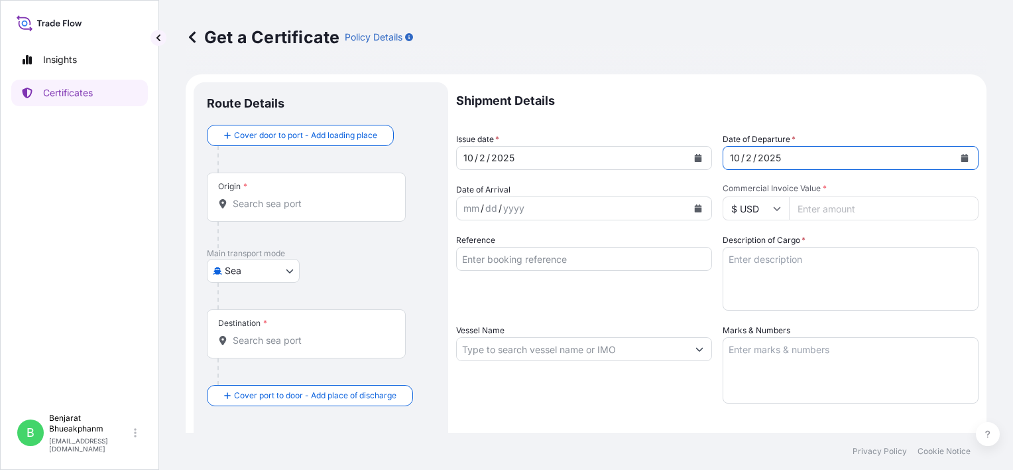
click at [962, 159] on icon "Calendar" at bounding box center [965, 158] width 7 height 8
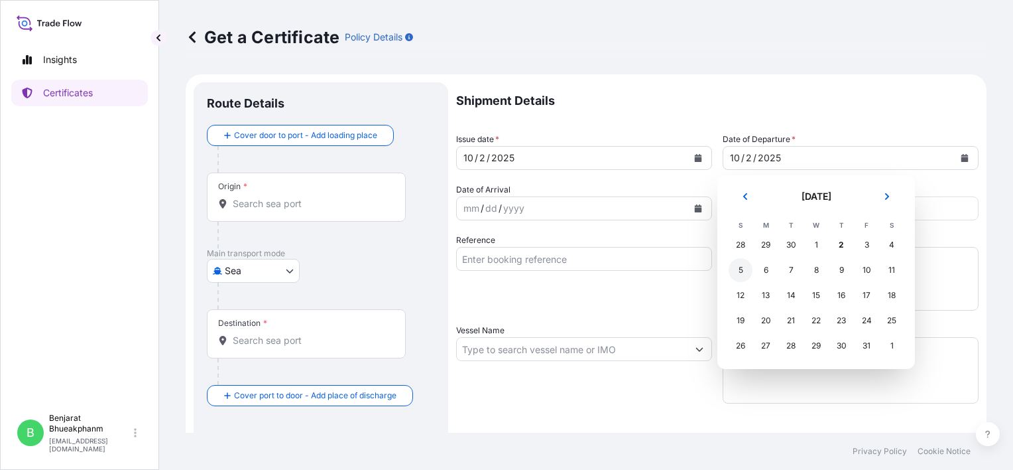
click at [743, 266] on div "5" at bounding box center [741, 270] width 24 height 24
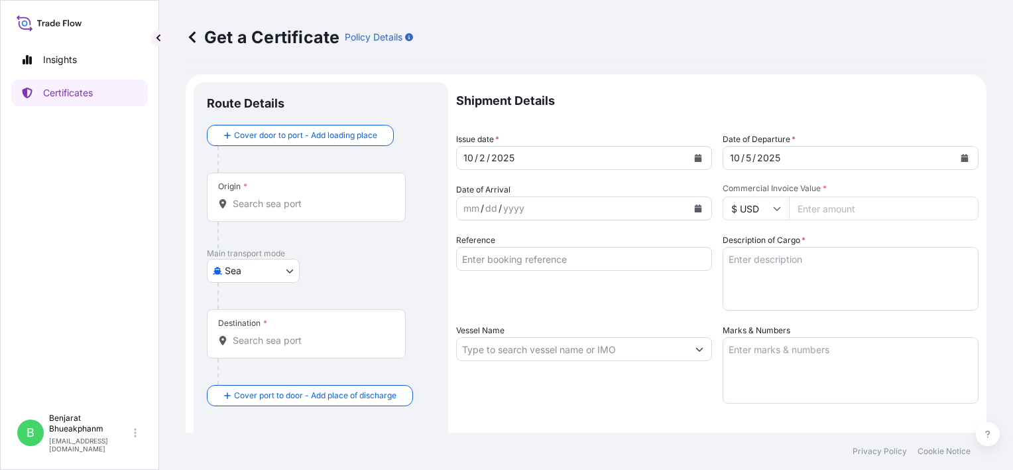
click at [860, 203] on input "Commercial Invoice Value *" at bounding box center [884, 208] width 190 height 24
click at [625, 266] on input "Reference" at bounding box center [584, 259] width 256 height 24
type input "BL number JKMNL0005085"
type input "36540.00"
click at [783, 287] on textarea "Description of Cargo *" at bounding box center [851, 279] width 256 height 64
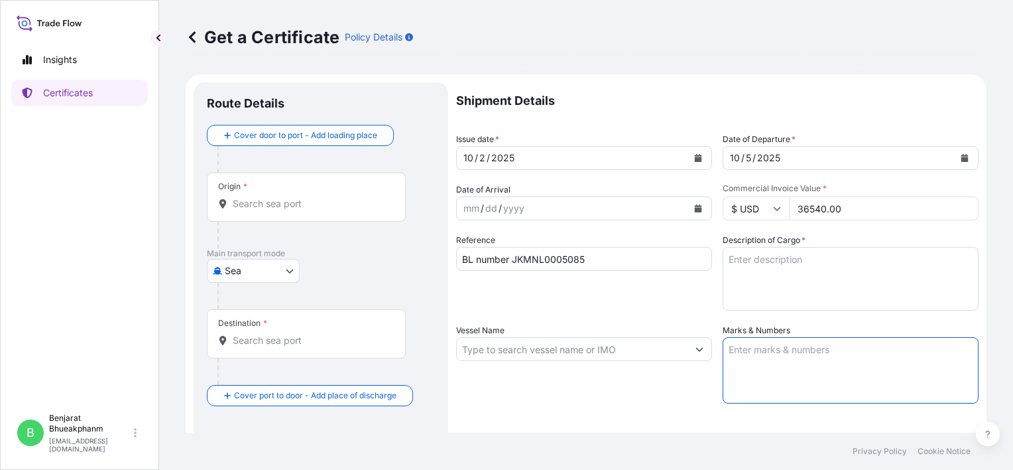
click at [749, 353] on textarea "Marks & Numbers" at bounding box center [851, 370] width 256 height 66
paste textarea "EARTH HOMECARE PRODUCTS ([GEOGRAPHIC_DATA]), INC. P/O. PO57 ROD-03-001.2 RACUMI…"
click at [725, 355] on textarea "EARTH HOMECARE PRODUCTS ([GEOGRAPHIC_DATA]), INC. P/O. PO57 ROD-03-001.2 RACUMI…" at bounding box center [851, 370] width 256 height 66
click at [724, 358] on textarea "EARTH HOMECARE PRODUCTS ([GEOGRAPHIC_DATA]), INC. P/O. PO57 ROD-03-001.2 RACUMI…" at bounding box center [851, 370] width 256 height 66
click at [725, 363] on textarea "EARTH HOMECARE PRODUCTS ([GEOGRAPHIC_DATA]), INC. P/O. PO57 ROD-03-001.2 RACUMI…" at bounding box center [851, 370] width 256 height 66
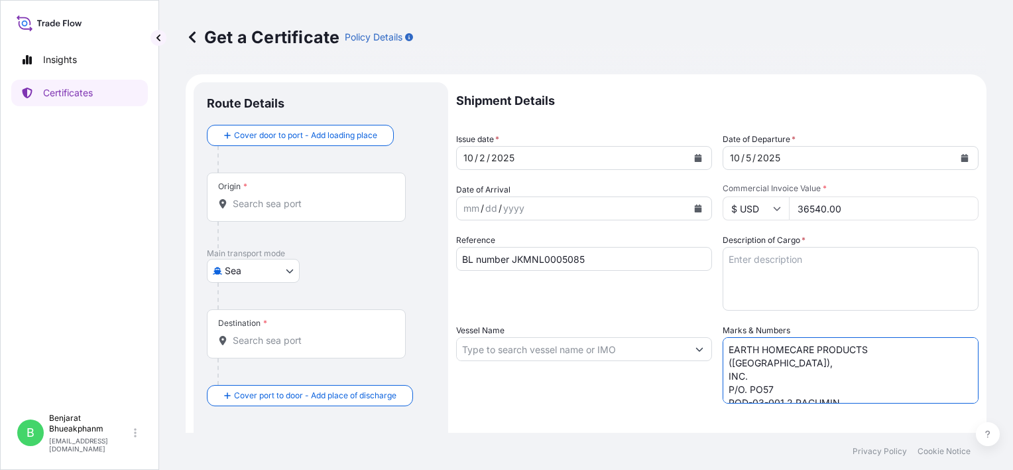
click at [723, 363] on textarea "EARTH HOMECARE PRODUCTS ([GEOGRAPHIC_DATA]), INC. P/O. PO57 ROD-03-001.2 RACUMI…" at bounding box center [851, 370] width 256 height 66
drag, startPoint x: 759, startPoint y: 359, endPoint x: 740, endPoint y: 366, distance: 20.3
click at [740, 366] on textarea "EARTH HOMECARE PRODUCTS ([GEOGRAPHIC_DATA]),INC. P/O. PO57 ROD-03-001.2 RACUMIN…" at bounding box center [851, 370] width 256 height 66
click at [732, 364] on textarea "EARTH HOMECARE PRODUCTS ([GEOGRAPHIC_DATA]),INC. P/O. PO57 ROD-03-001.2 RACUMIN…" at bounding box center [851, 370] width 256 height 66
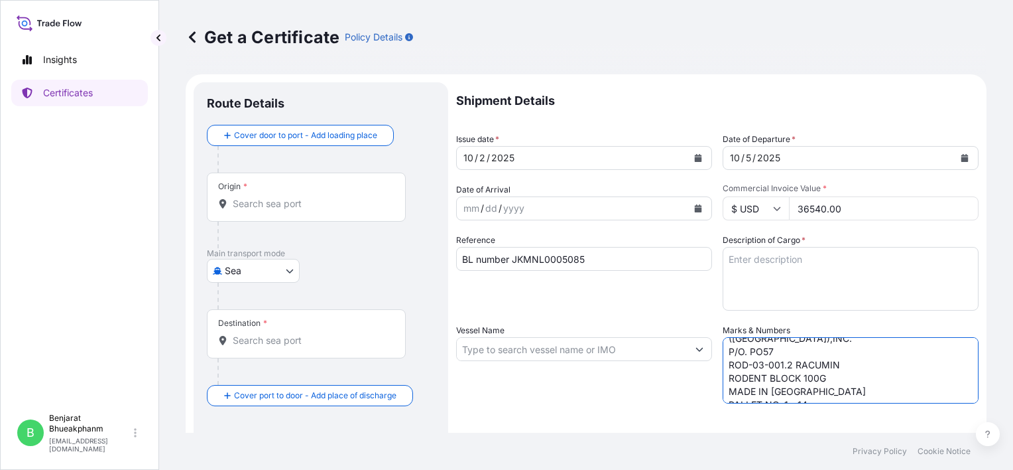
click at [723, 366] on textarea "EARTH HOMECARE PRODUCTS ([GEOGRAPHIC_DATA]),INC. P/O. PO57 ROD-03-001.2 RACUMIN…" at bounding box center [851, 370] width 256 height 66
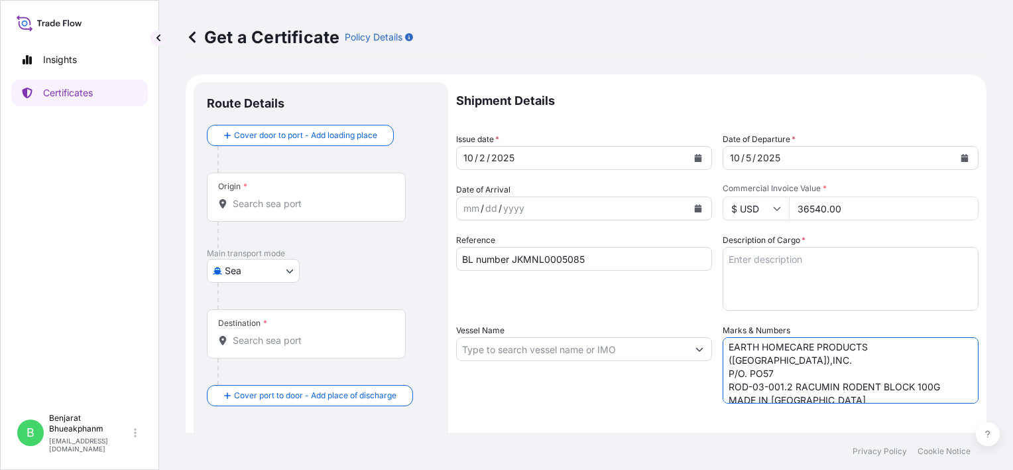
scroll to position [0, 0]
type textarea "EARTH HOMECARE PRODUCTS ([GEOGRAPHIC_DATA]),INC. P/O. PO57 ROD-03-001.2 RACUMIN…"
click at [502, 341] on input "Vessel Name" at bounding box center [572, 349] width 231 height 24
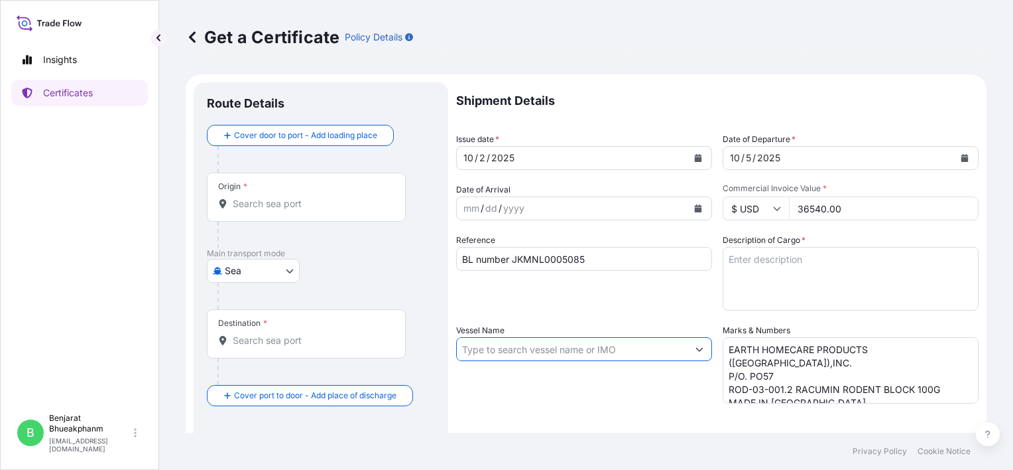
paste input "AS [PERSON_NAME]540N"
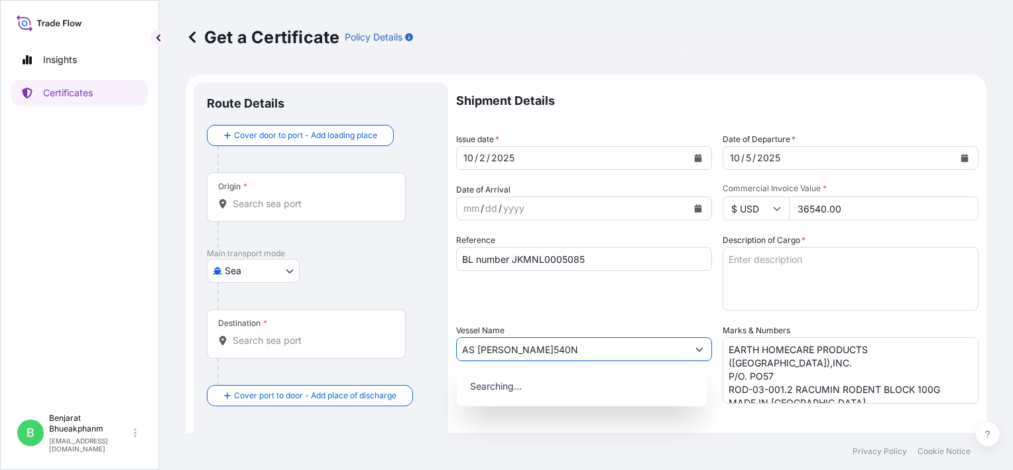
type input "AS [PERSON_NAME]540N"
click at [792, 279] on textarea "Description of Cargo *" at bounding box center [851, 279] width 256 height 64
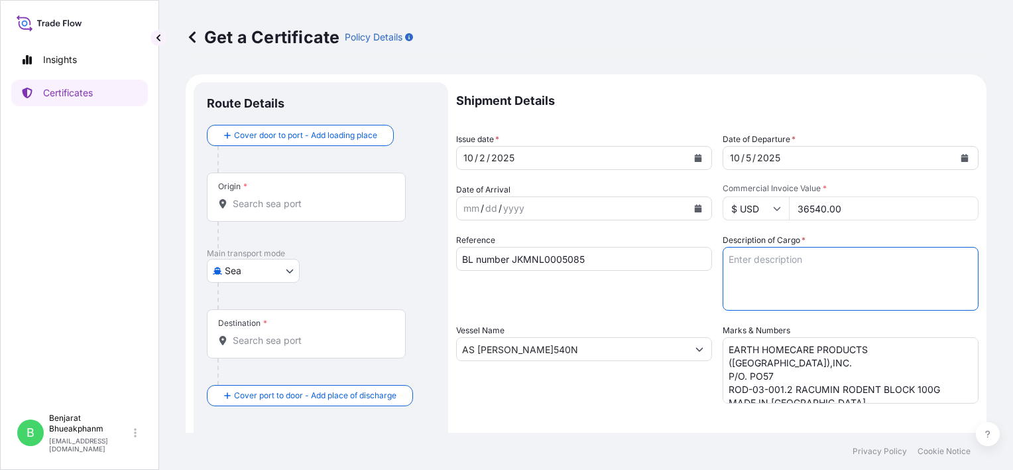
click at [786, 259] on textarea "Description of Cargo *" at bounding box center [851, 279] width 256 height 64
paste textarea "RACUMIN RODENT BLOCK RB 100X100G BAG PH"
type textarea "RACUMIN RODENT BLOCK RB 100X100G BAG PH"
click at [540, 393] on div "Vessel Name AS [PERSON_NAME]540N" at bounding box center [584, 364] width 256 height 80
click at [249, 200] on input "Origin *" at bounding box center [311, 203] width 157 height 13
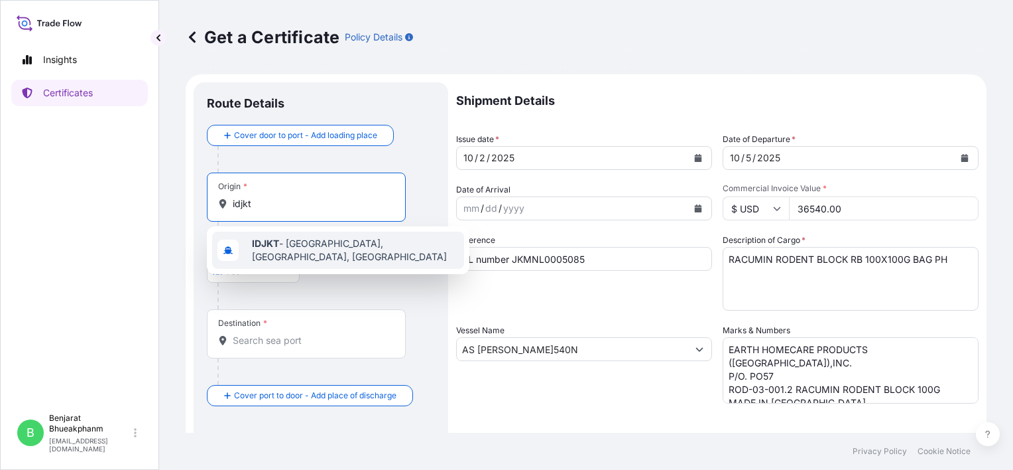
click at [271, 249] on b "IDJKT" at bounding box center [265, 242] width 27 height 11
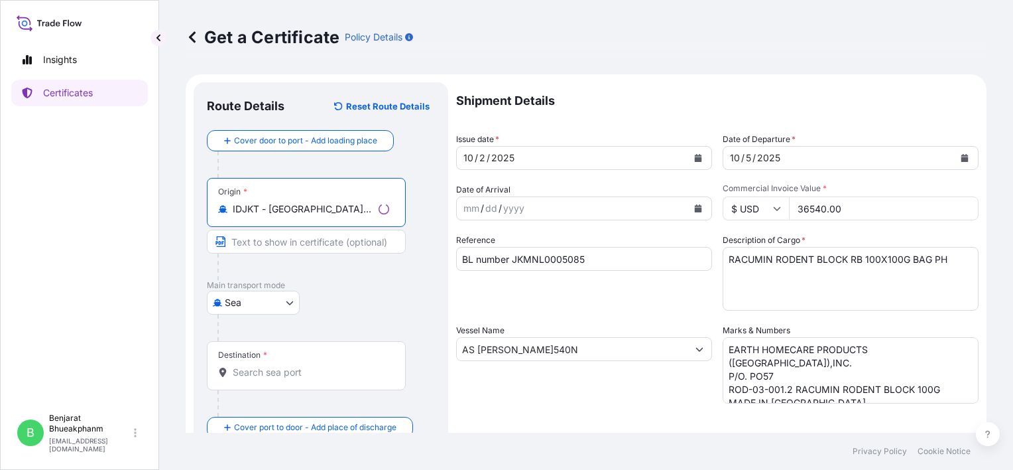
type input "IDJKT - [GEOGRAPHIC_DATA], [GEOGRAPHIC_DATA], [GEOGRAPHIC_DATA]"
click at [265, 377] on input "Destination *" at bounding box center [311, 371] width 157 height 13
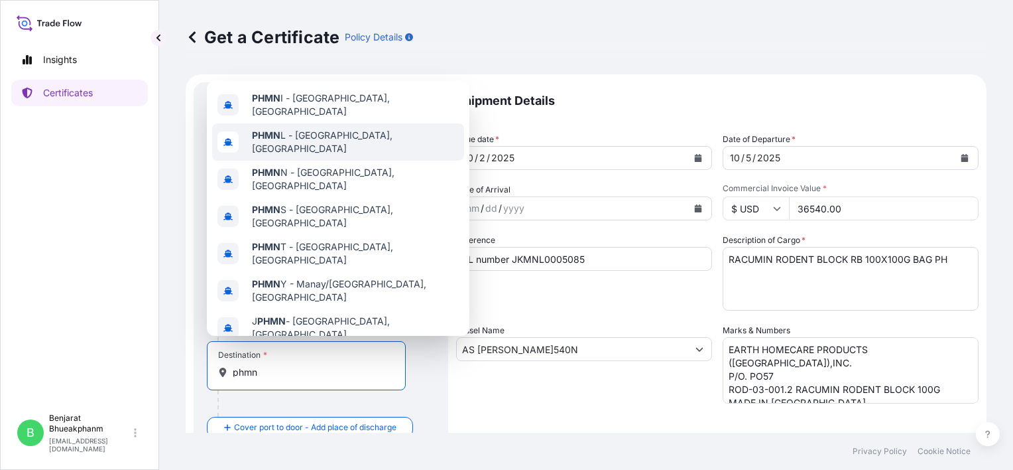
click at [345, 155] on span "[GEOGRAPHIC_DATA], [GEOGRAPHIC_DATA]" at bounding box center [355, 142] width 207 height 27
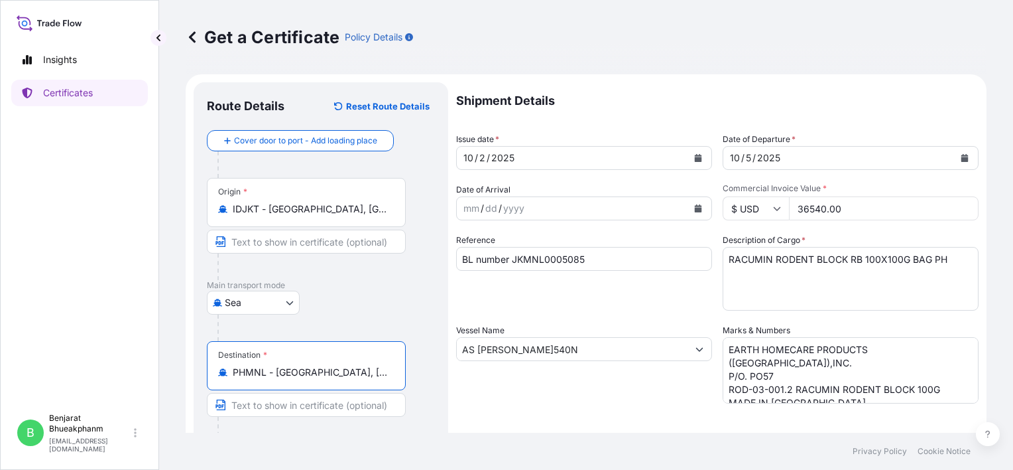
type input "PHMNL - [GEOGRAPHIC_DATA], [GEOGRAPHIC_DATA]"
click at [426, 357] on div "Destination * PHMNL - [GEOGRAPHIC_DATA], [GEOGRAPHIC_DATA]" at bounding box center [321, 392] width 228 height 102
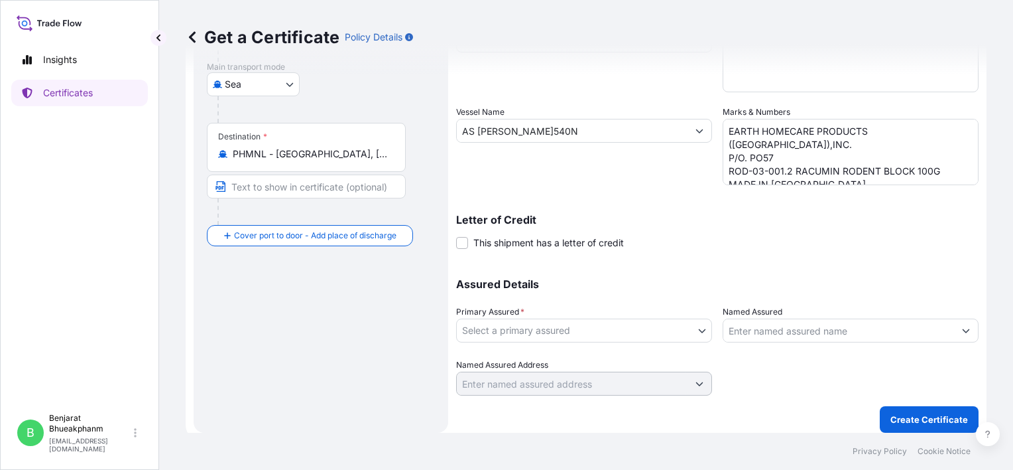
scroll to position [225, 0]
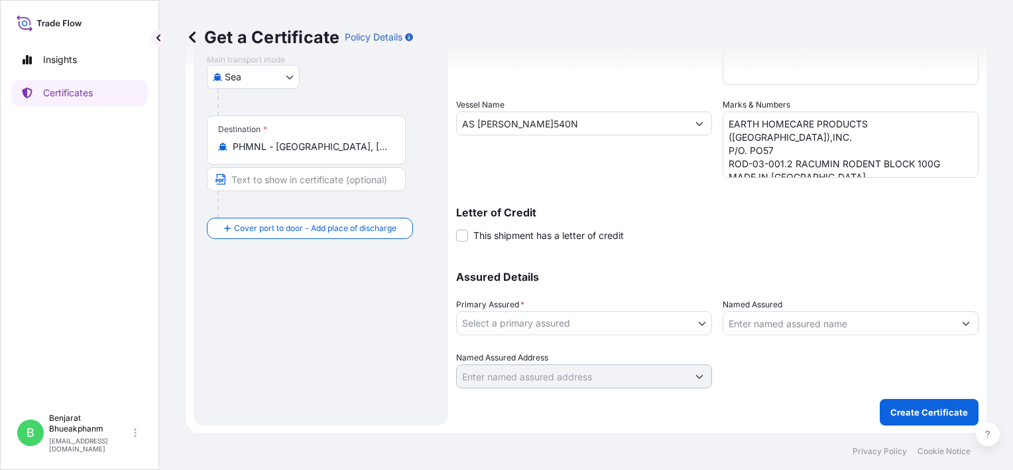
click at [576, 324] on body "7 options available. Insights Certificates B Benjarat Bhueakphanm [EMAIL_ADDRES…" at bounding box center [506, 235] width 1013 height 470
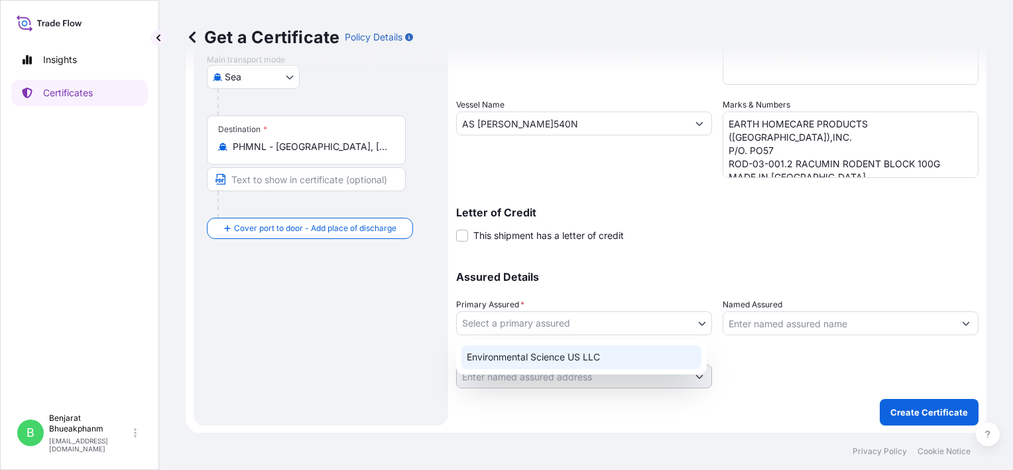
click at [576, 355] on div "Environmental Science US LLC" at bounding box center [582, 357] width 240 height 24
select select "32009"
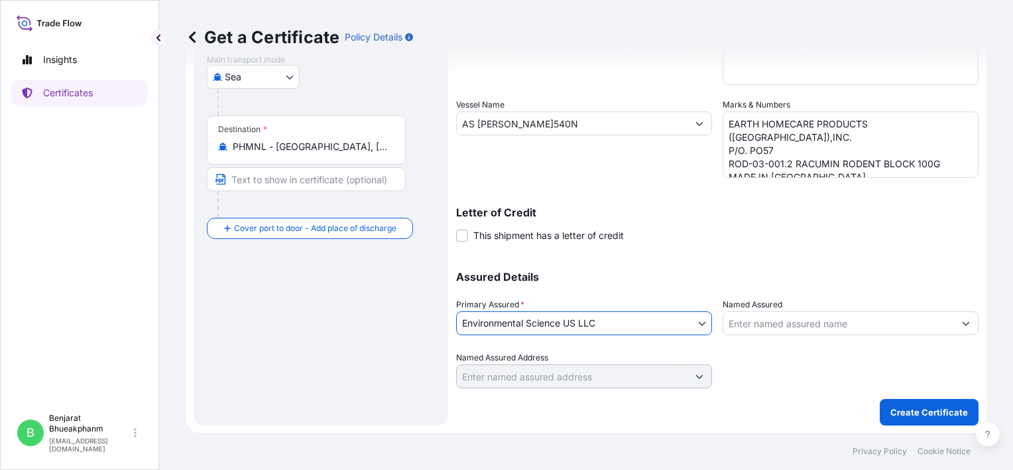
click at [794, 331] on input "Named Assured" at bounding box center [838, 323] width 231 height 24
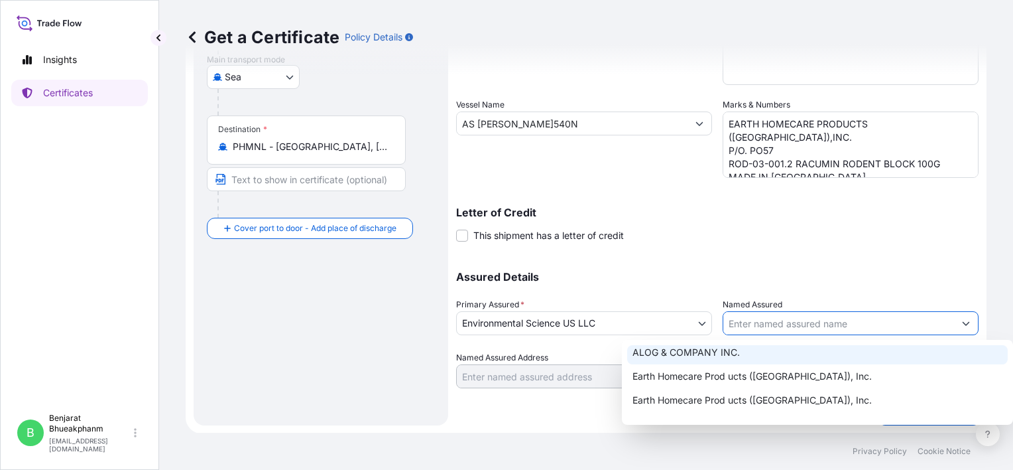
scroll to position [199, 0]
click at [773, 363] on div "Earth Homecare Prod ucts ([GEOGRAPHIC_DATA]), Inc." at bounding box center [817, 354] width 381 height 24
type input "Earth Homecare Prod ucts ([GEOGRAPHIC_DATA]), Inc."
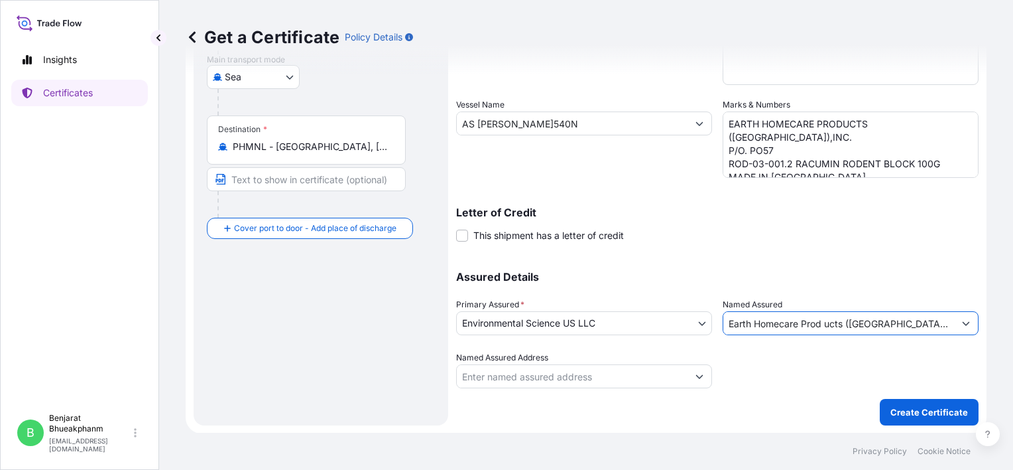
click at [762, 395] on div "Shipment Details Issue date * [DATE] Date of Departure * [DATE] Date of Arrival…" at bounding box center [717, 141] width 523 height 568
click at [924, 417] on p "Create Certificate" at bounding box center [930, 411] width 78 height 13
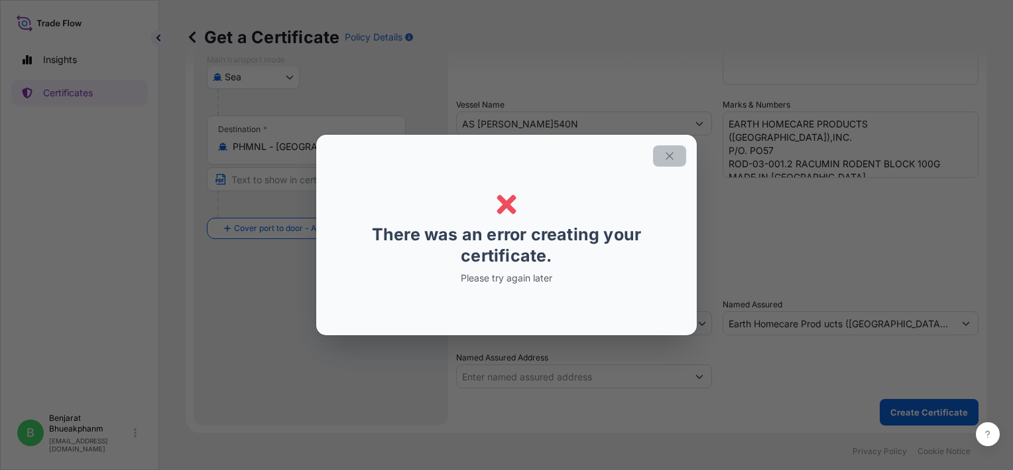
click at [673, 162] on button "button" at bounding box center [669, 155] width 33 height 21
